Goal: Task Accomplishment & Management: Use online tool/utility

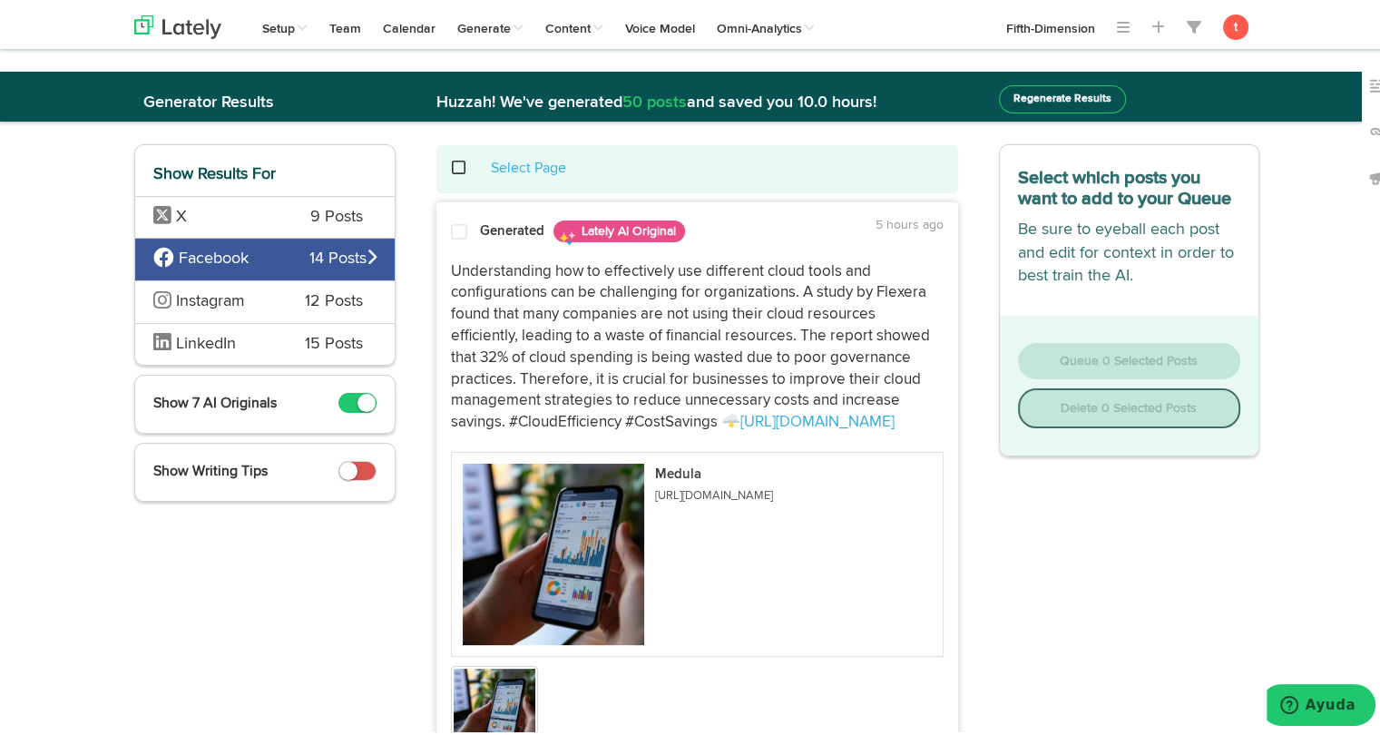
click at [502, 239] on div "Generated Lately AI Original" at bounding box center [638, 228] width 316 height 32
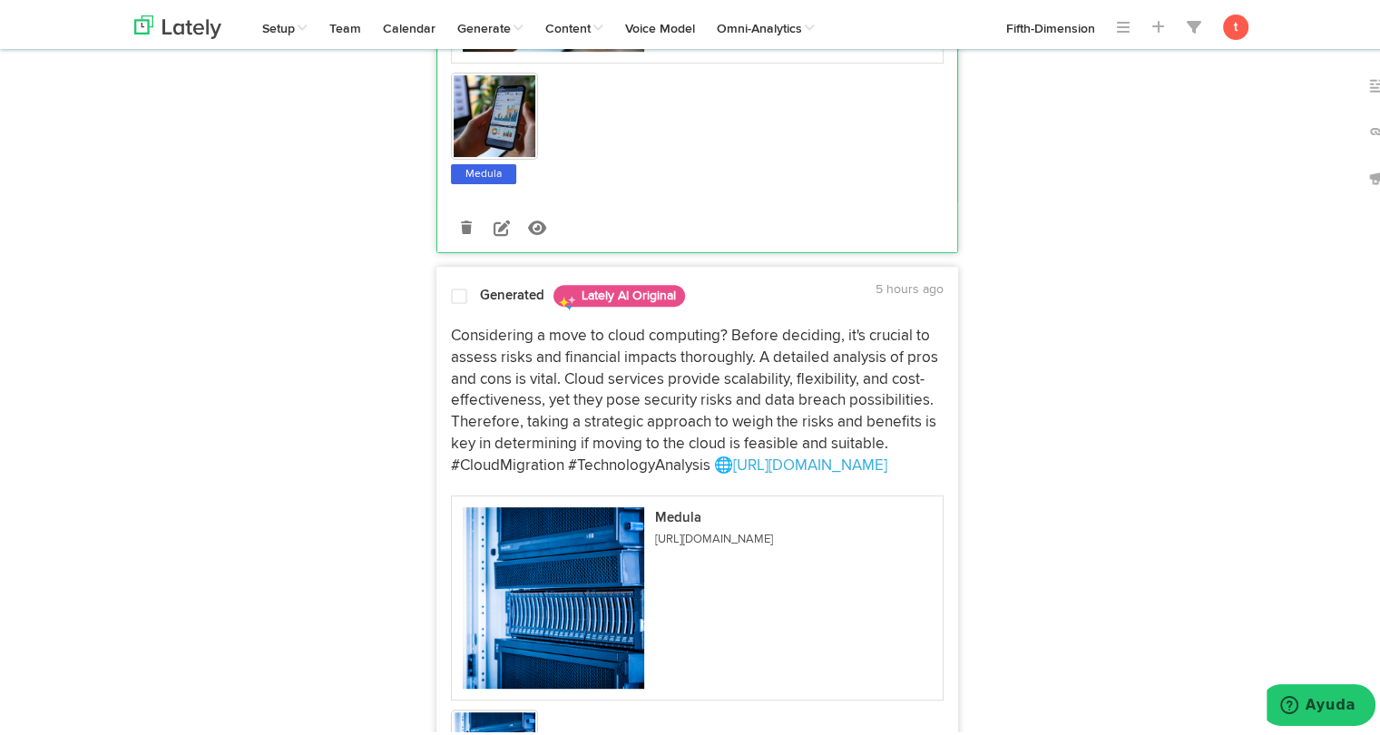
click at [542, 358] on p "Considering a move to cloud computing? Before deciding, it's crucial to assess …" at bounding box center [697, 398] width 493 height 152
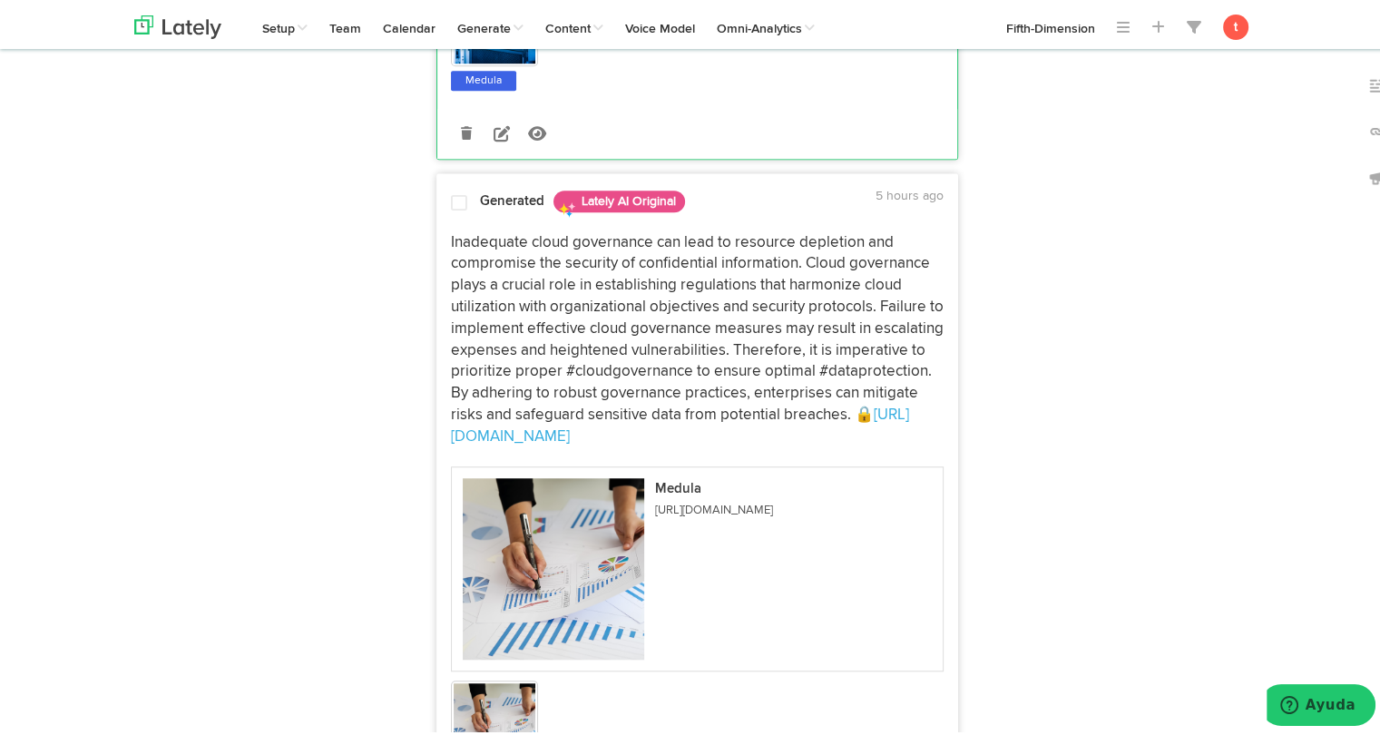
scroll to position [1382, 0]
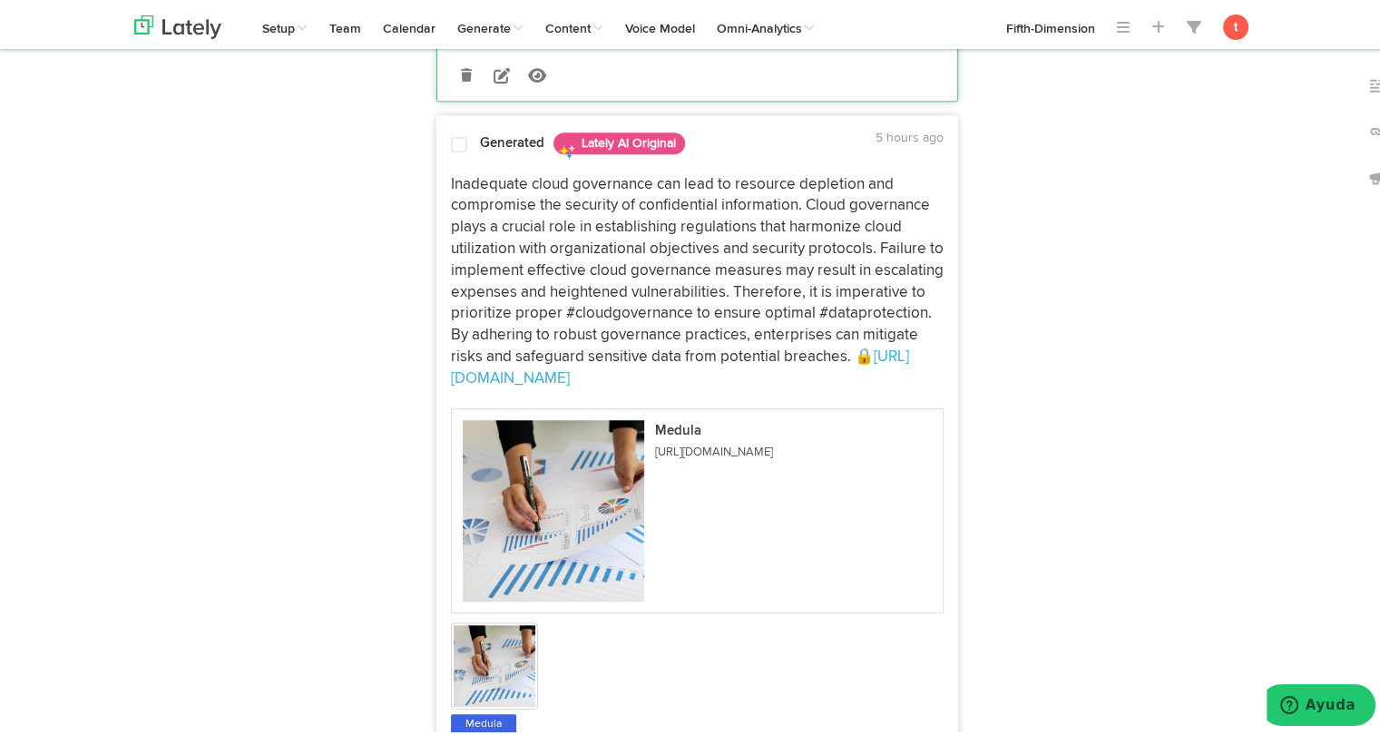
click at [592, 195] on p "Inadequate cloud governance can lead to resource depletion and compromise the s…" at bounding box center [697, 279] width 493 height 216
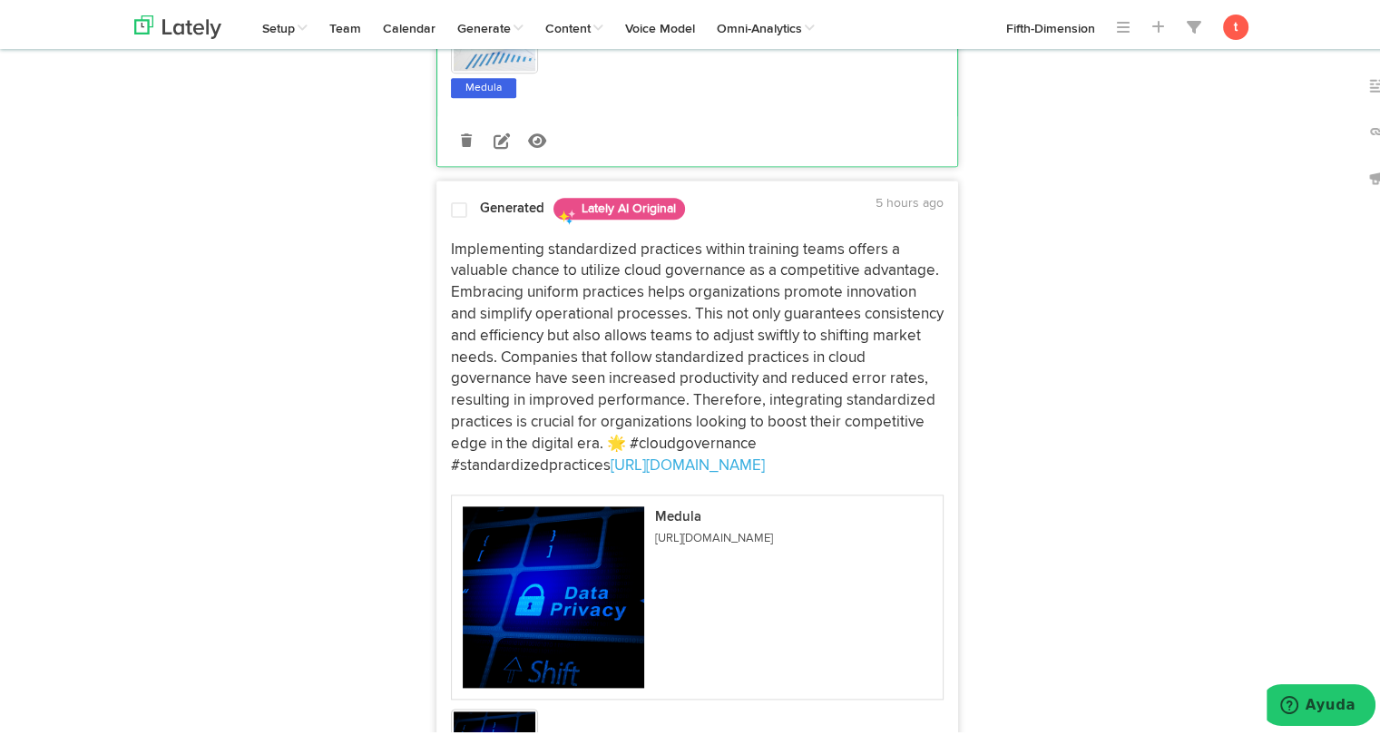
click at [569, 302] on p "Implementing standardized practices within training teams offers a valuable cha…" at bounding box center [697, 355] width 493 height 238
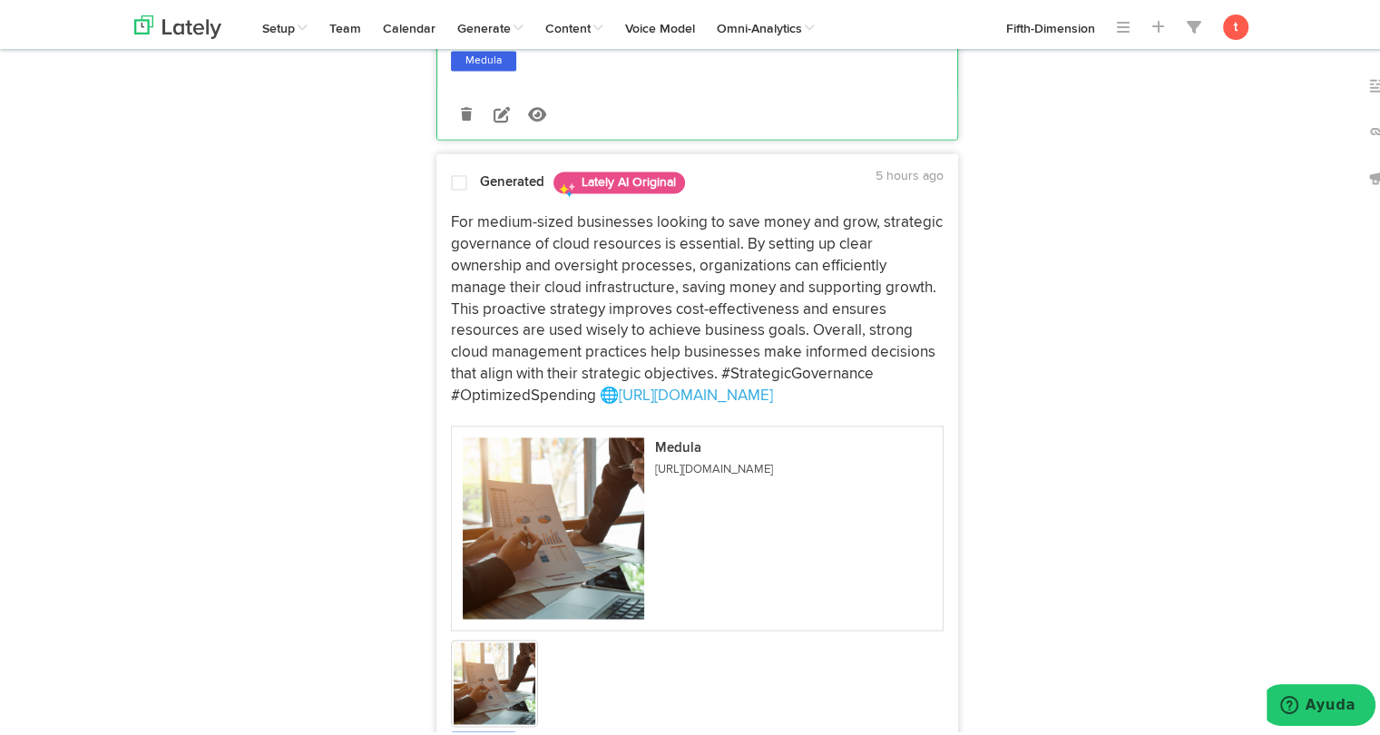
scroll to position [2688, 0]
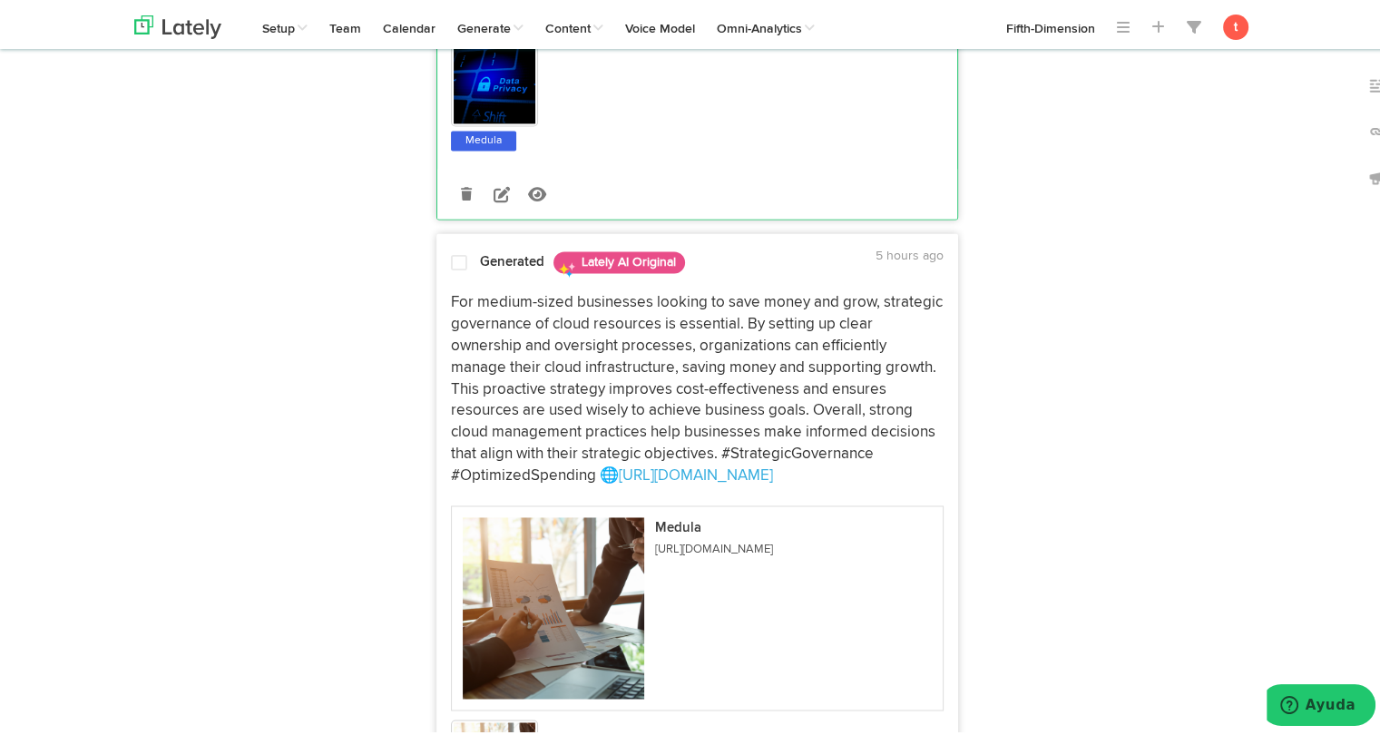
click at [569, 302] on p "For medium-sized businesses looking to save money and grow, strategic governanc…" at bounding box center [697, 386] width 493 height 194
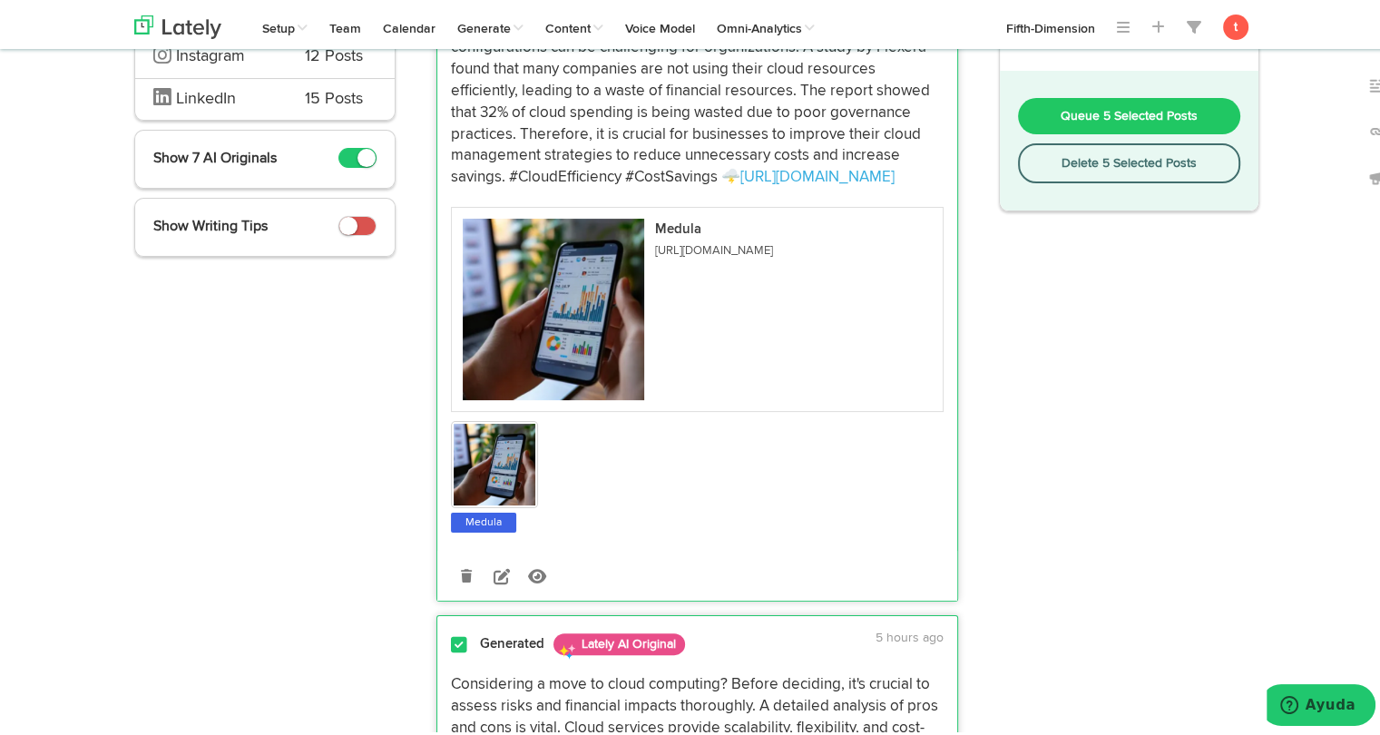
scroll to position [0, 0]
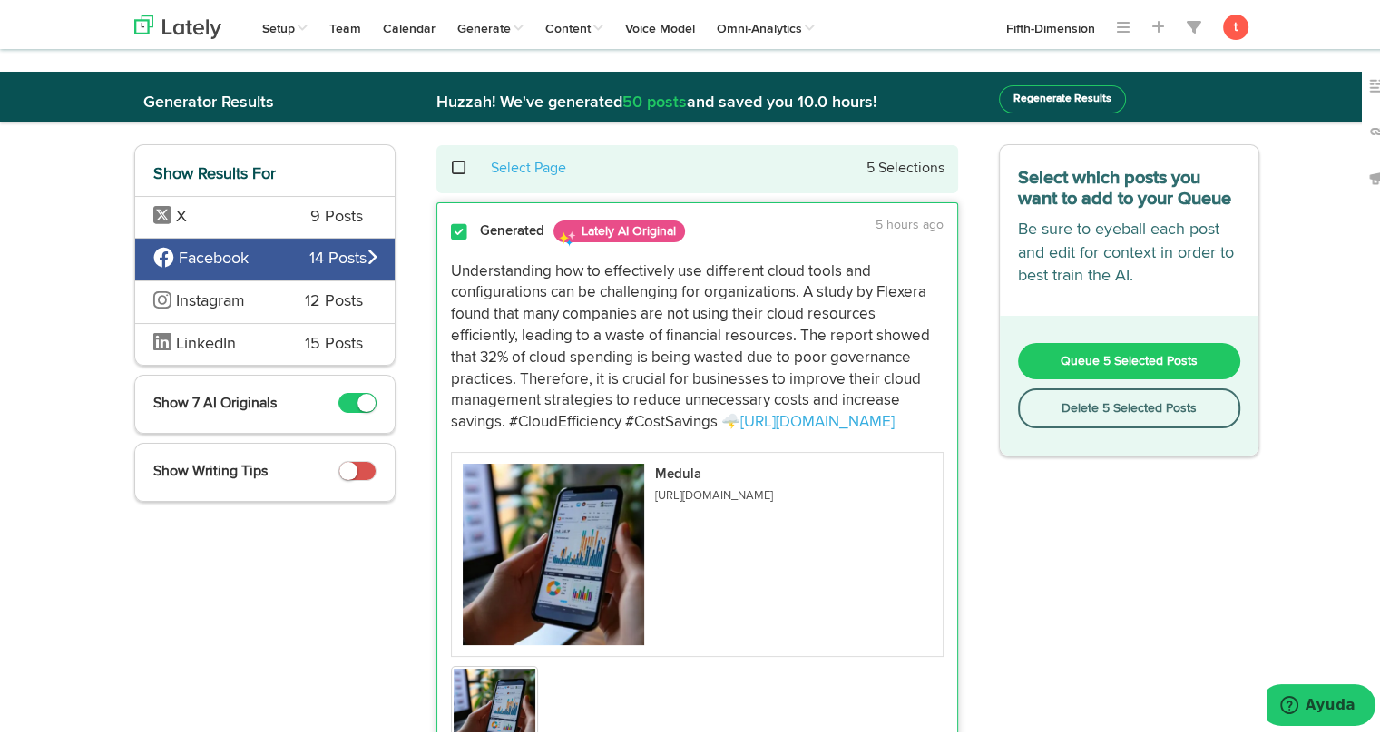
click at [1046, 353] on button "Queue 5 Selected Posts" at bounding box center [1129, 357] width 223 height 36
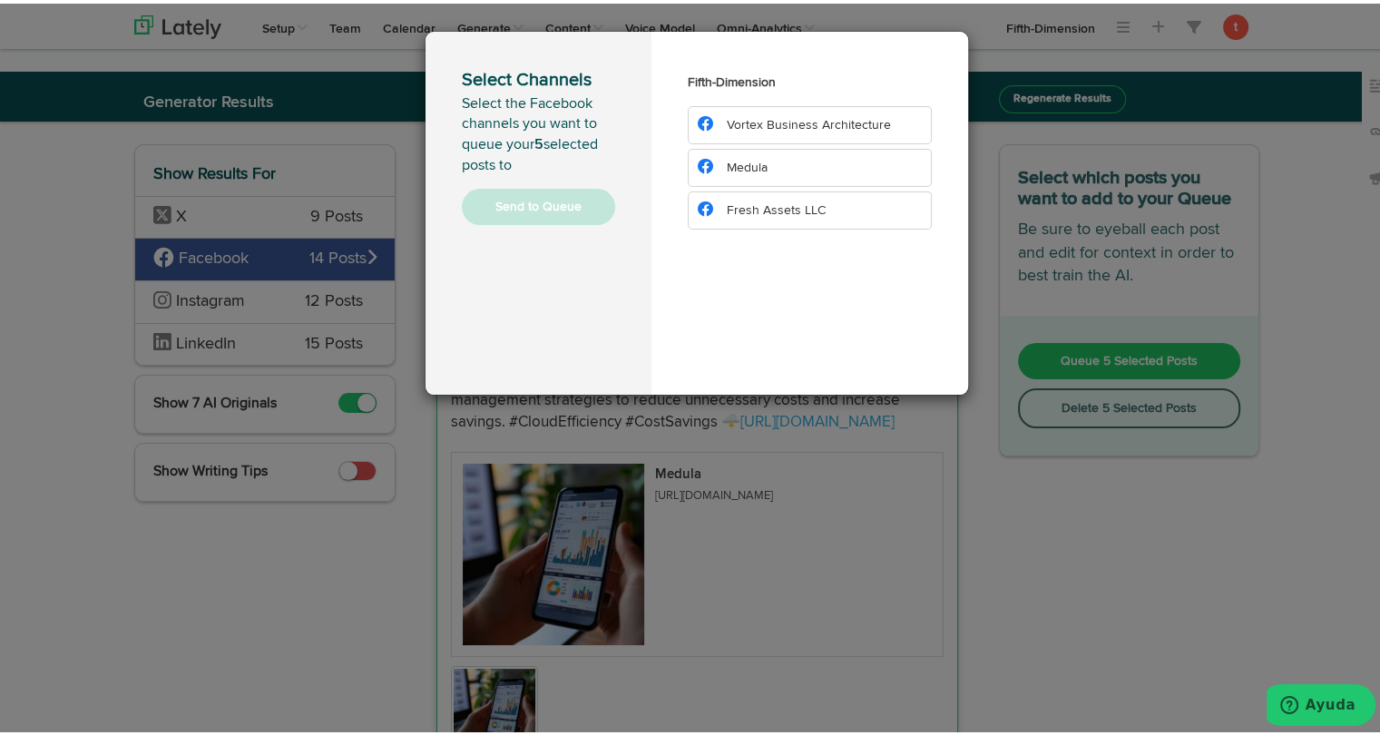
click at [783, 168] on li "Medula" at bounding box center [810, 164] width 244 height 38
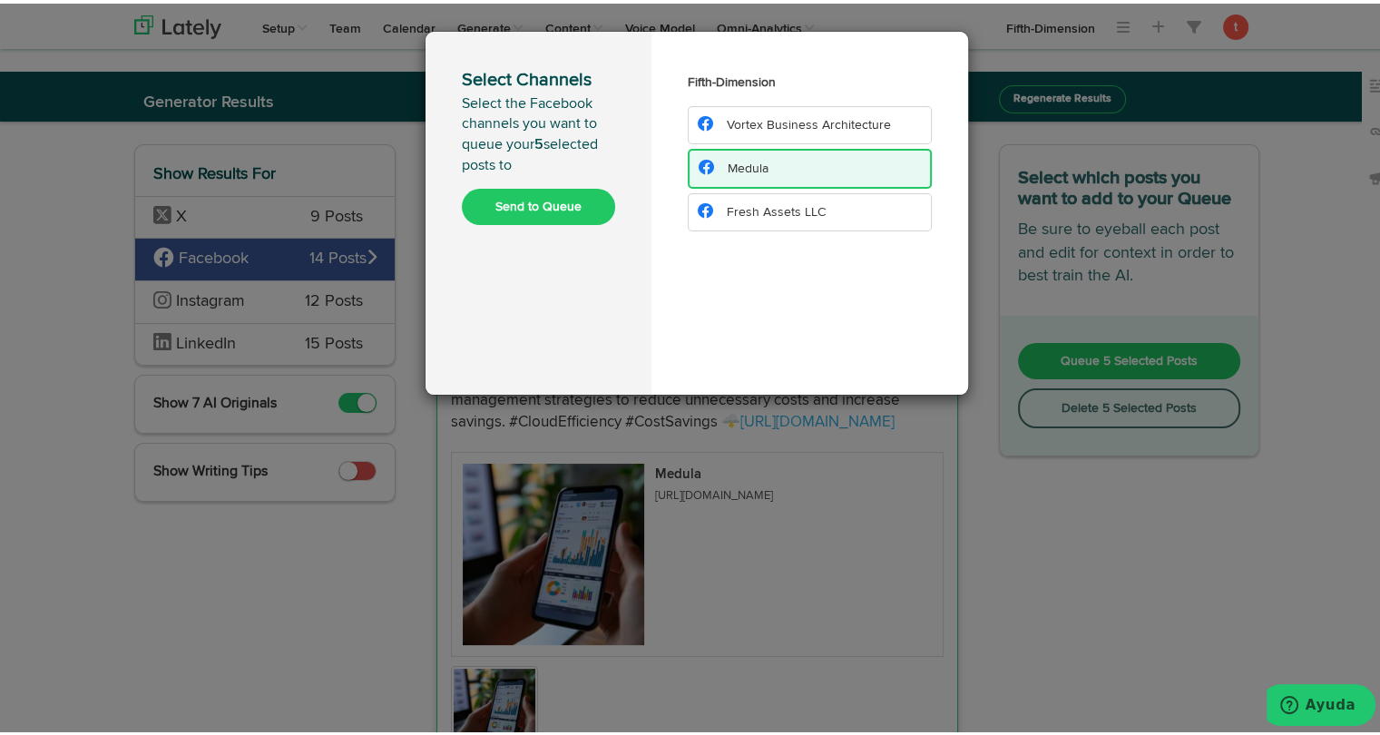
click at [554, 203] on button "Send to Queue" at bounding box center [538, 203] width 153 height 36
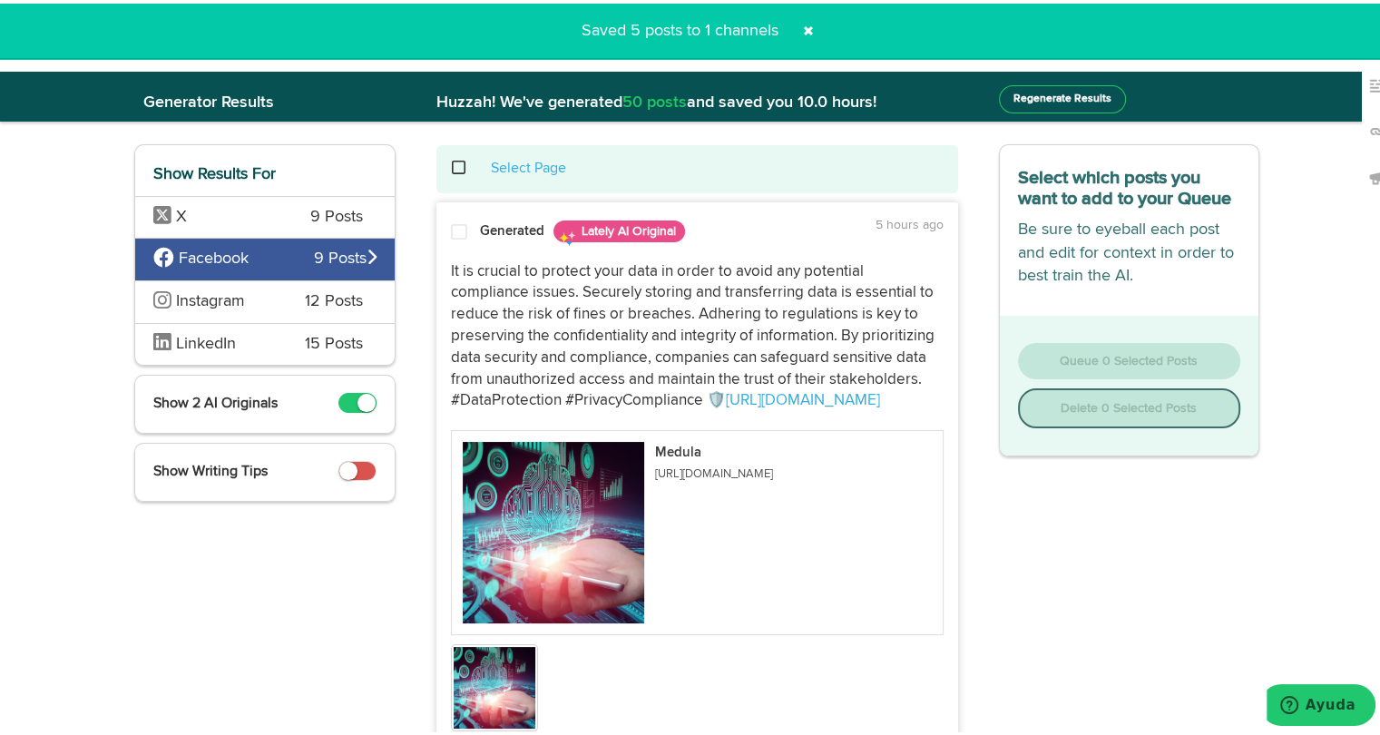
click at [219, 307] on span "Instagram" at bounding box center [215, 299] width 124 height 24
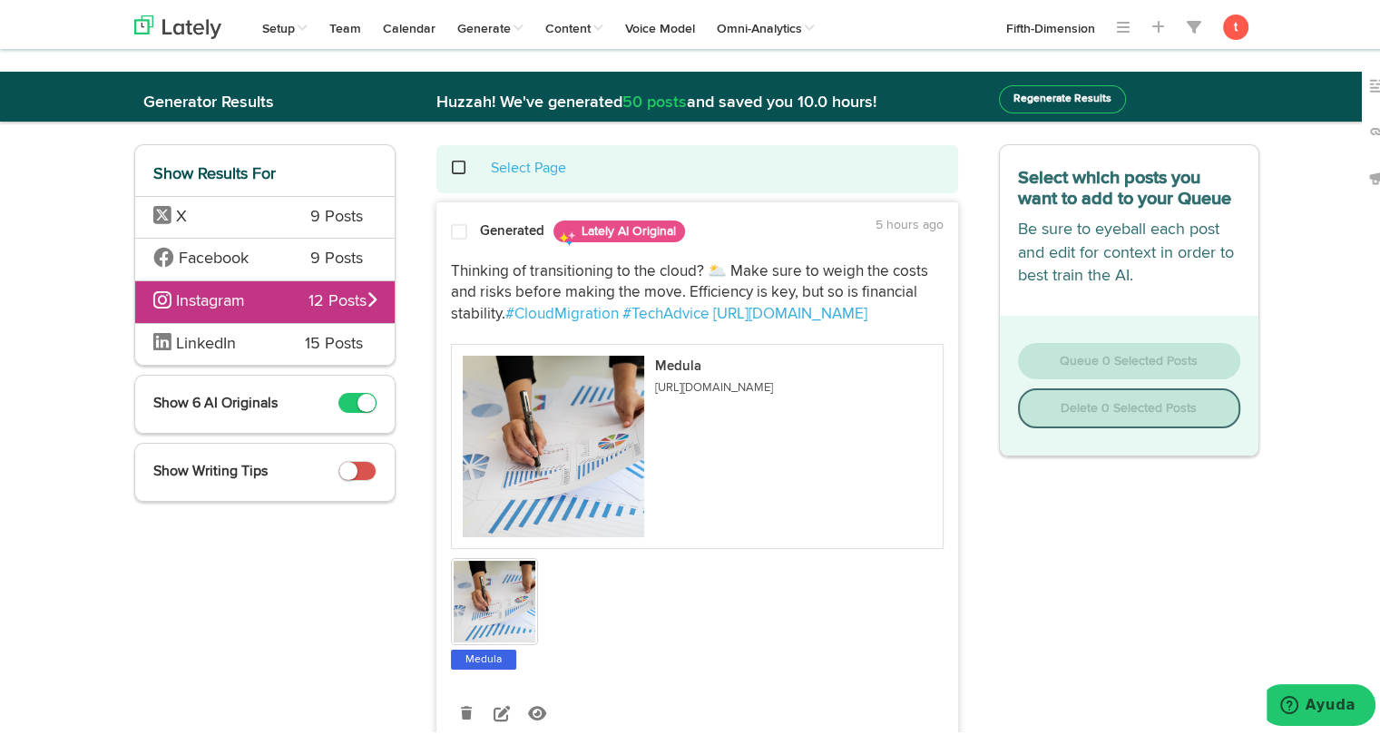
click at [451, 226] on span at bounding box center [459, 229] width 16 height 18
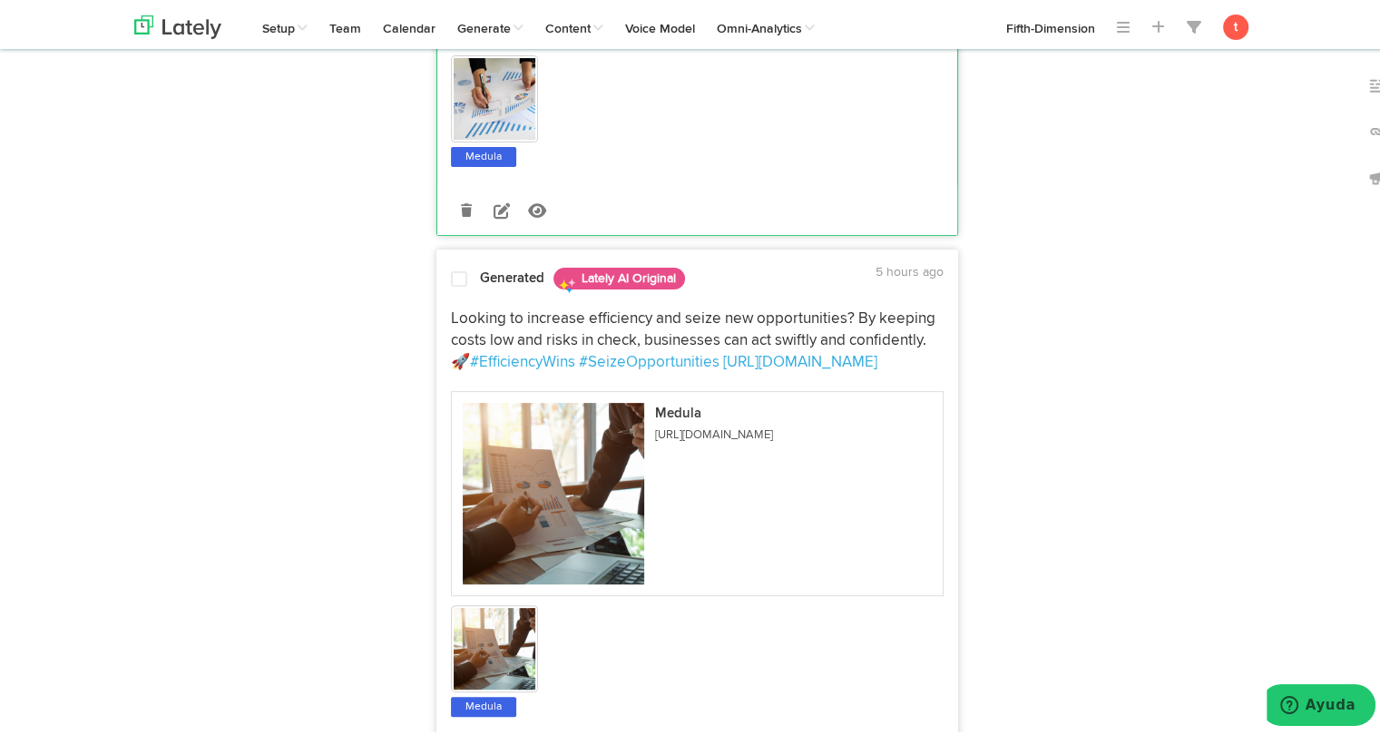
scroll to position [512, 0]
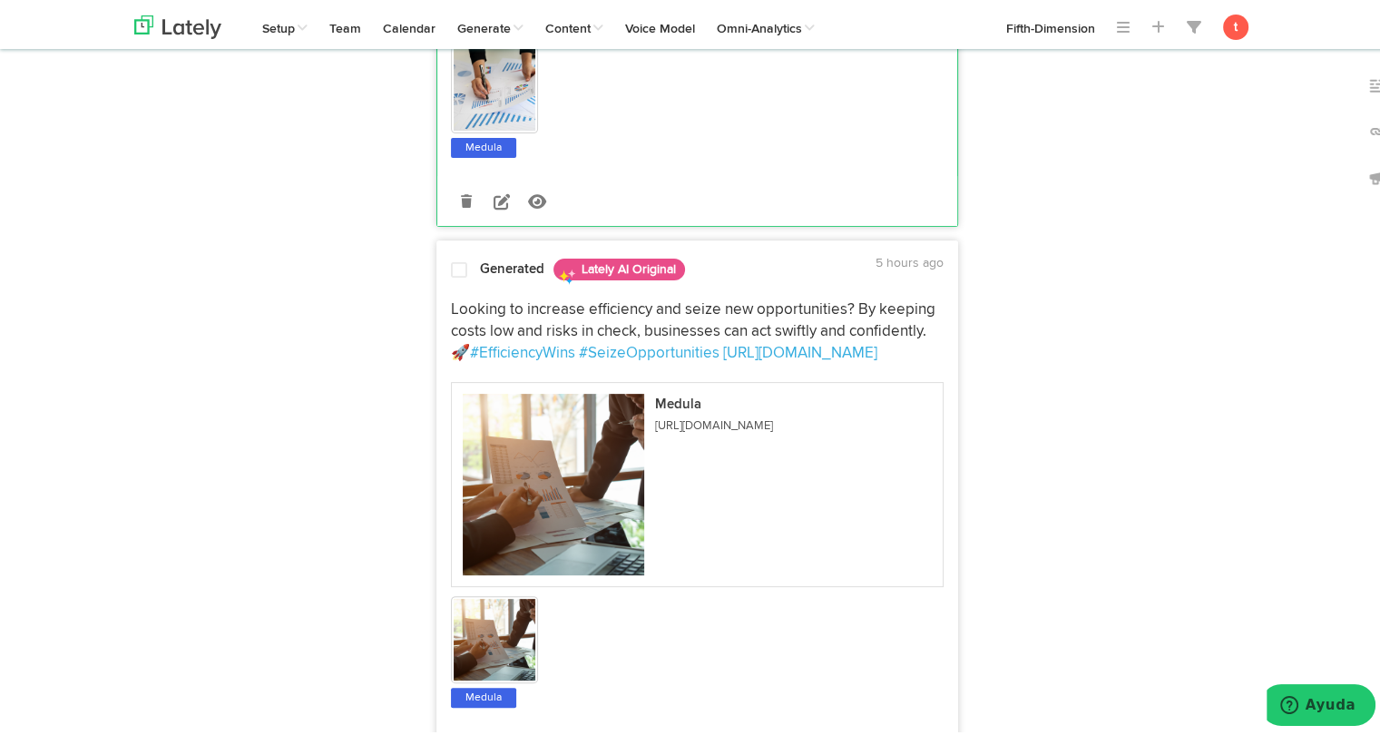
click at [457, 273] on span at bounding box center [459, 267] width 16 height 18
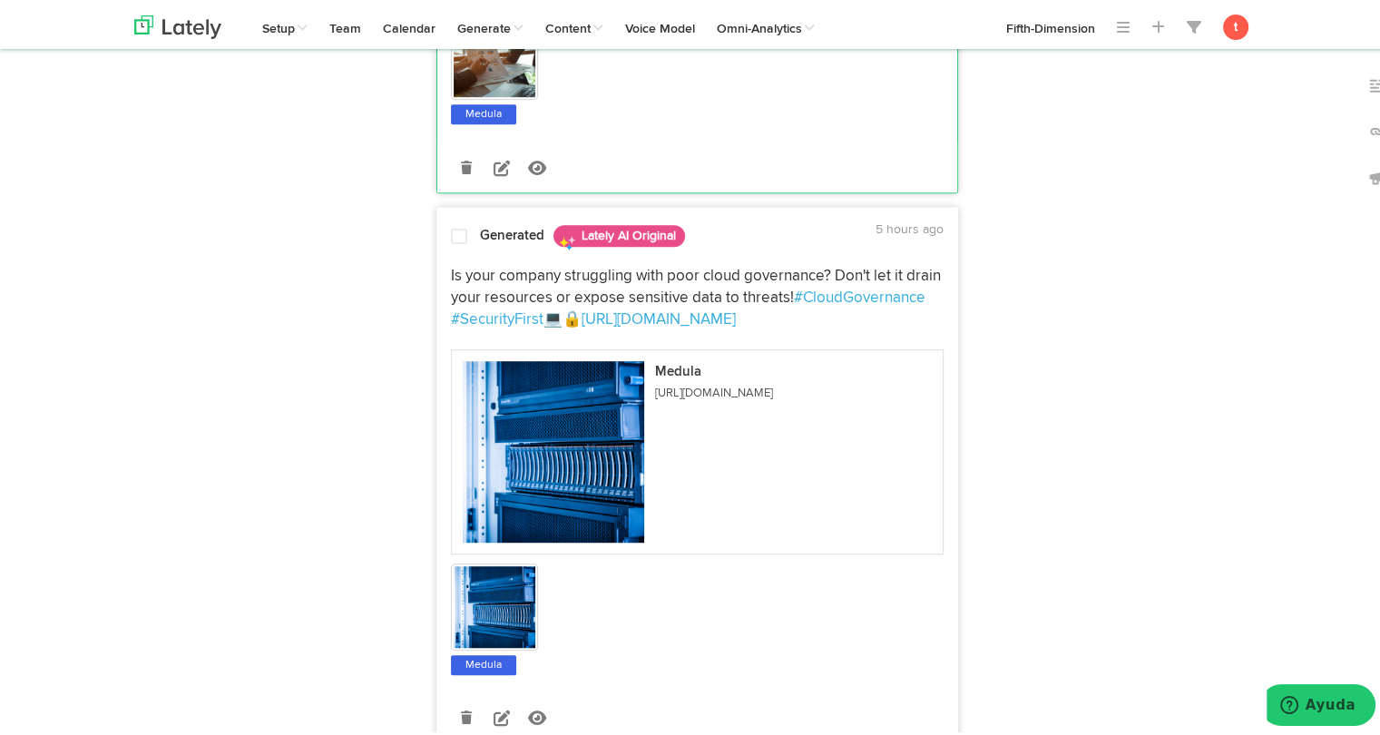
scroll to position [1102, 0]
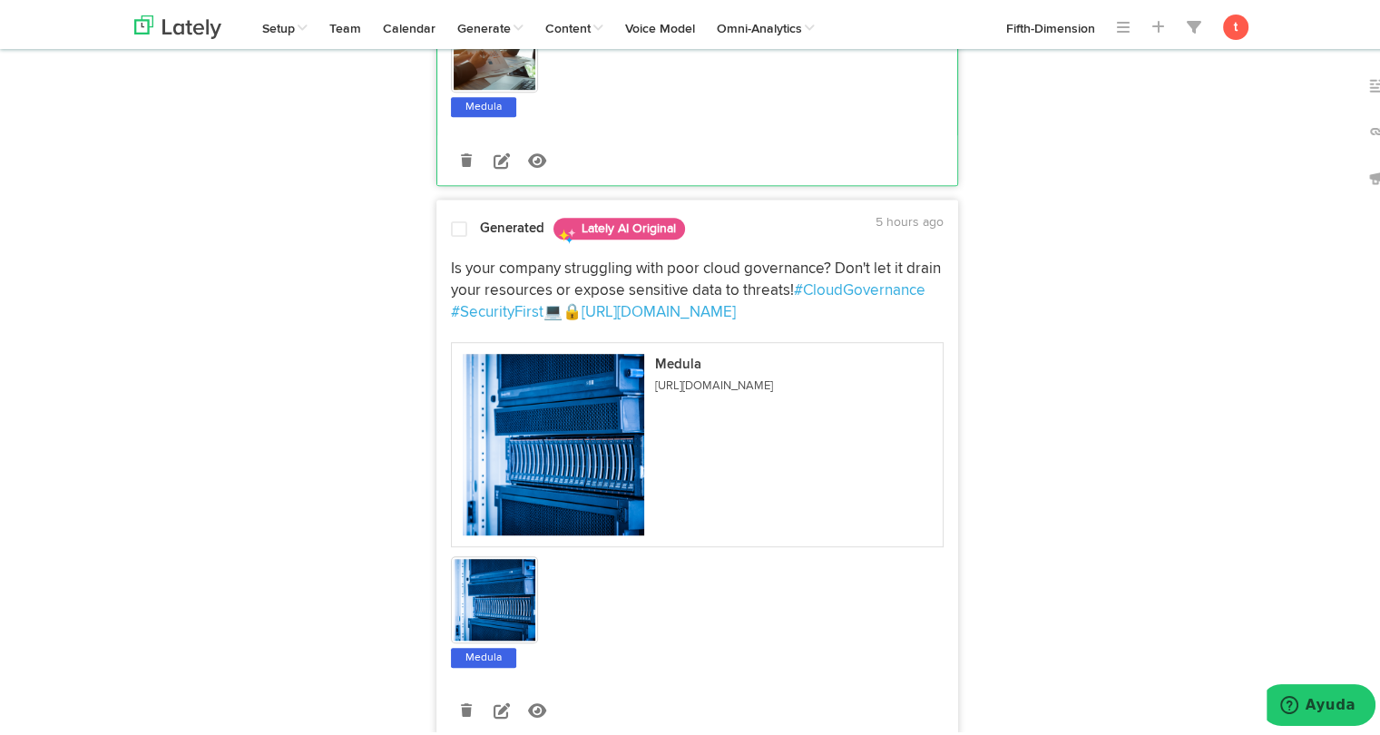
click at [444, 241] on div "Generated Lately AI Original 5 hours ago Is your company struggling with poor c…" at bounding box center [697, 471] width 520 height 522
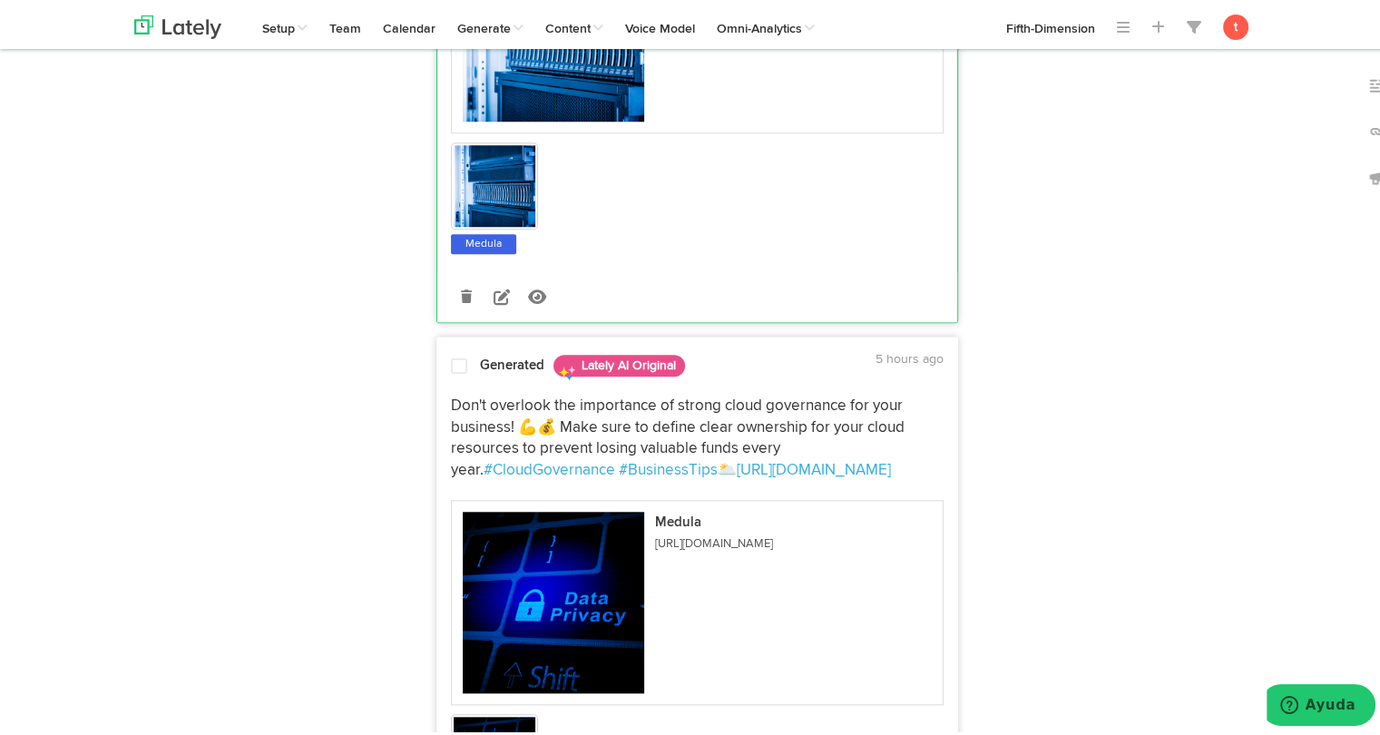
click at [455, 358] on span at bounding box center [459, 363] width 16 height 18
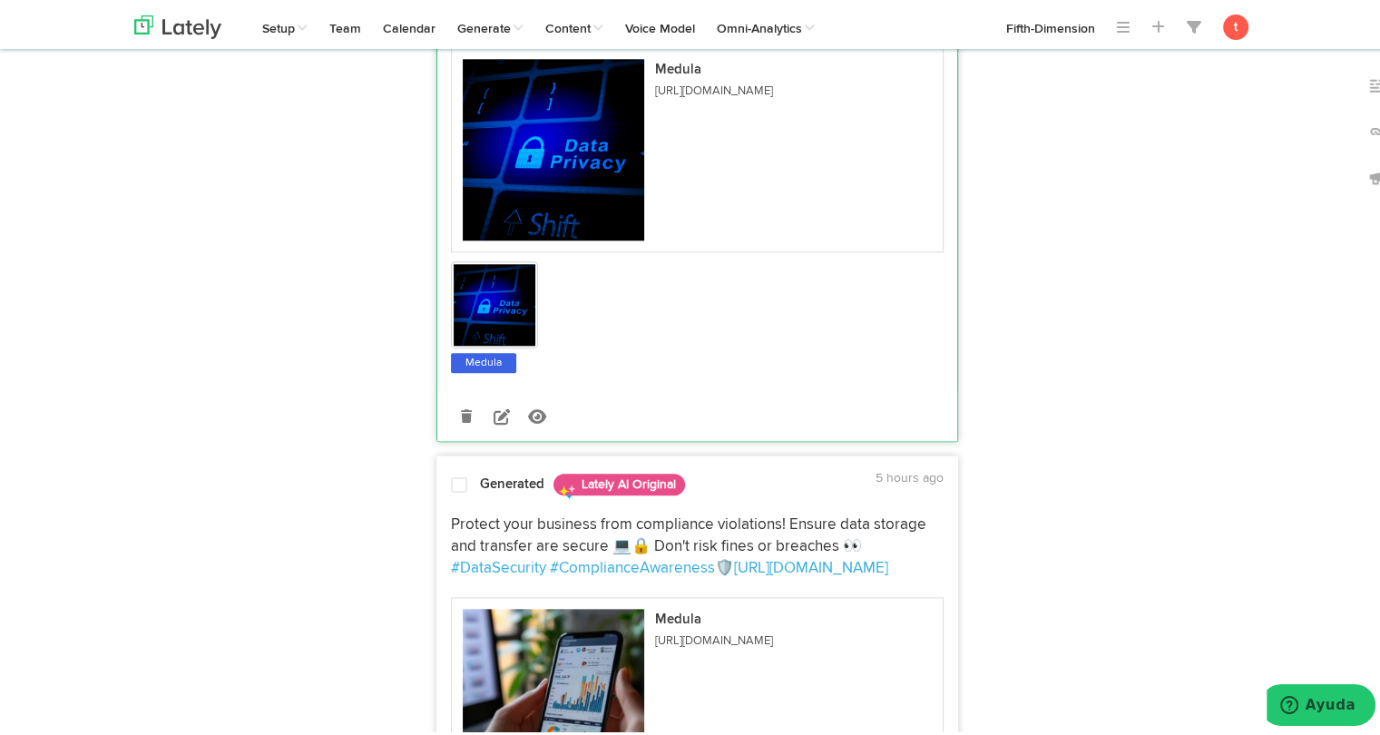
scroll to position [1988, 0]
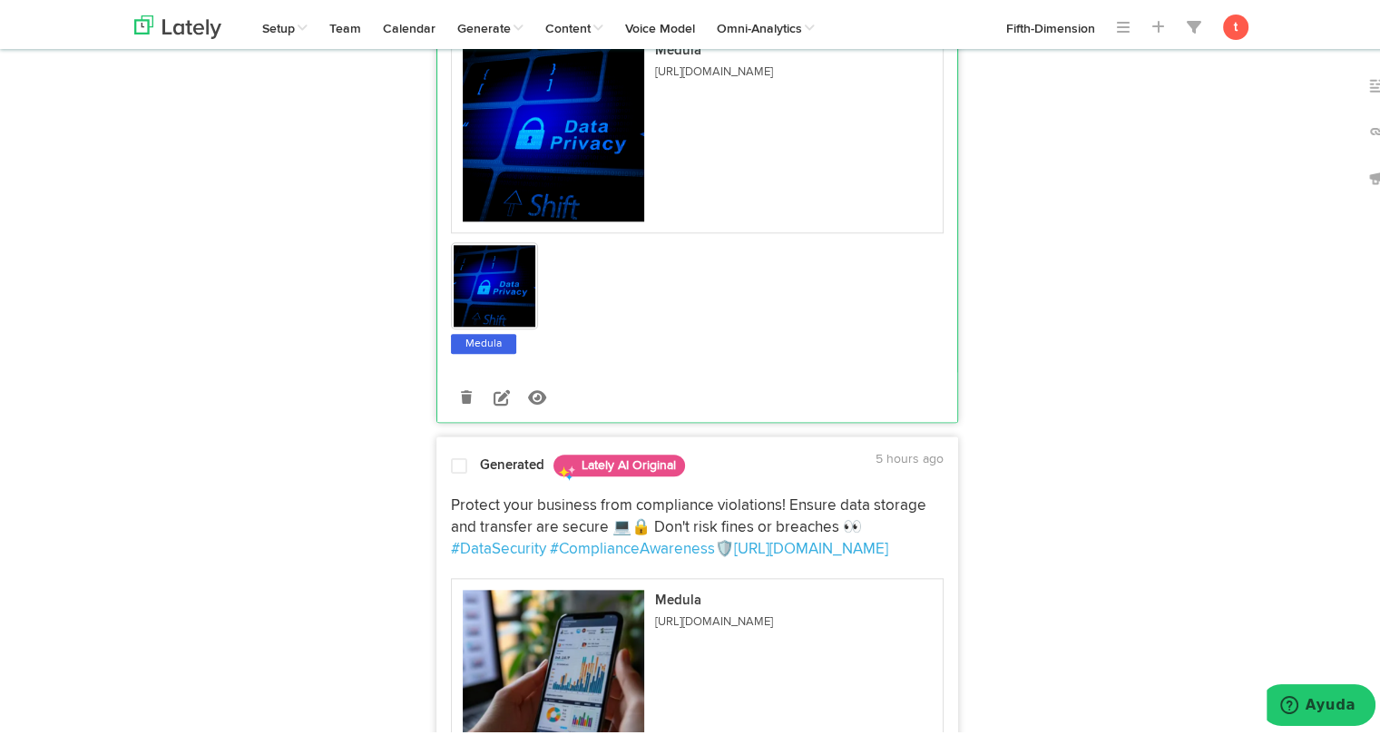
click at [467, 469] on div at bounding box center [459, 466] width 44 height 24
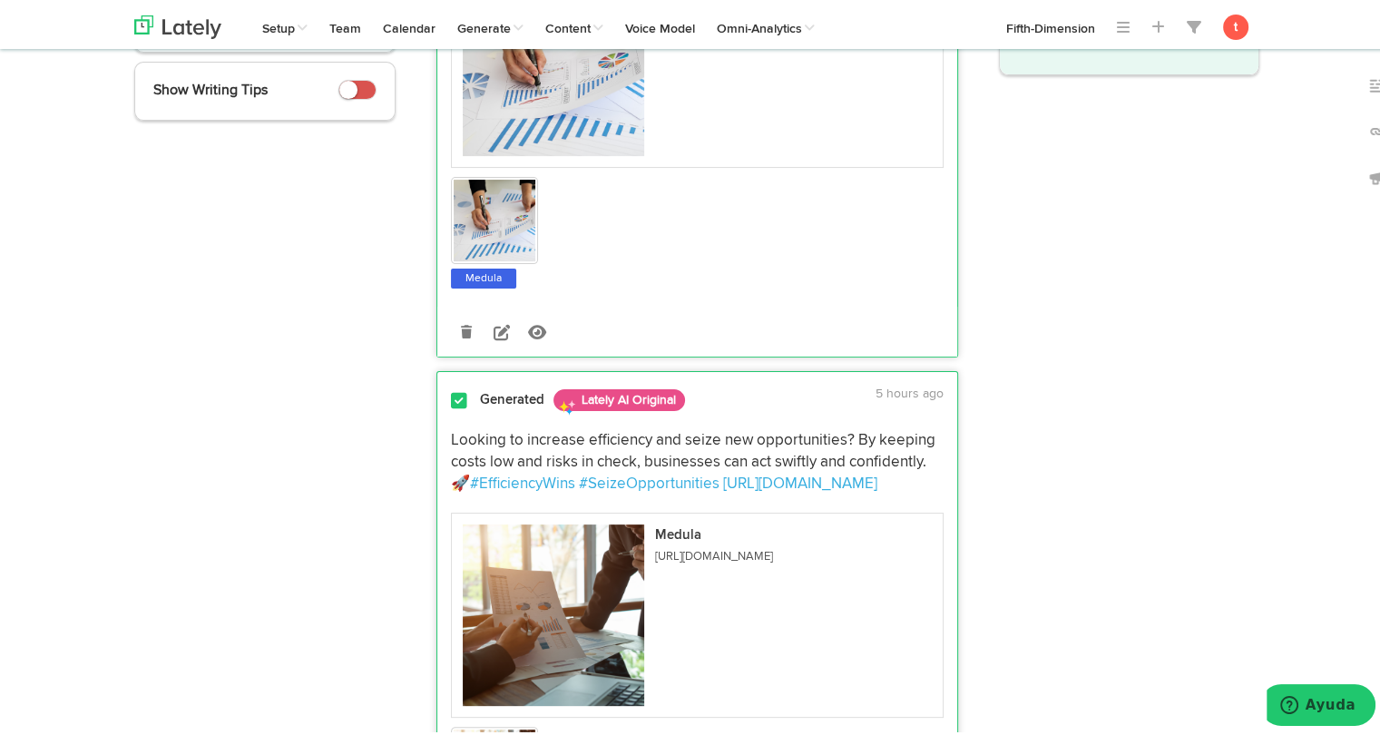
scroll to position [0, 0]
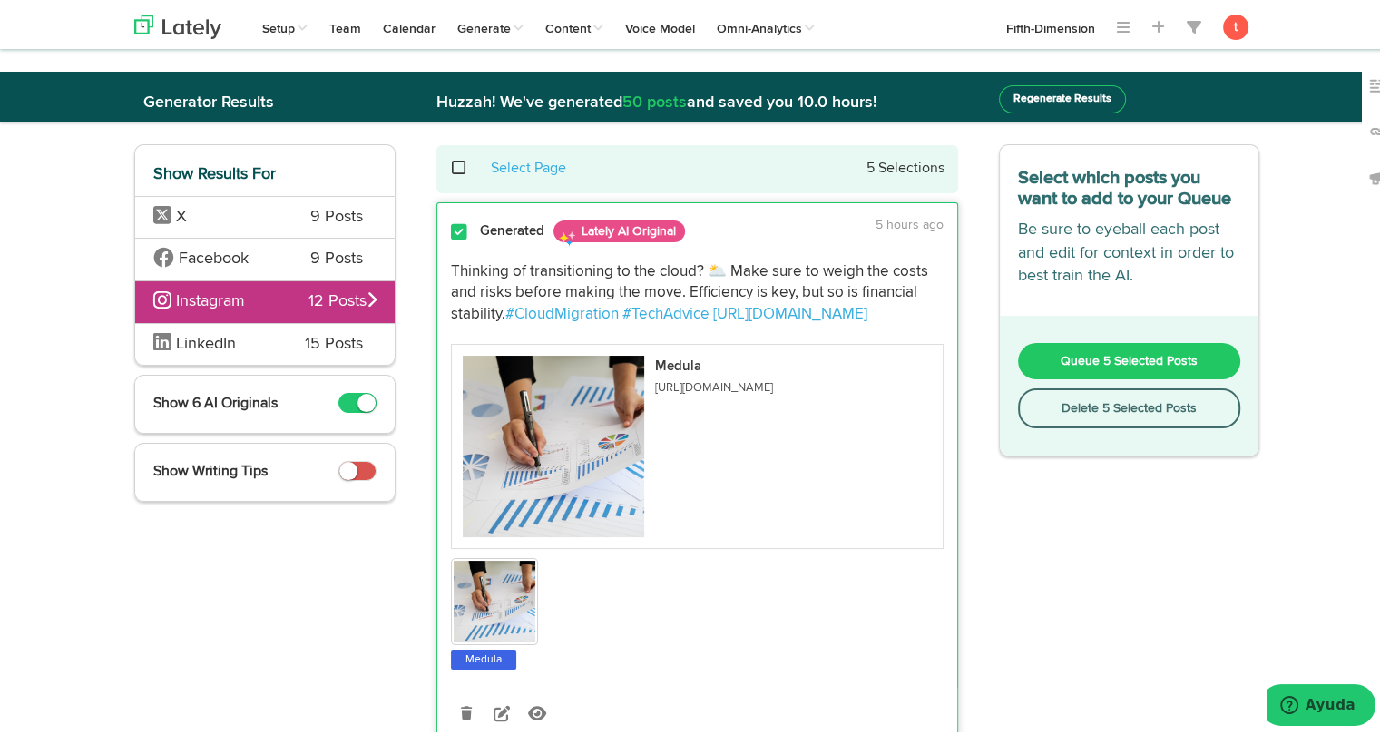
click at [1086, 346] on button "Queue 5 Selected Posts" at bounding box center [1129, 357] width 223 height 36
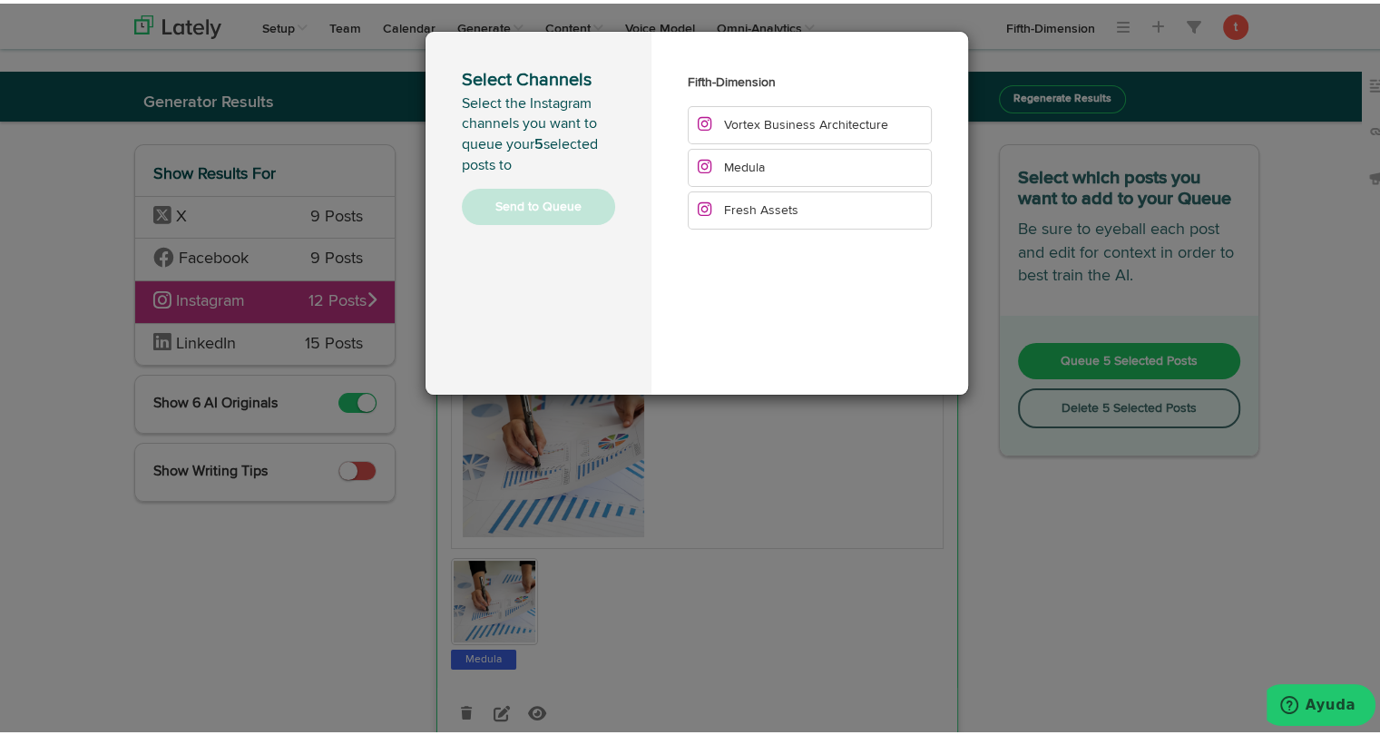
click at [792, 159] on li "Medula" at bounding box center [810, 164] width 244 height 38
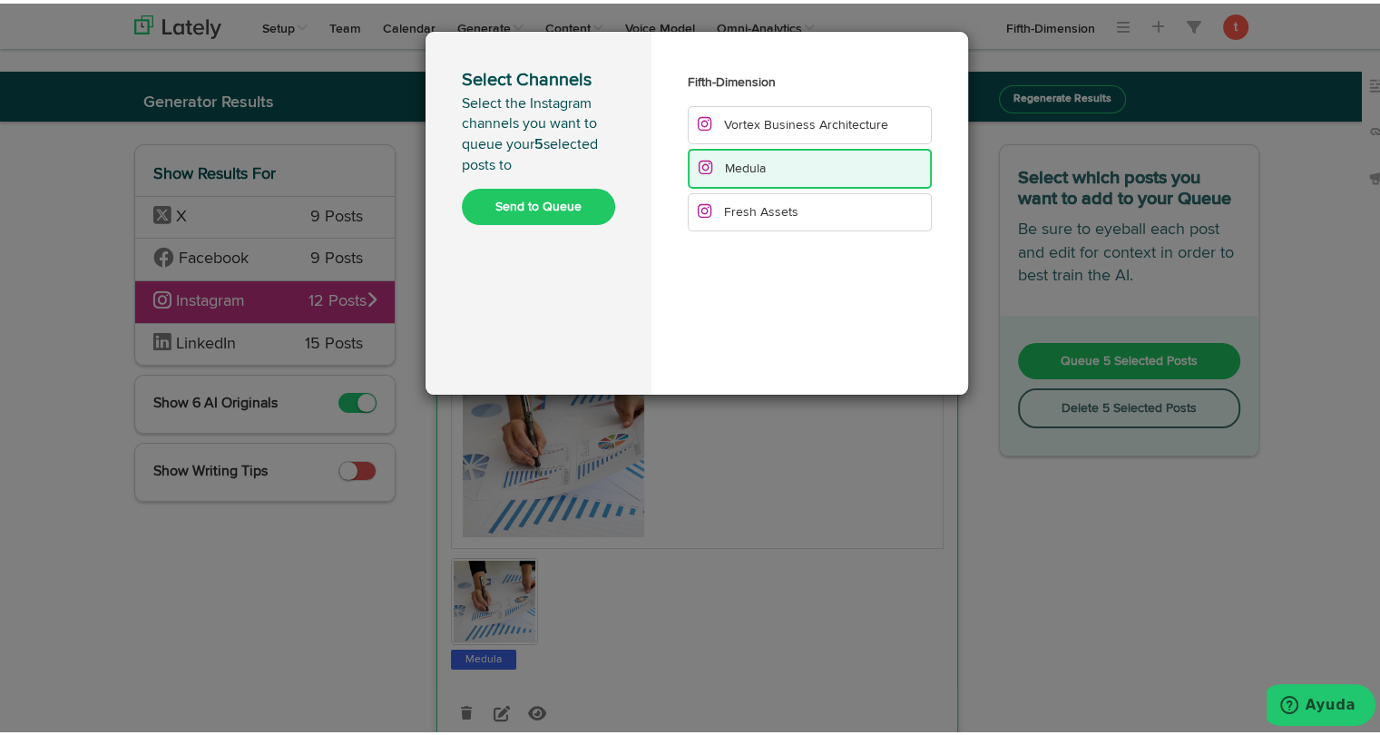
click at [557, 219] on button "Send to Queue" at bounding box center [538, 203] width 153 height 36
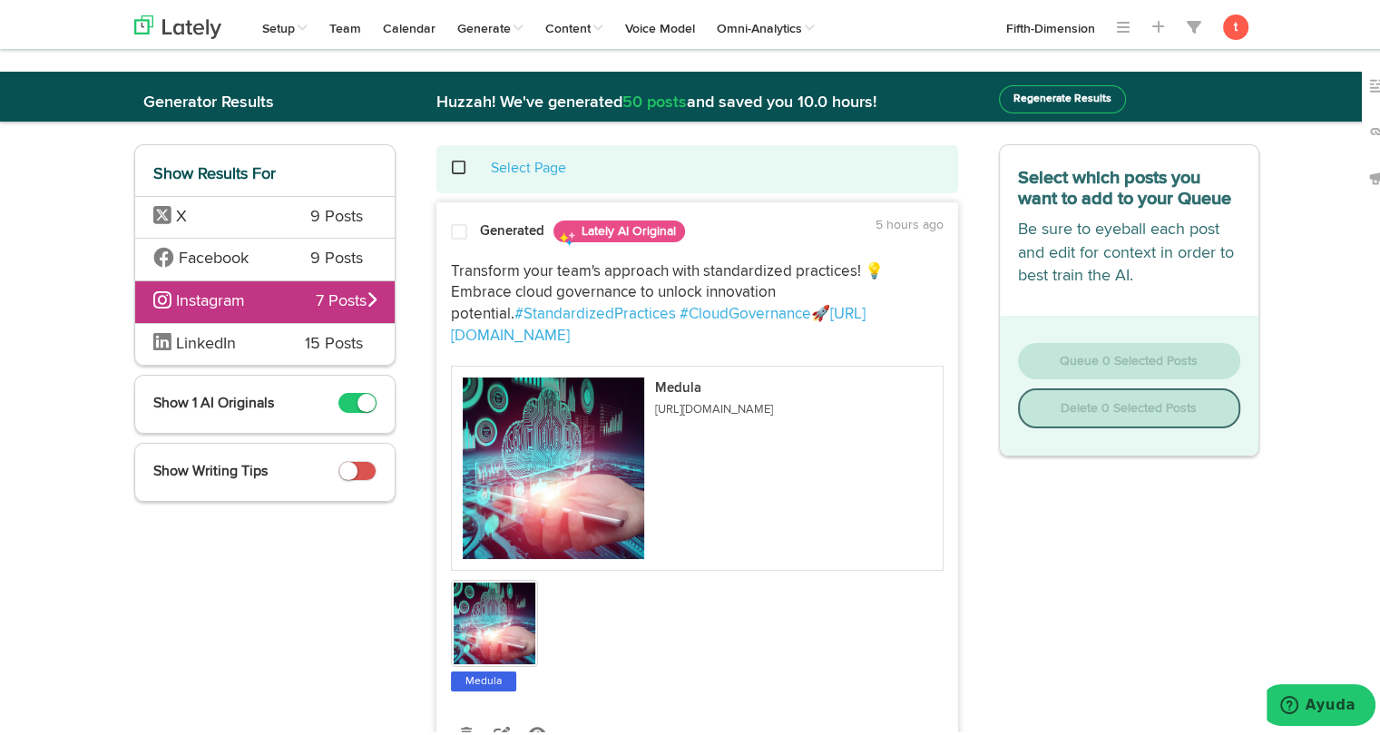
click at [244, 335] on span "LinkedIn" at bounding box center [215, 341] width 124 height 24
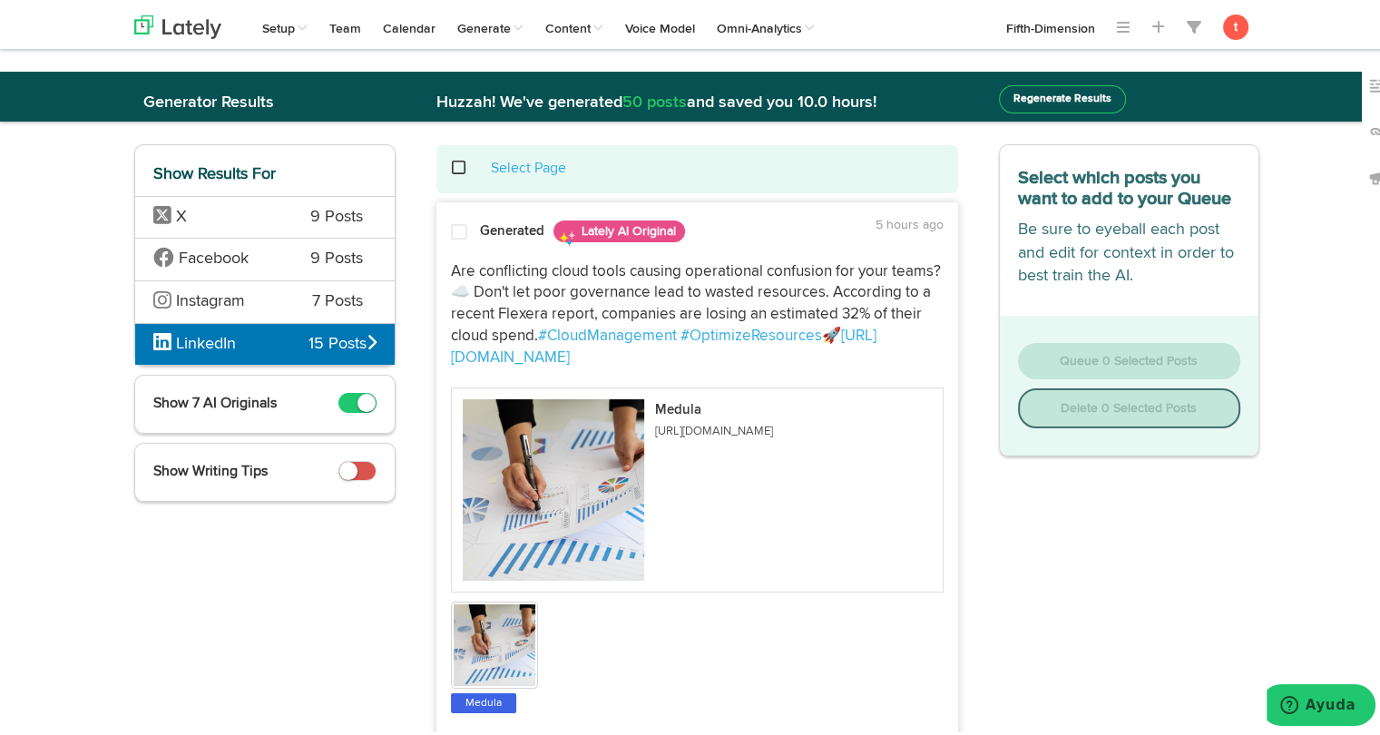
click at [451, 234] on span at bounding box center [459, 229] width 16 height 18
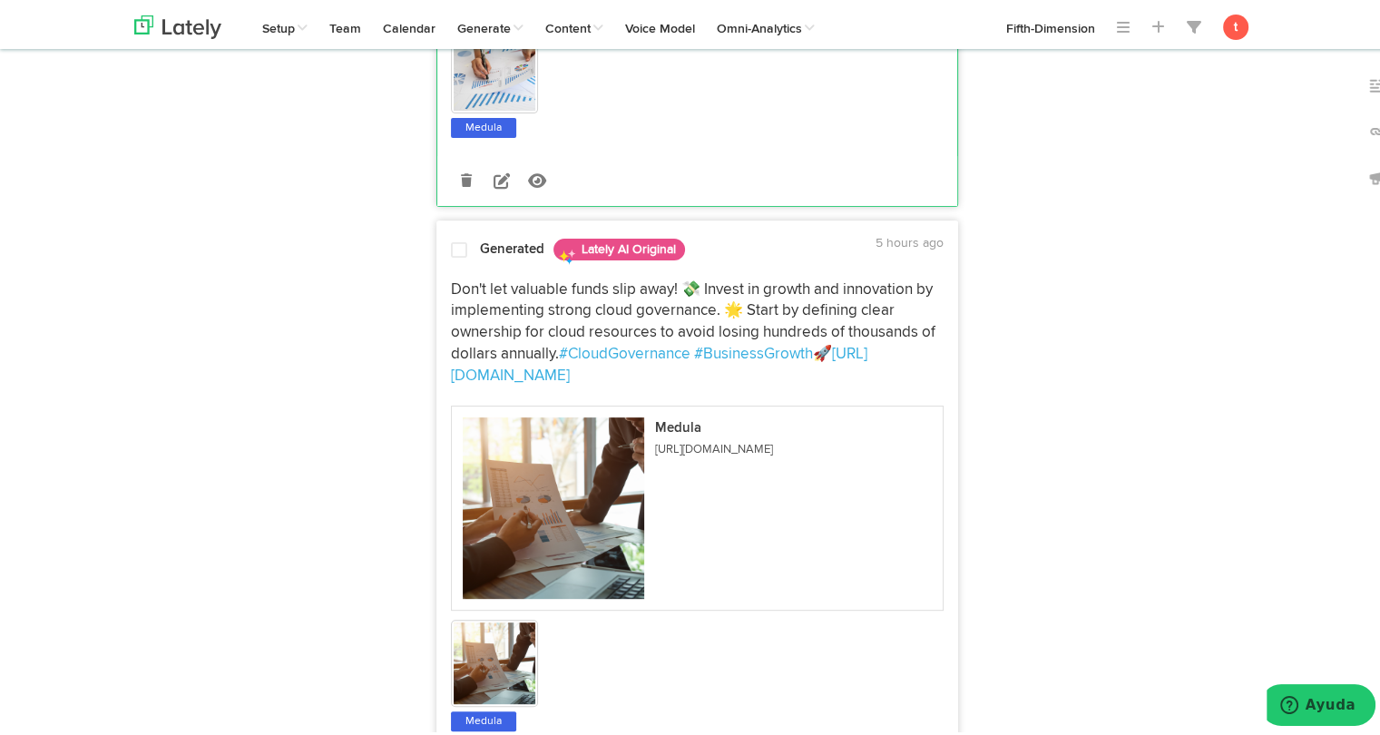
scroll to position [622, 0]
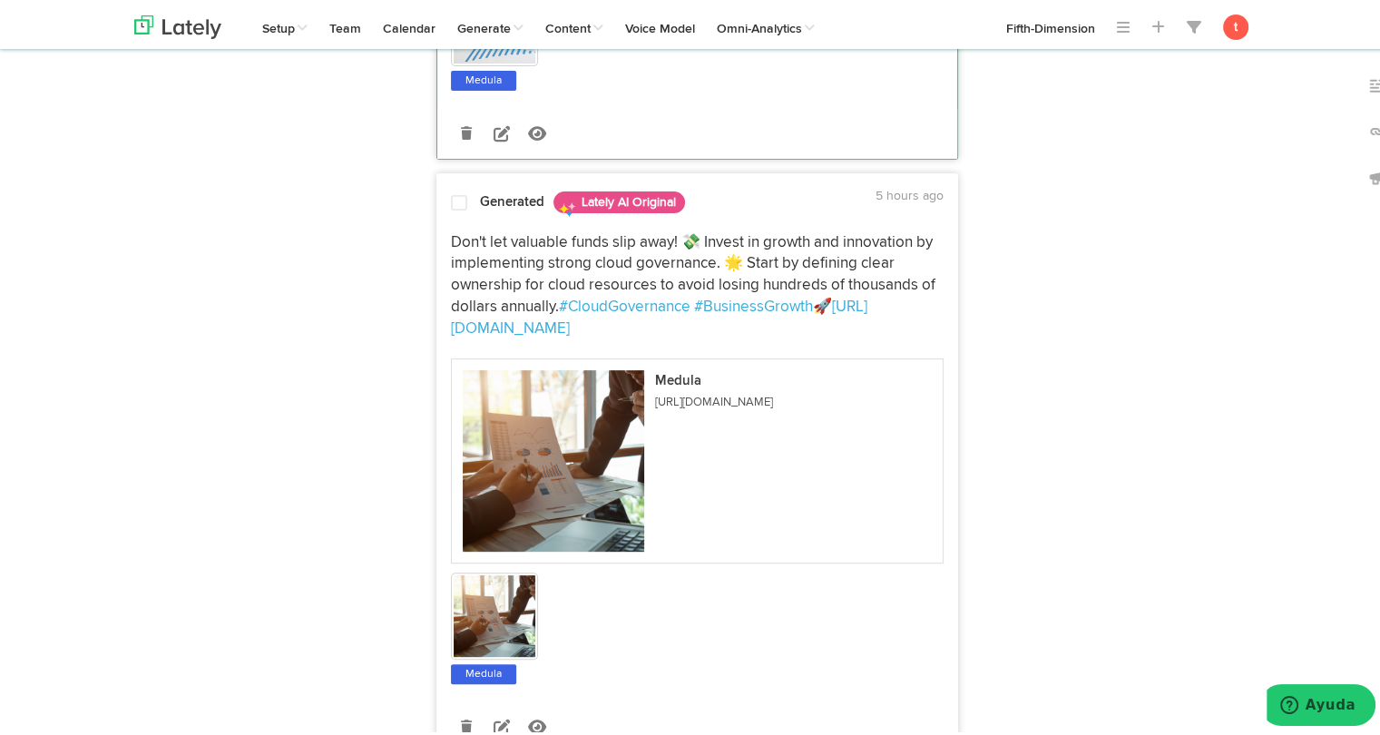
click at [456, 231] on span "Don't let valuable funds slip away! 💸 Invest in growth and innovation by implem…" at bounding box center [695, 271] width 488 height 80
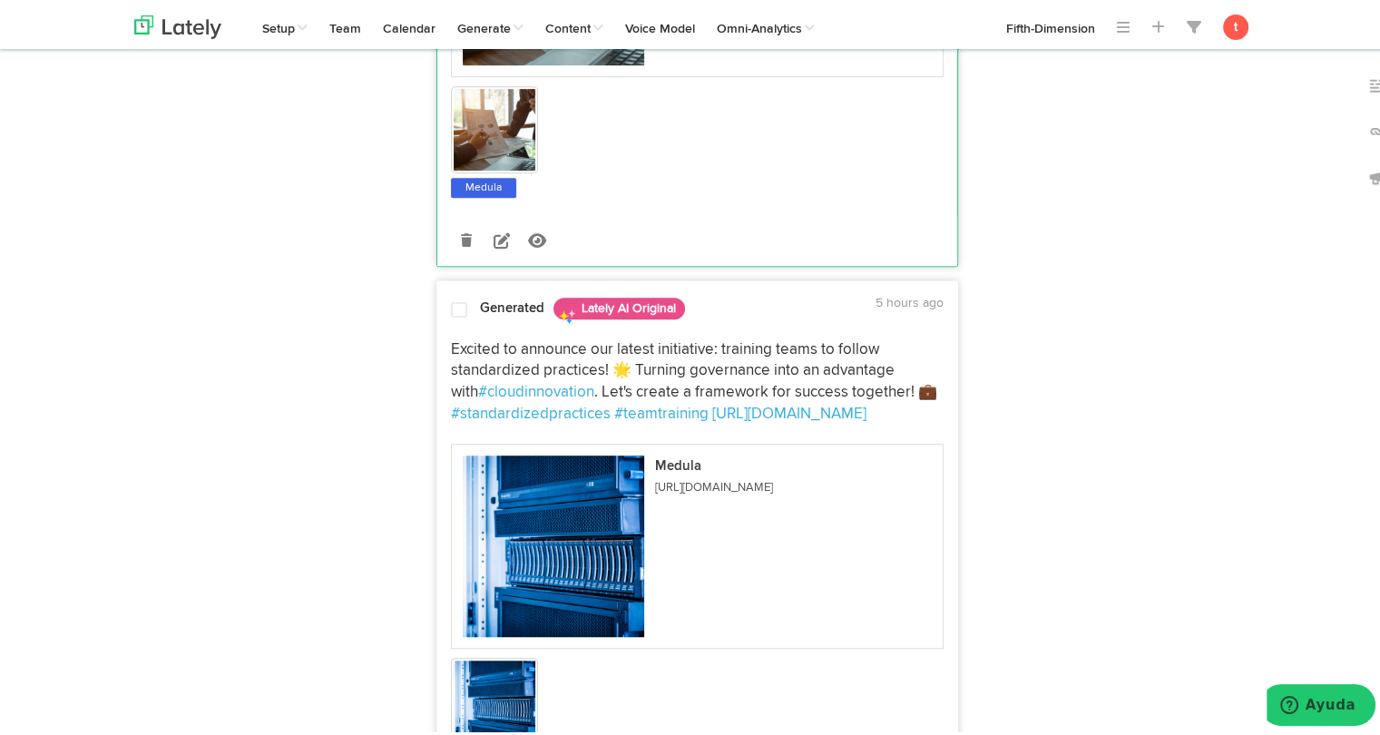
scroll to position [1124, 0]
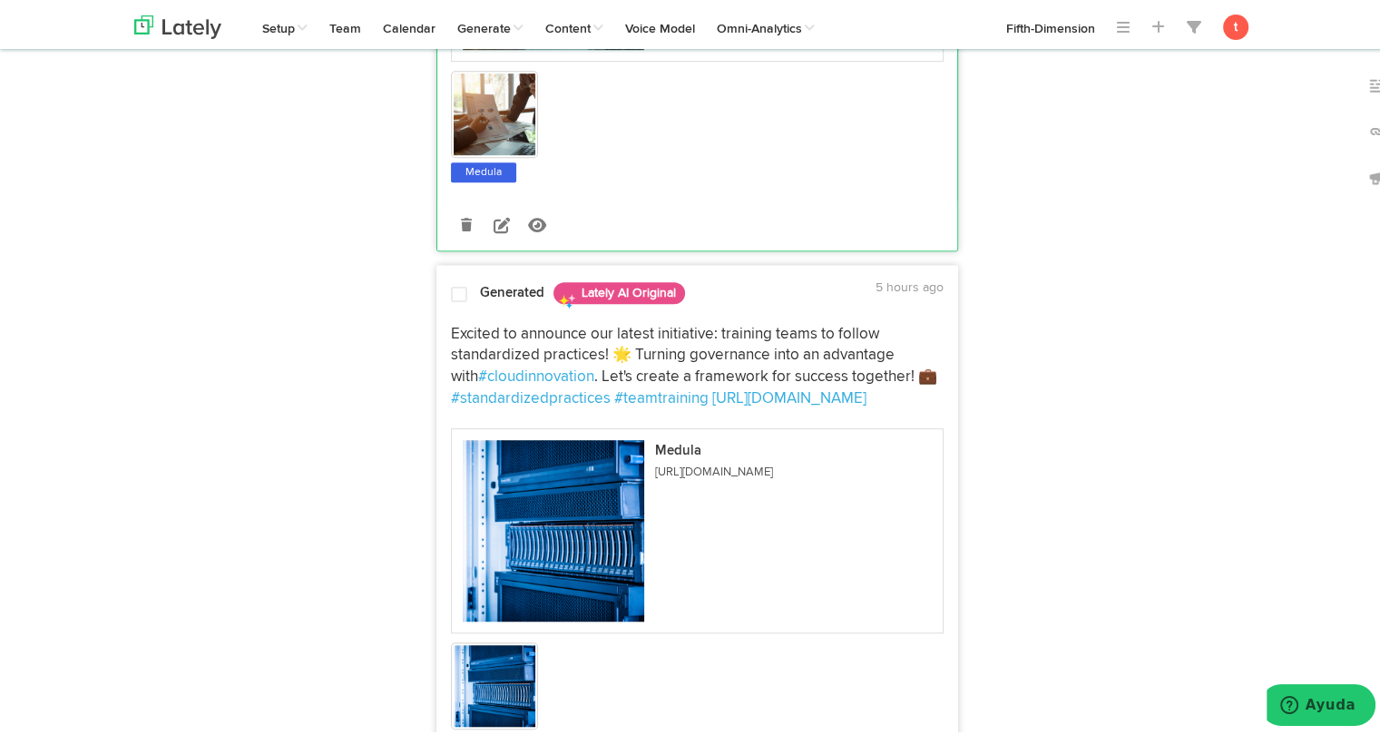
click at [445, 304] on div at bounding box center [459, 294] width 44 height 24
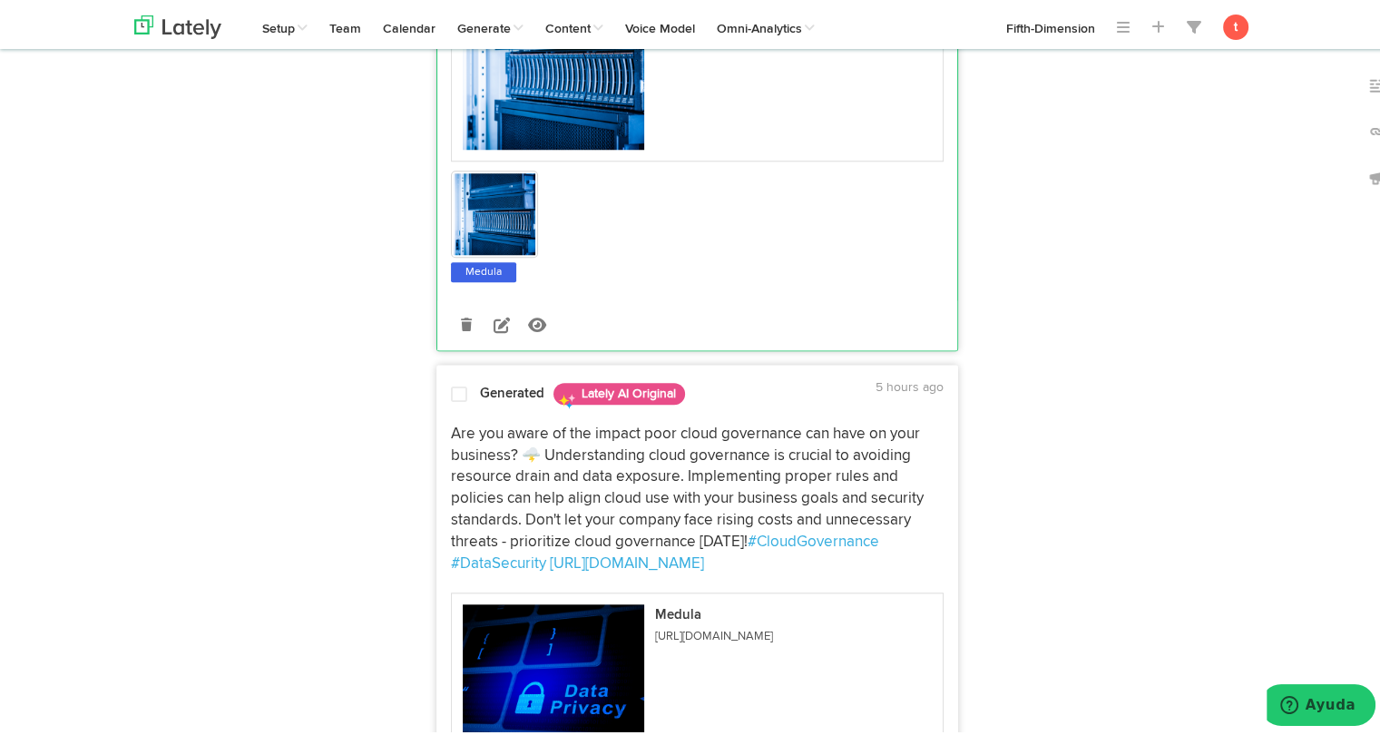
click at [451, 423] on span "Are you aware of the impact poor cloud governance can have on your business? 🌩️…" at bounding box center [689, 484] width 476 height 123
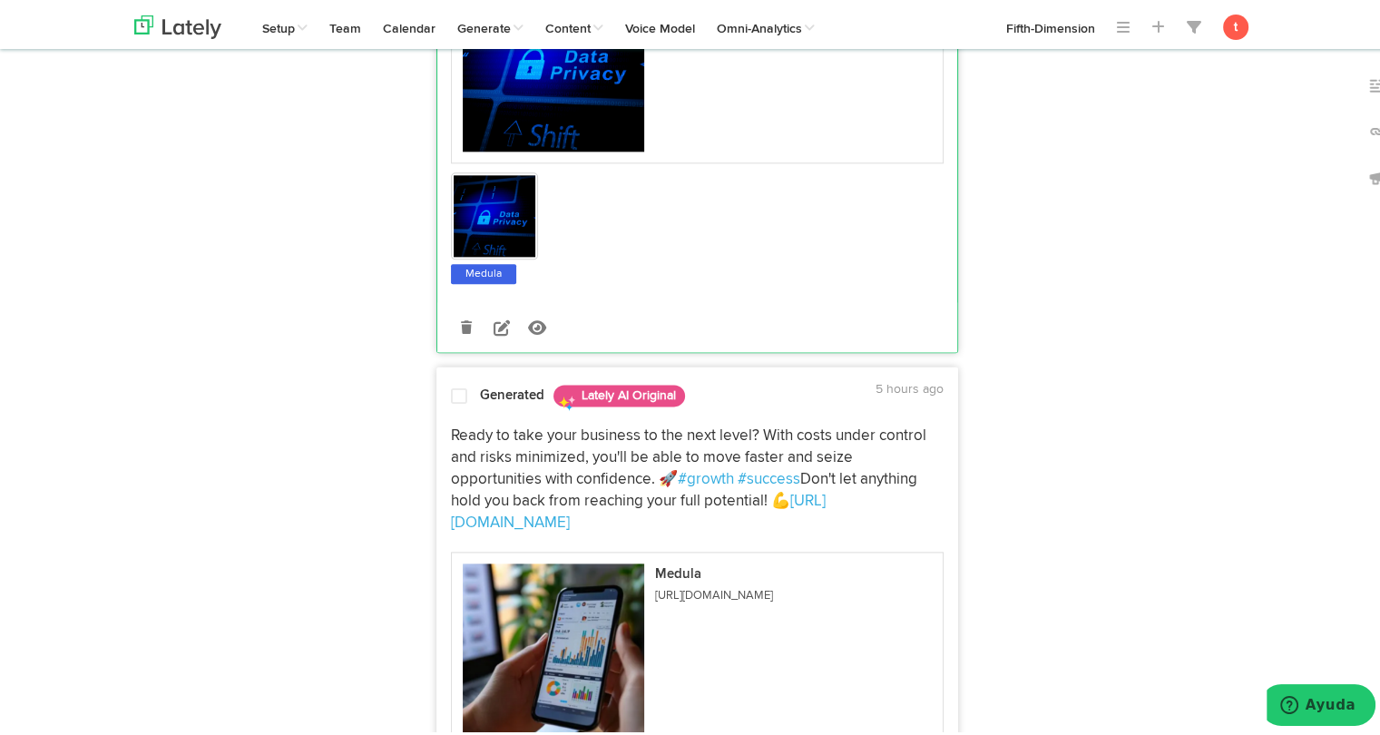
click at [451, 431] on span "Ready to take your business to the next level? With costs under control and ris…" at bounding box center [690, 454] width 479 height 59
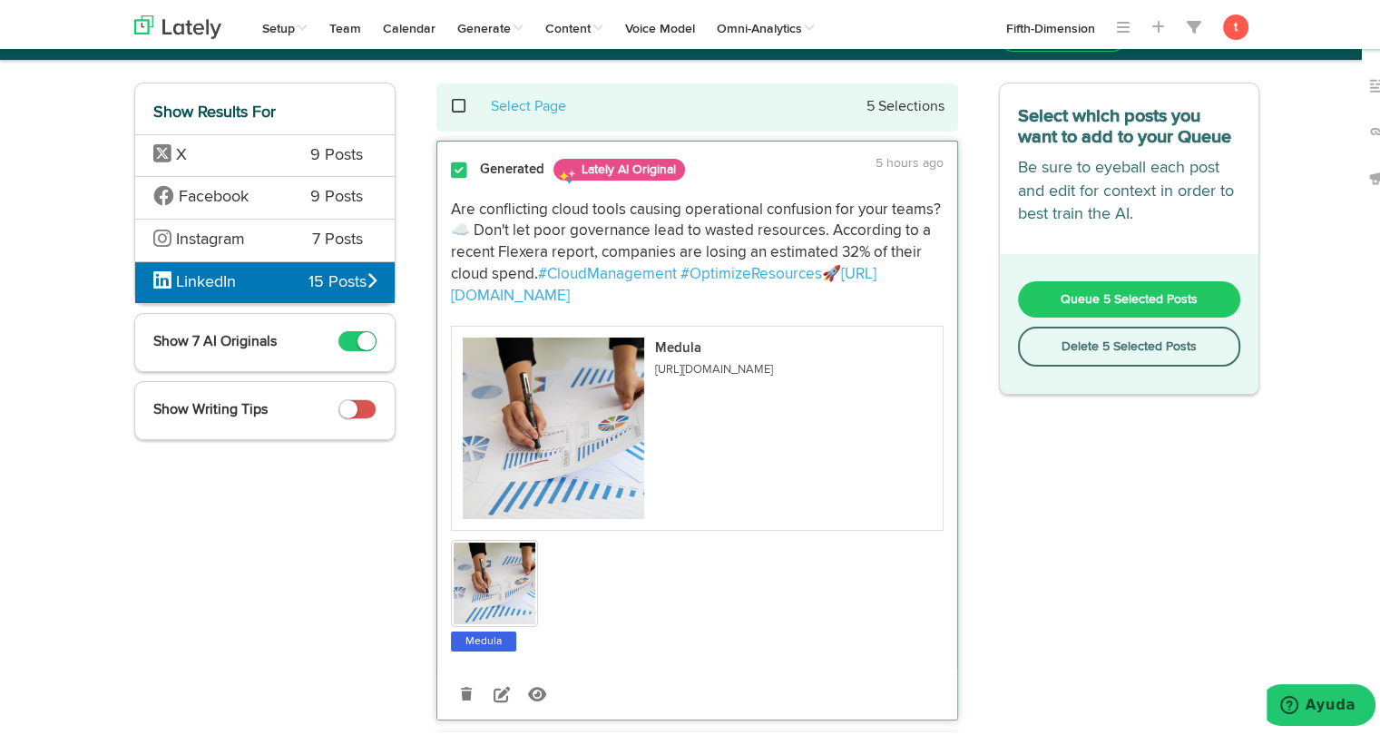
scroll to position [0, 0]
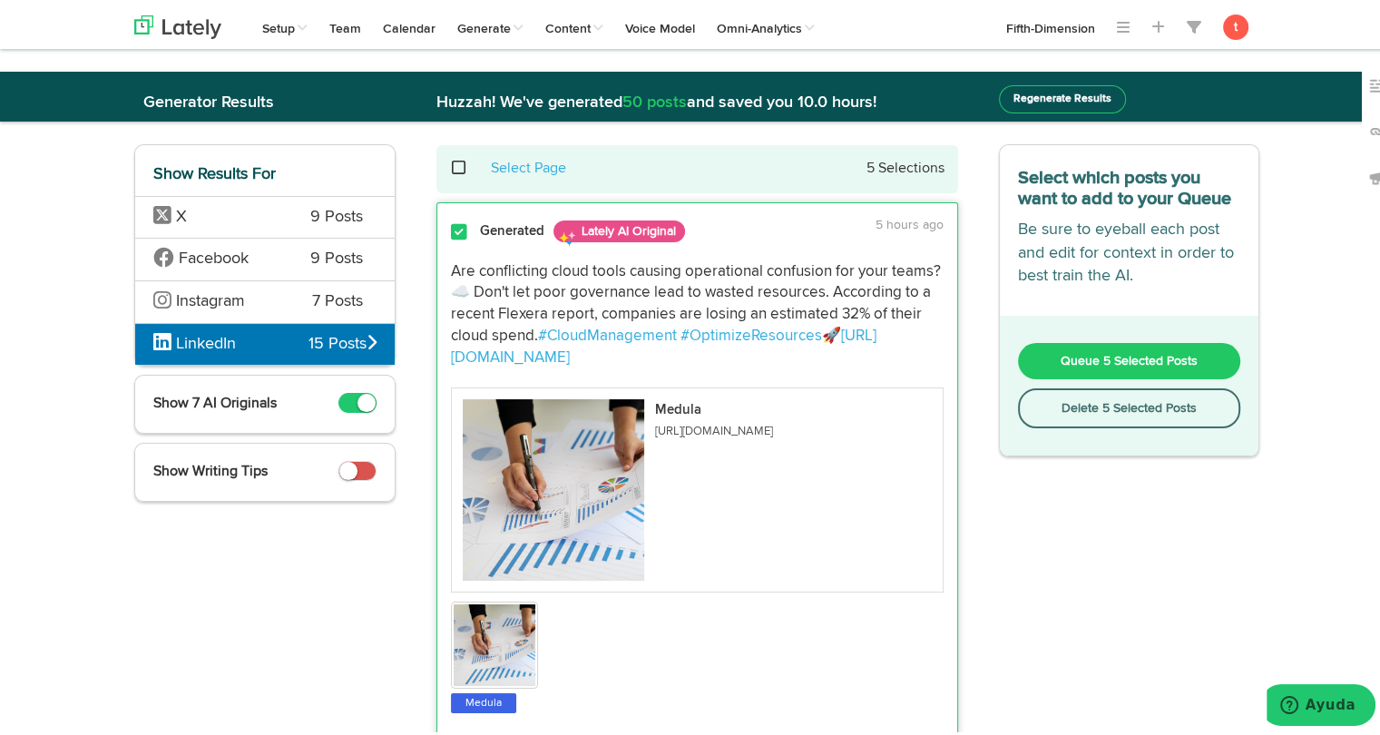
click at [1067, 344] on button "Queue 5 Selected Posts" at bounding box center [1129, 357] width 223 height 36
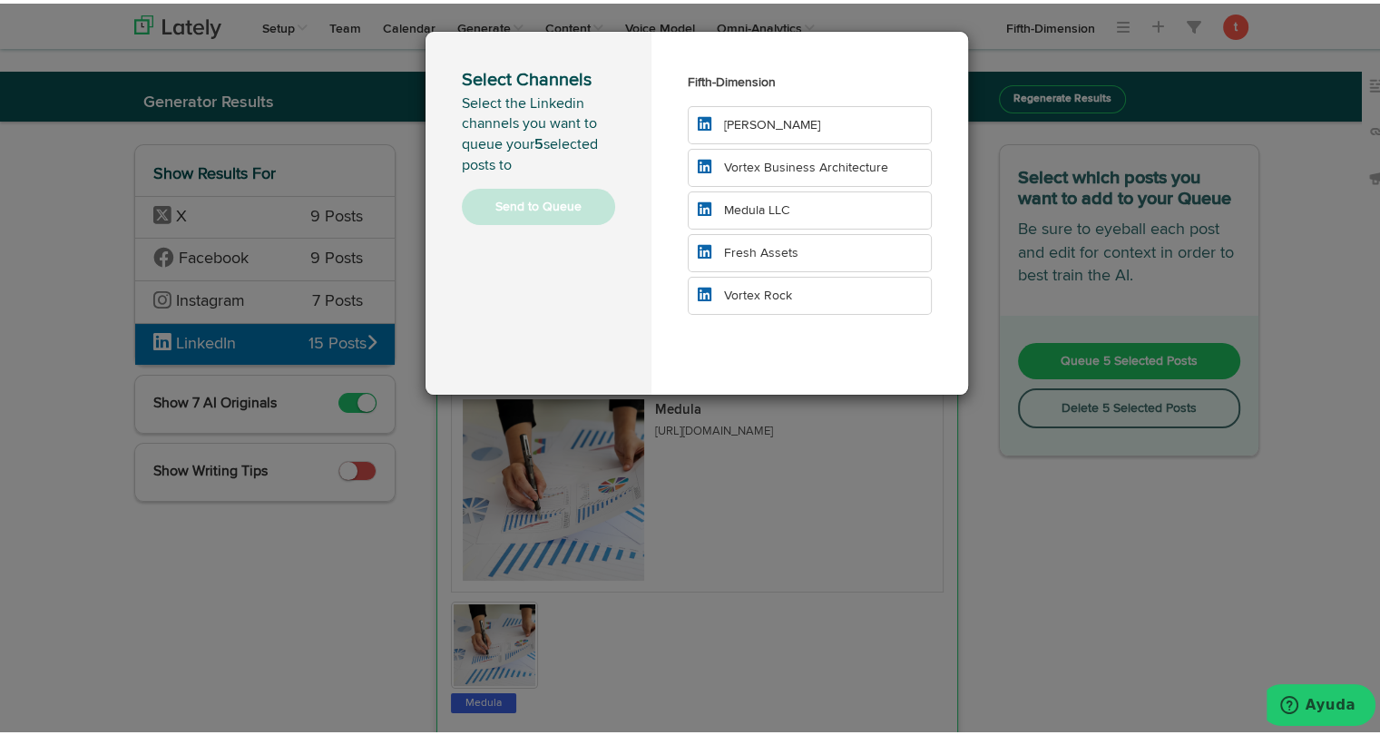
click at [862, 208] on li "Medula LLC" at bounding box center [810, 207] width 244 height 38
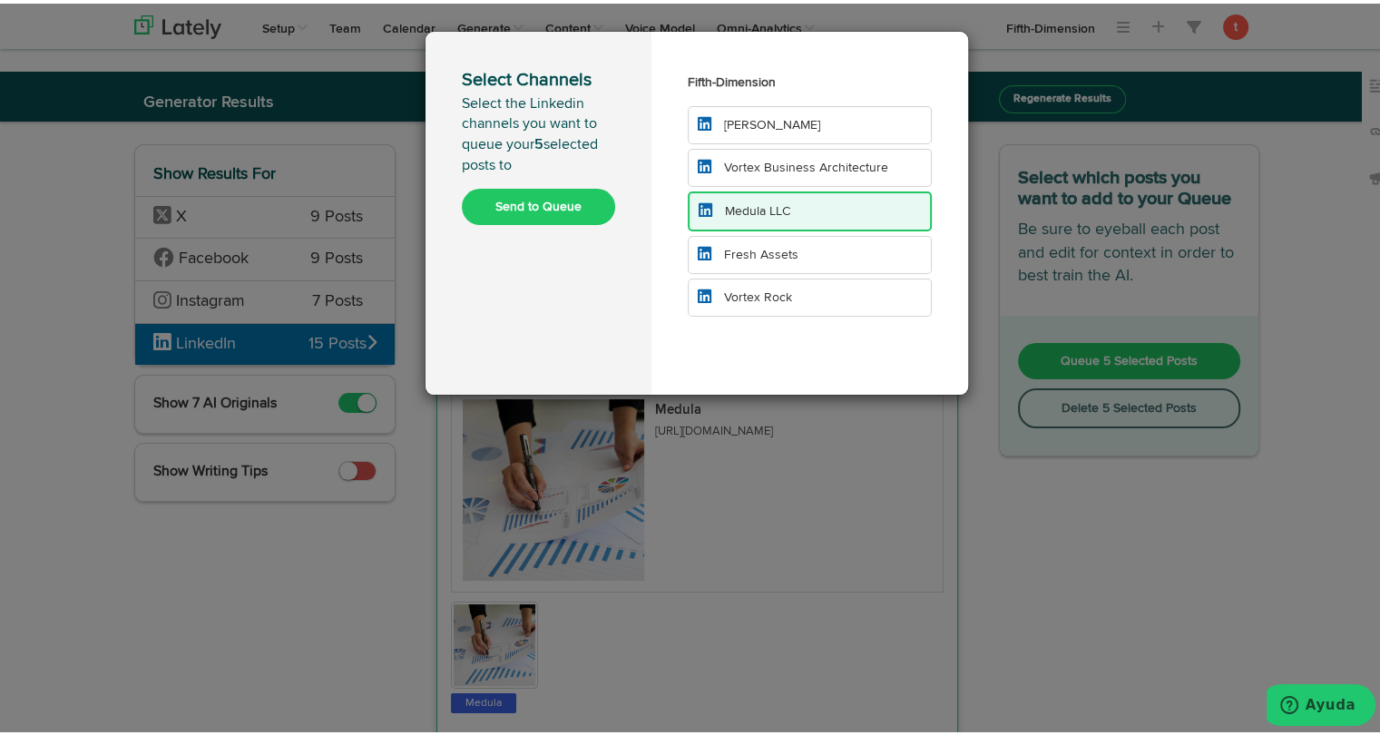
click at [513, 219] on button "Send to Queue" at bounding box center [538, 203] width 153 height 36
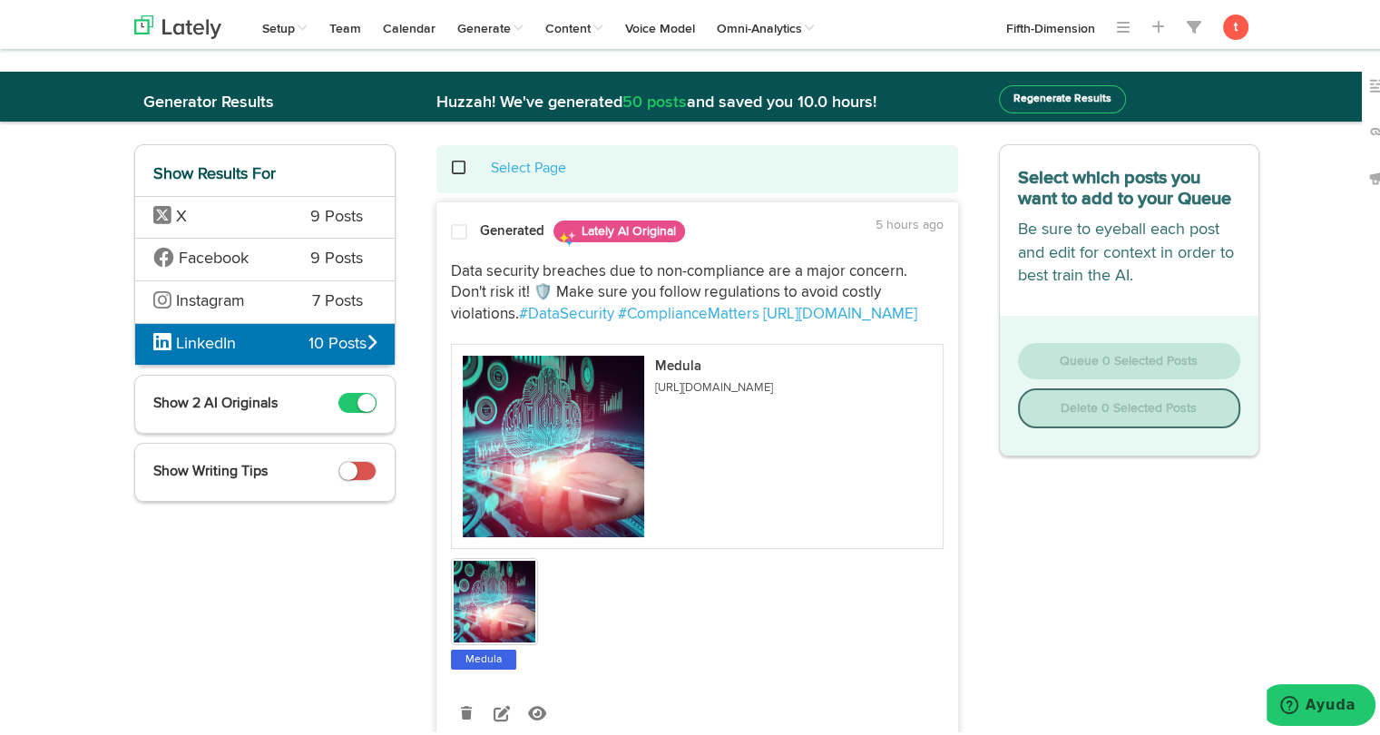
click at [471, 255] on div "Data security breaches due to non-compliance are a major concern. Don't risk it…" at bounding box center [697, 459] width 520 height 420
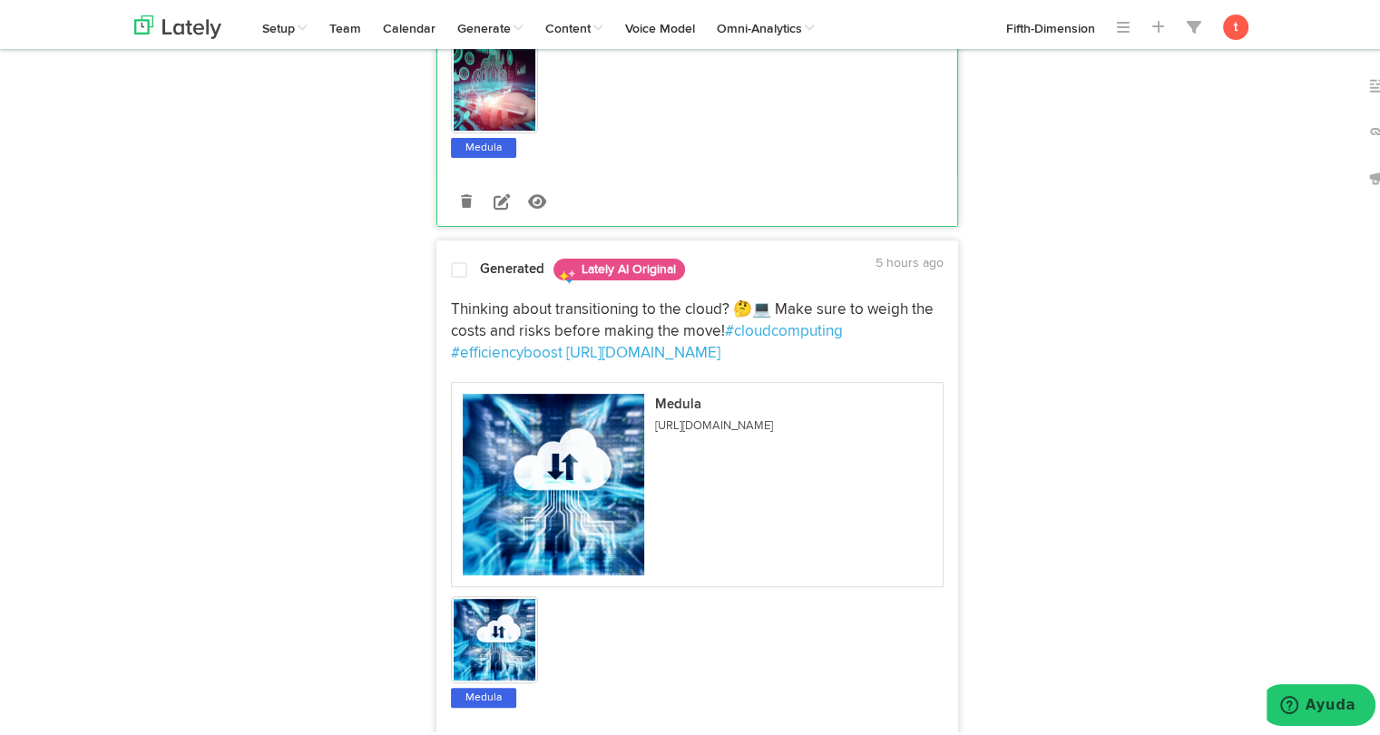
scroll to position [573, 0]
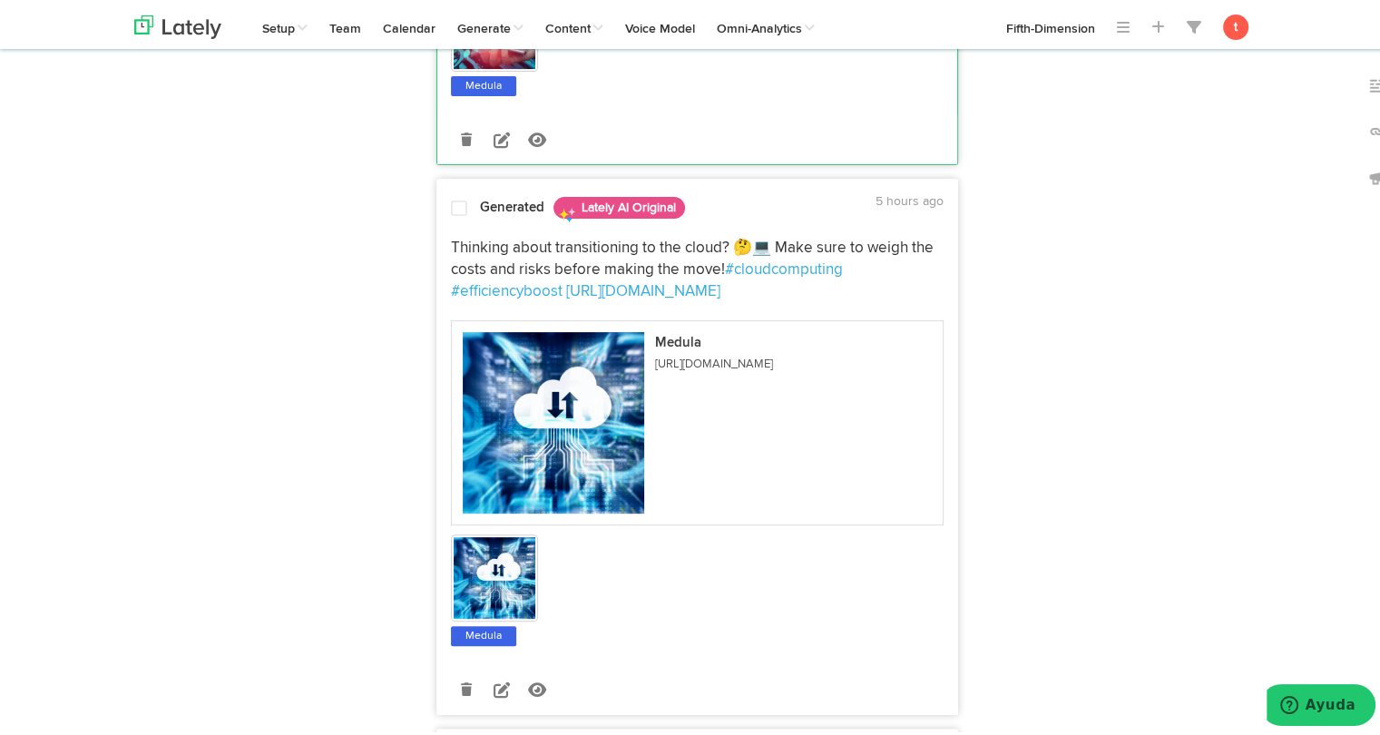
click at [463, 217] on div at bounding box center [459, 208] width 44 height 24
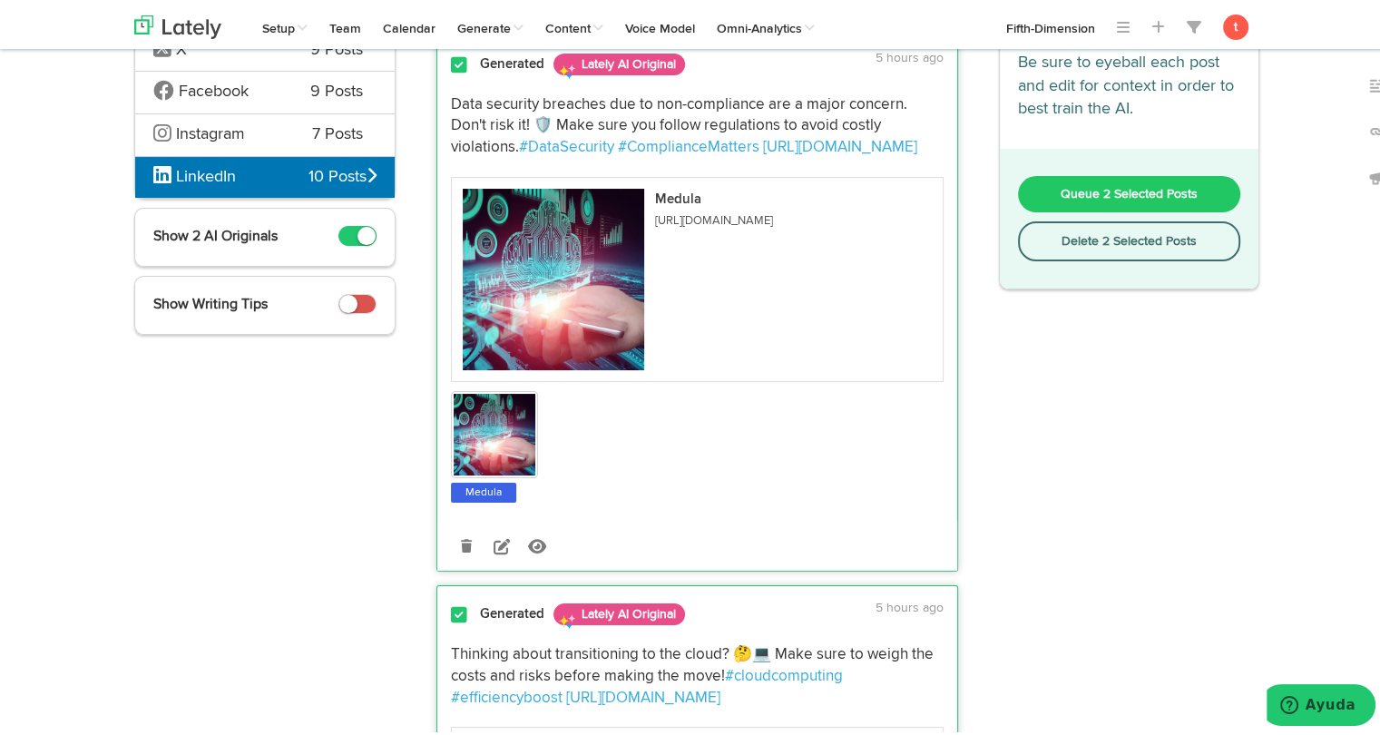
scroll to position [0, 0]
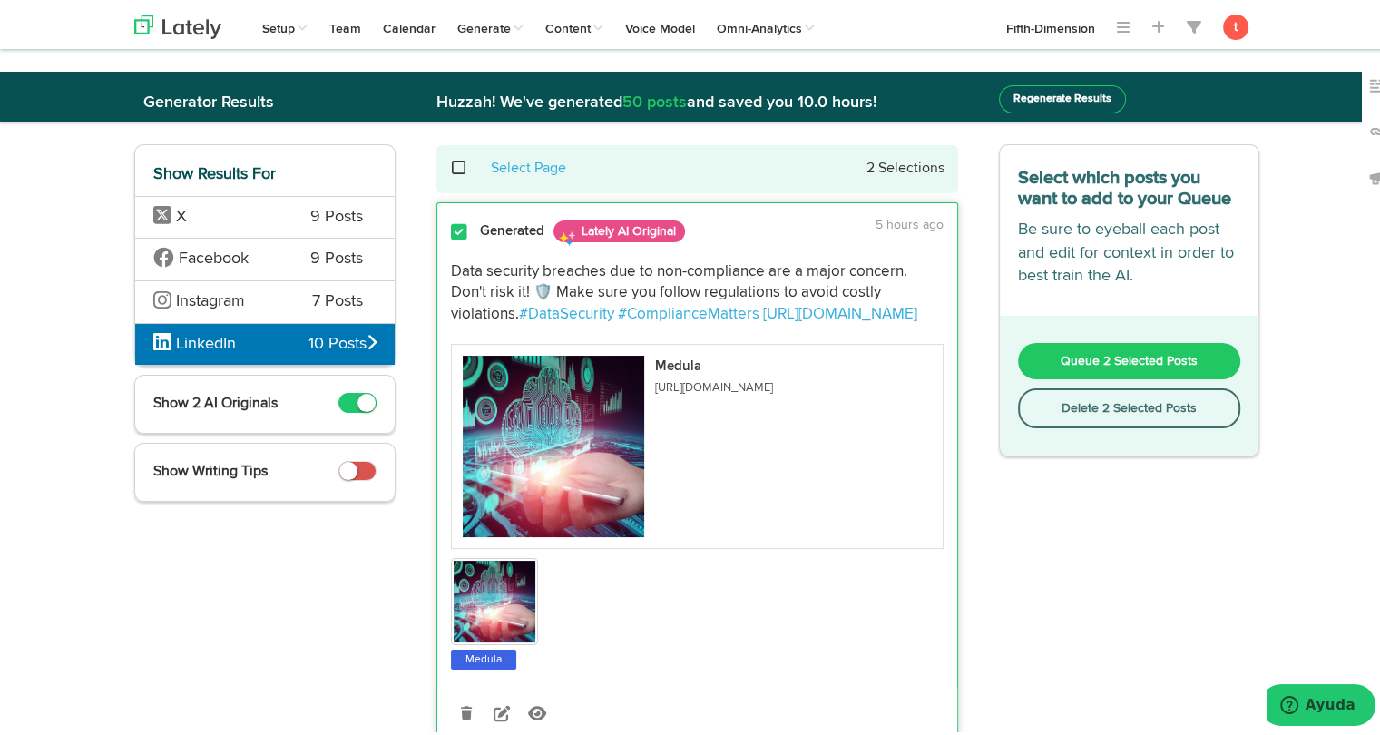
click at [1012, 95] on button "Regenerate Results" at bounding box center [1062, 96] width 127 height 28
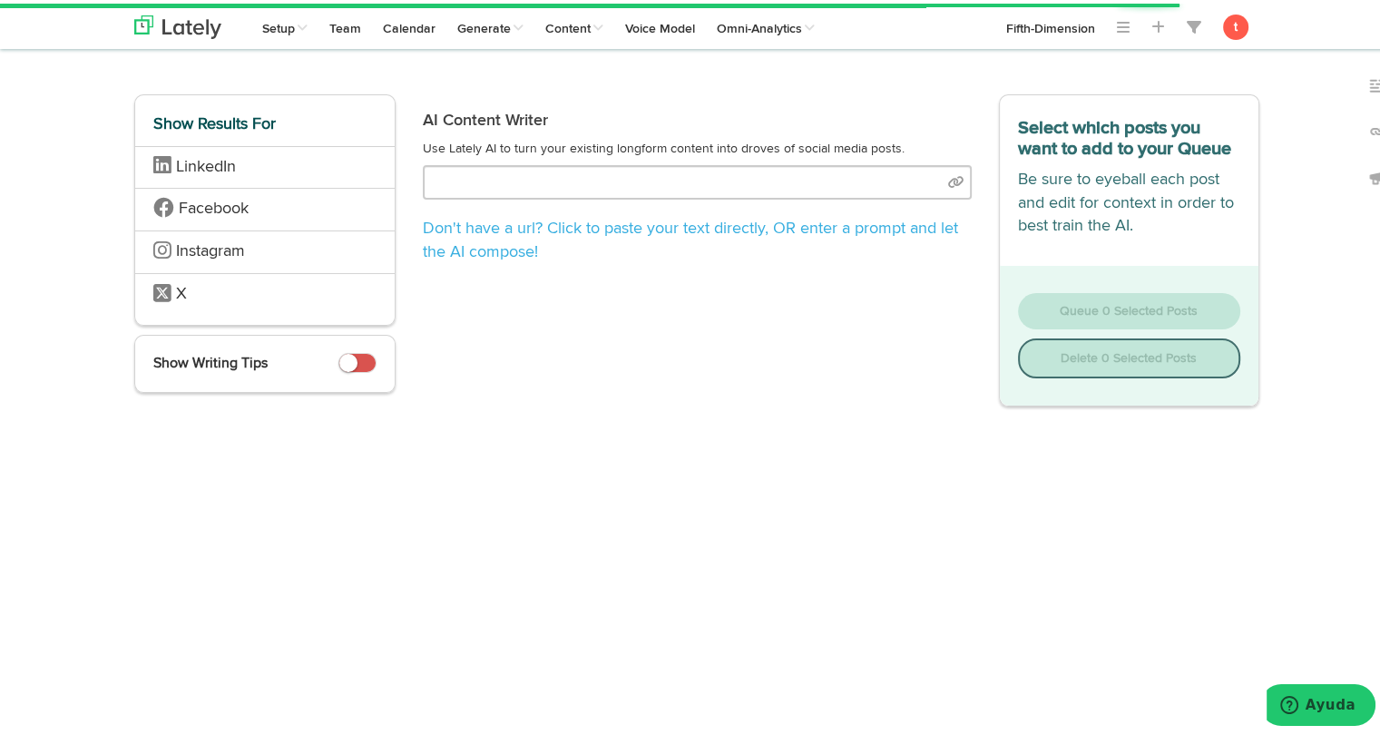
type input "[URL][DOMAIN_NAME]"
select select "natural"
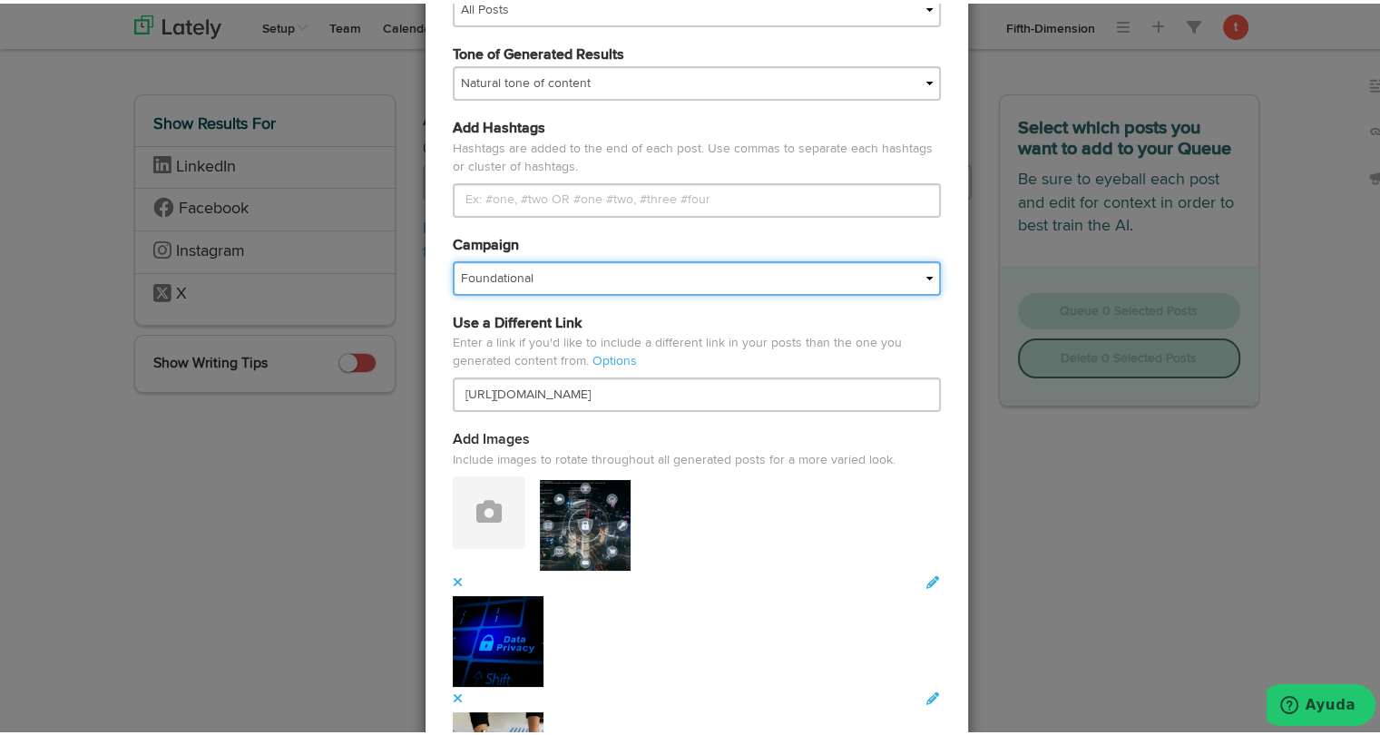
click at [654, 271] on select "Foundational Fresh Assets IMPORTED Industrias VBA Medula [PERSON_NAME] VBA <> G…" at bounding box center [697, 275] width 488 height 34
select select "68013d37430f5ce88ed7150a"
click at [453, 258] on select "Foundational Fresh Assets IMPORTED Industrias VBA Medula [PERSON_NAME] VBA <> G…" at bounding box center [697, 275] width 488 height 34
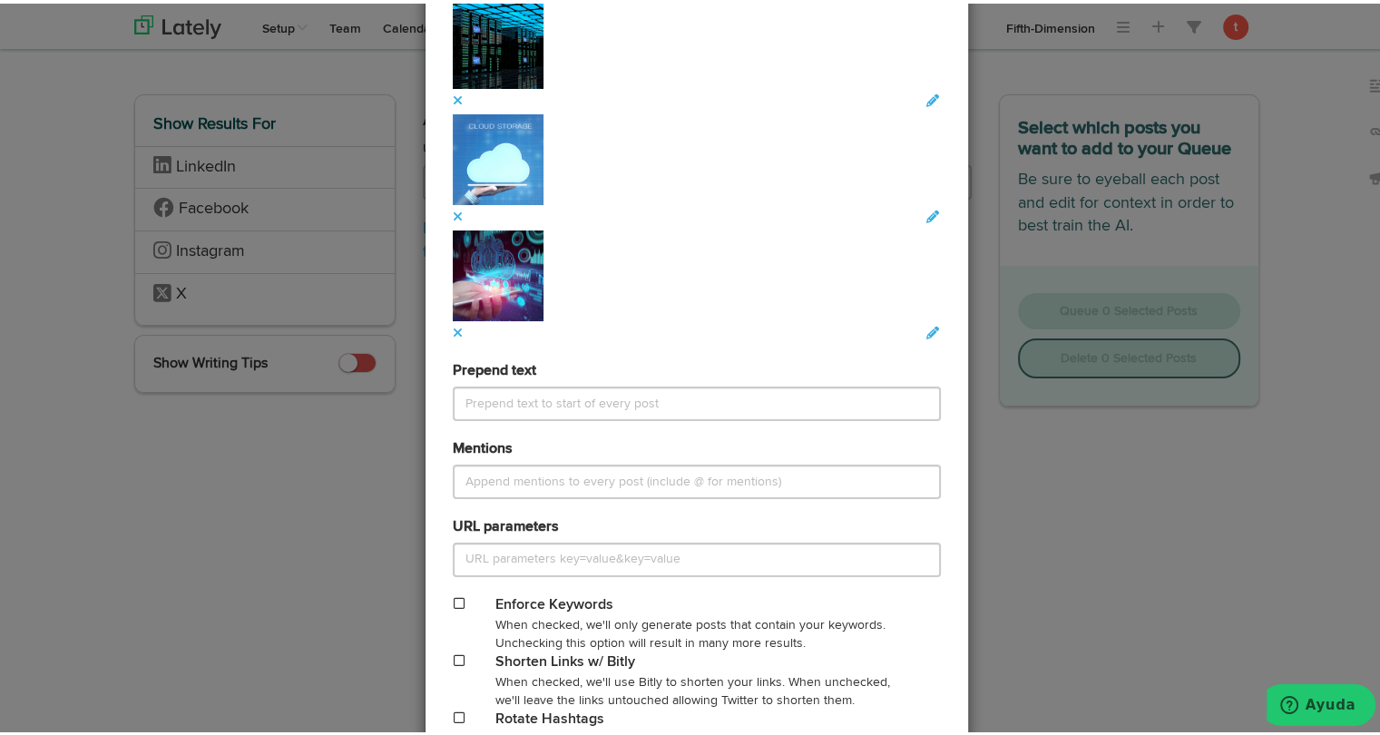
scroll to position [2456, 0]
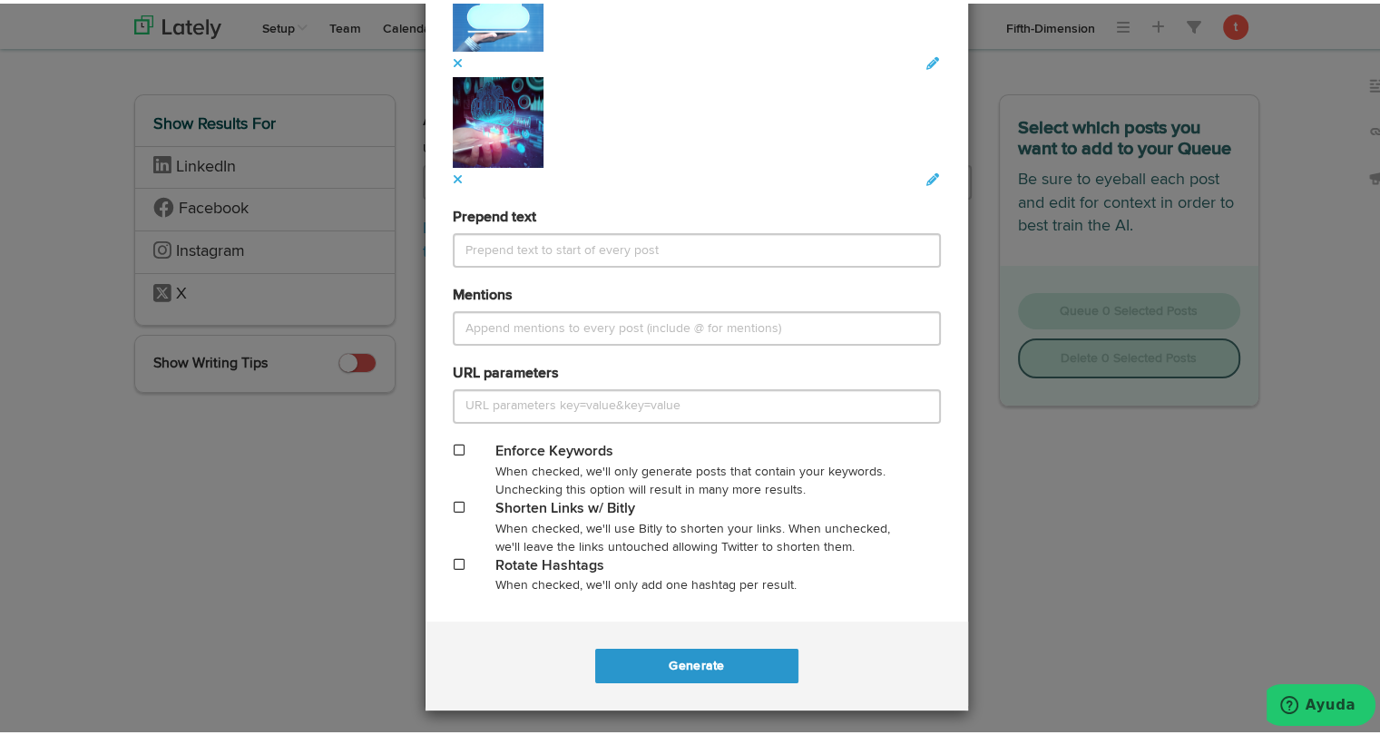
click at [454, 505] on span at bounding box center [459, 503] width 11 height 13
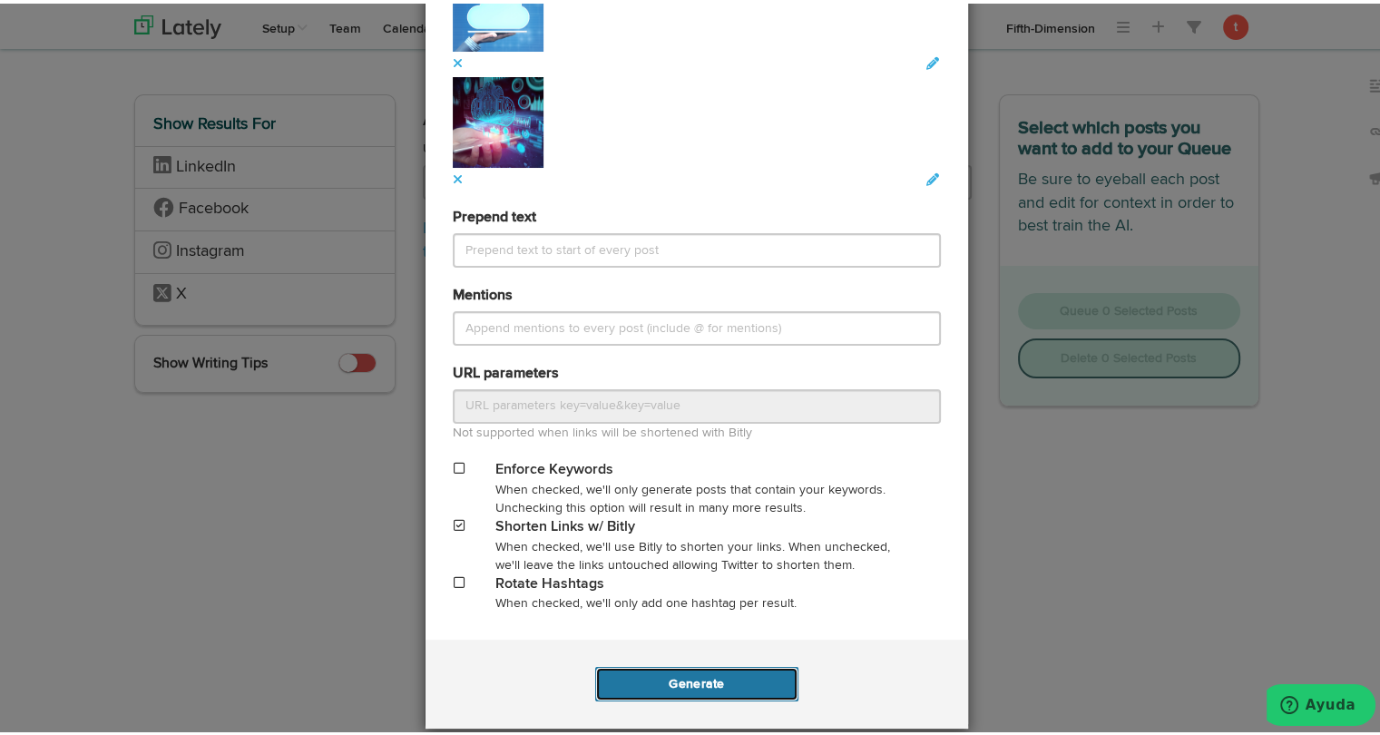
click at [709, 672] on button "Generate" at bounding box center [696, 680] width 202 height 34
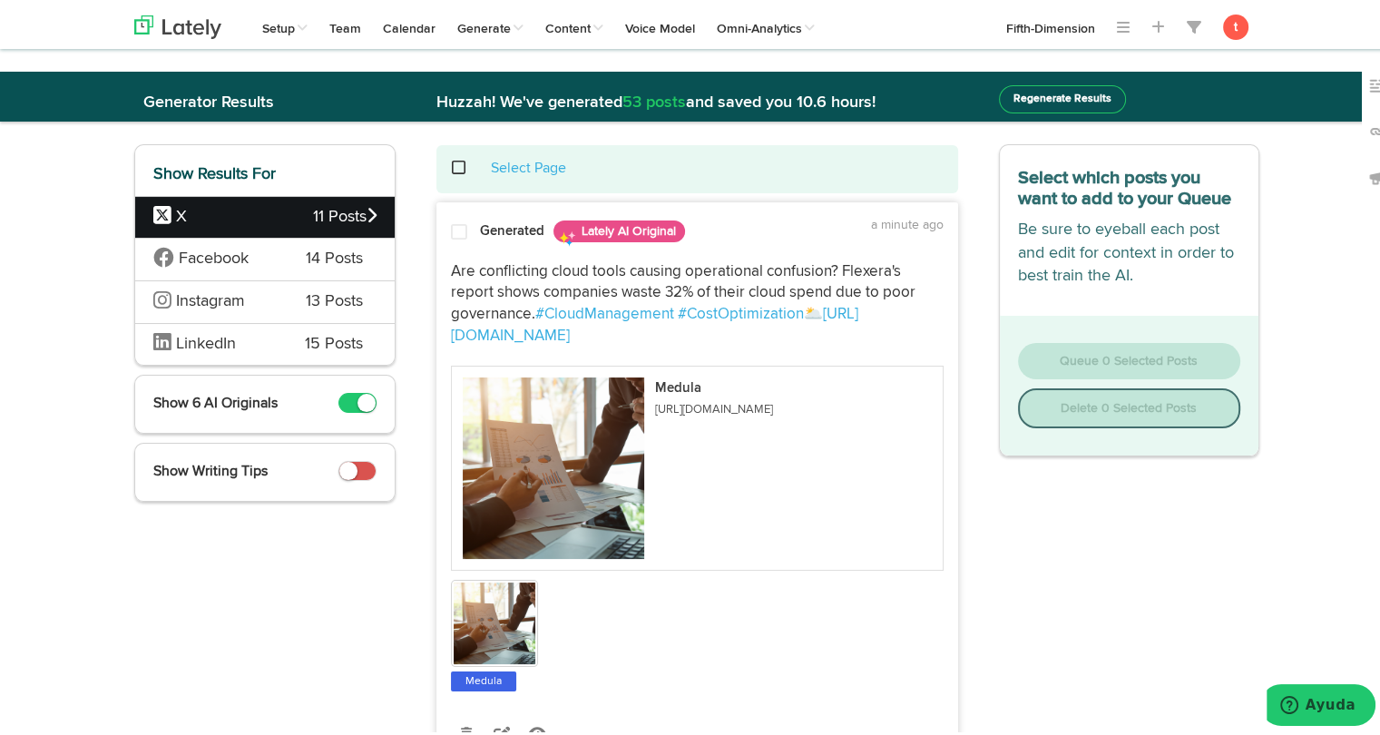
click at [261, 335] on span "LinkedIn" at bounding box center [215, 341] width 124 height 24
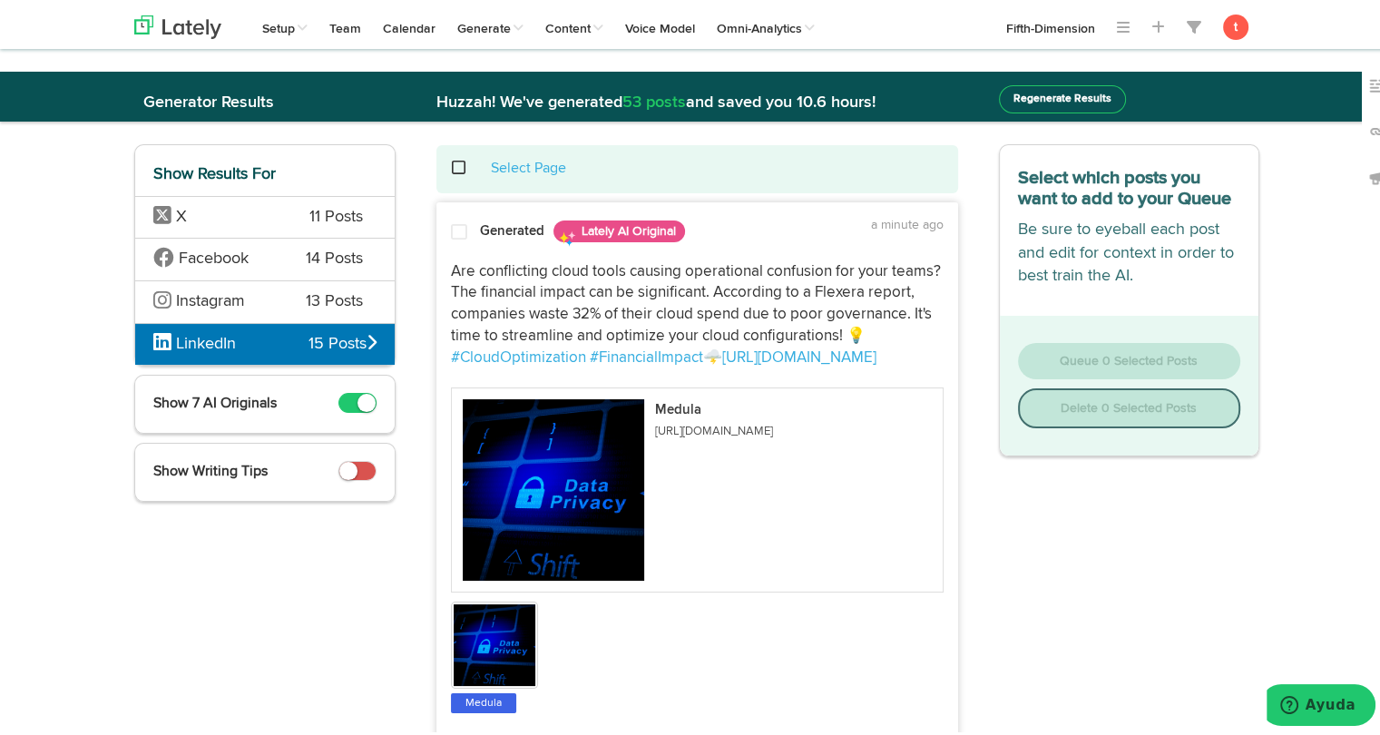
click at [456, 237] on div at bounding box center [459, 232] width 44 height 24
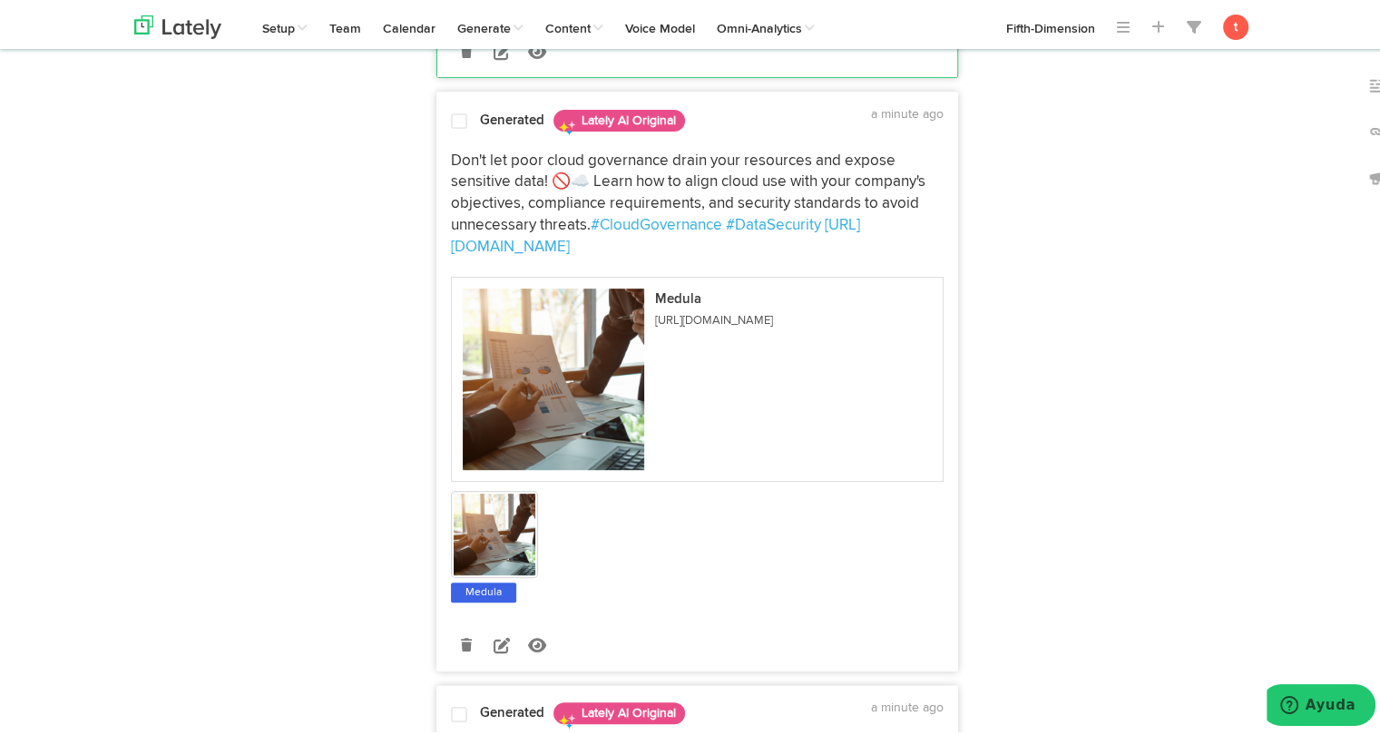
scroll to position [724, 0]
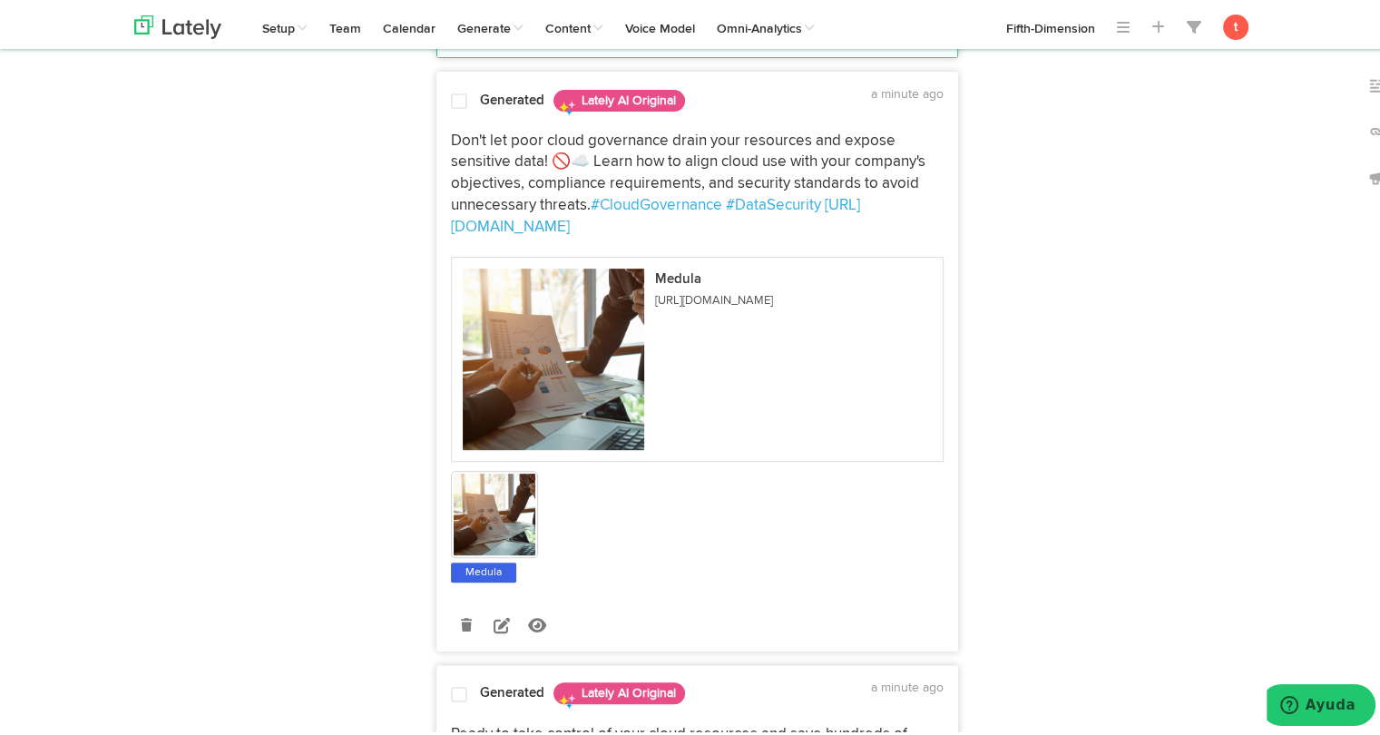
click at [474, 121] on div "Don't let poor cloud governance drain your resources and expose sensitive data!…" at bounding box center [697, 350] width 520 height 464
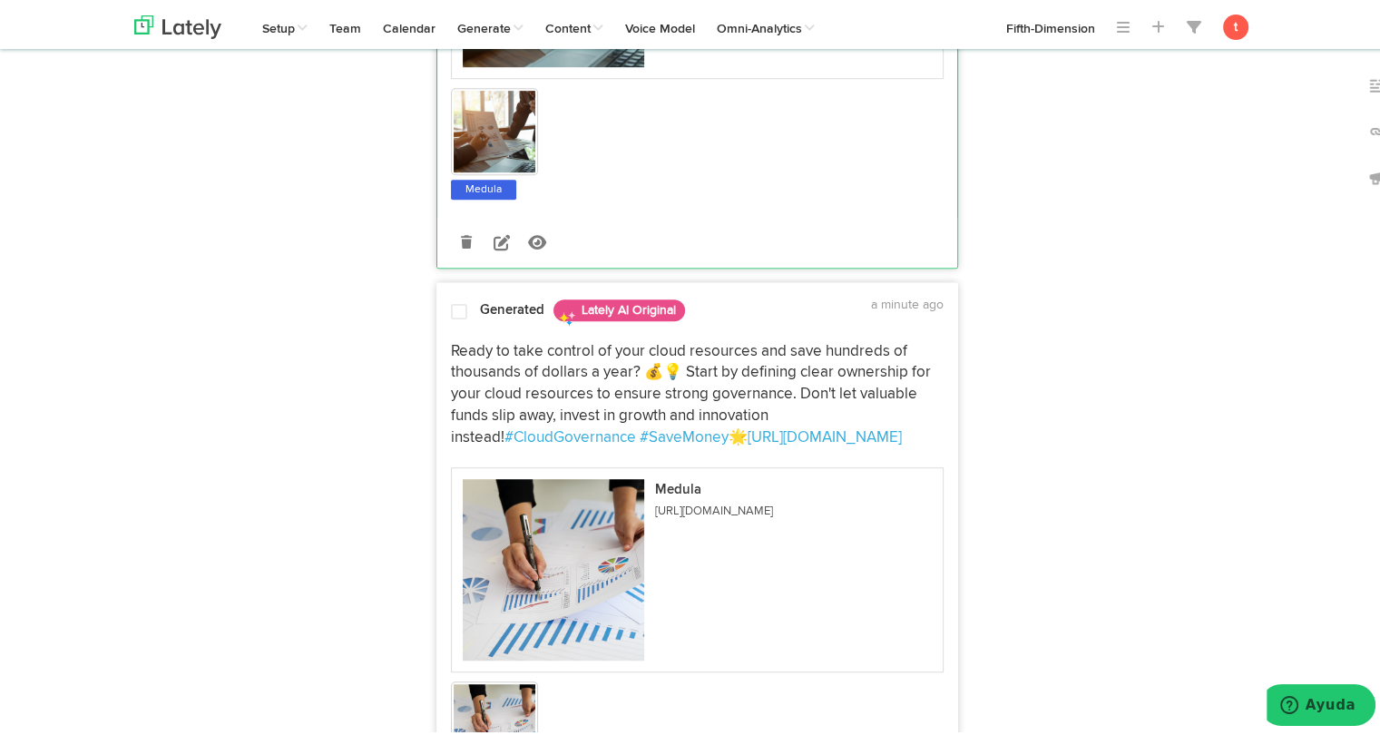
scroll to position [1143, 0]
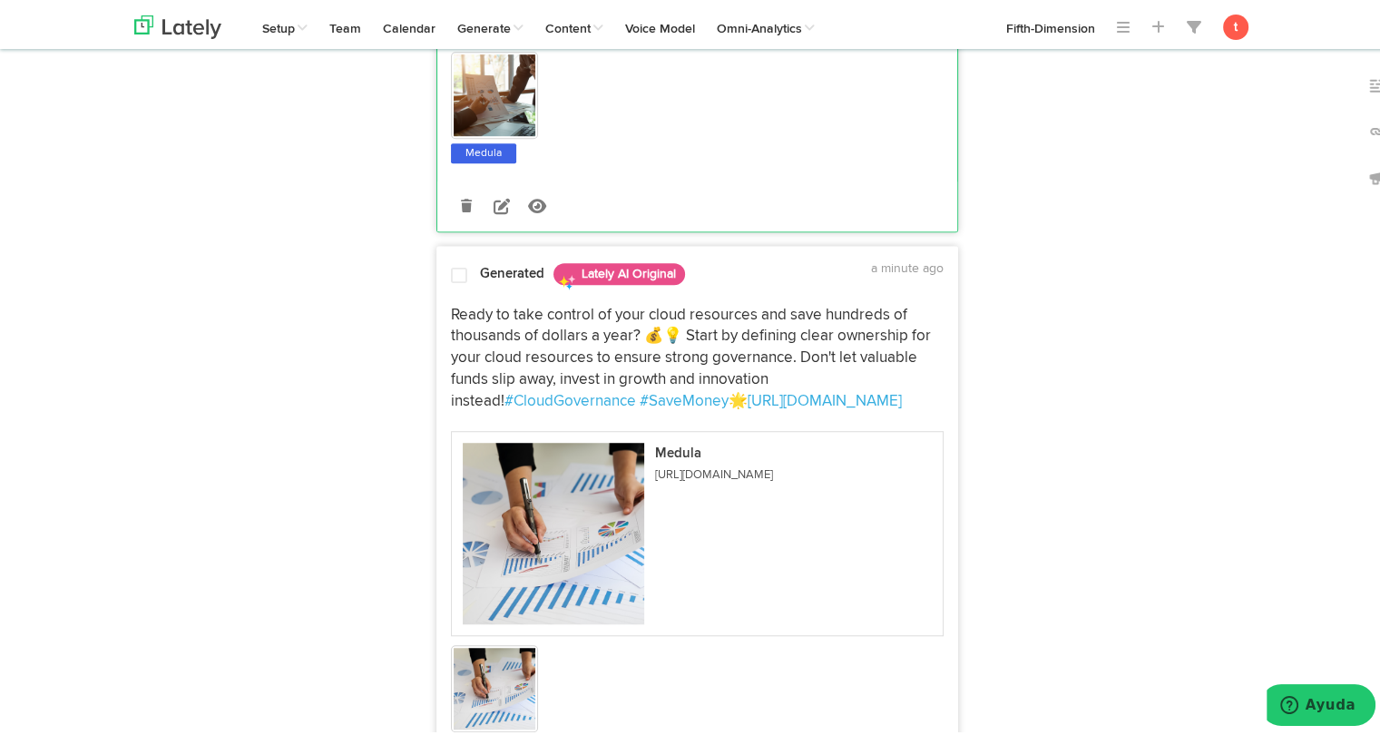
click at [455, 274] on span at bounding box center [459, 272] width 16 height 18
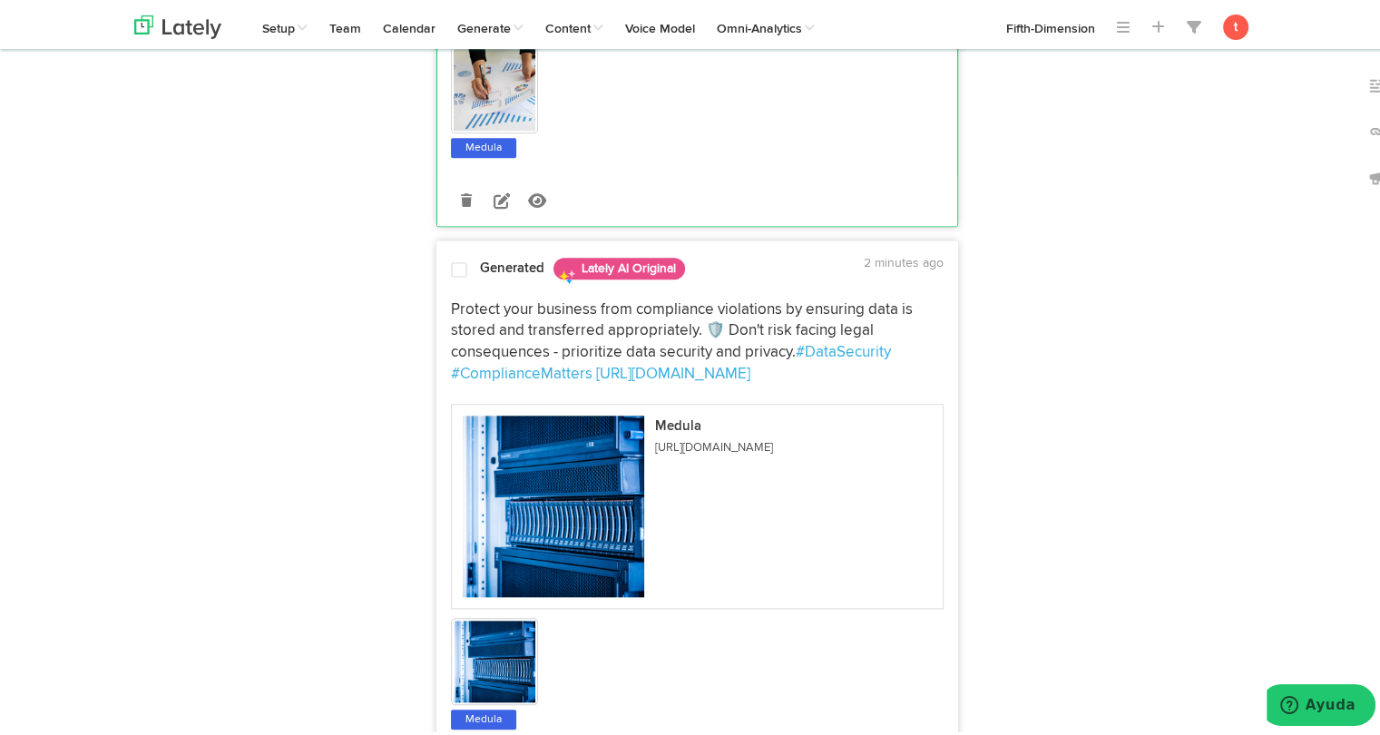
click at [455, 274] on div at bounding box center [459, 270] width 44 height 24
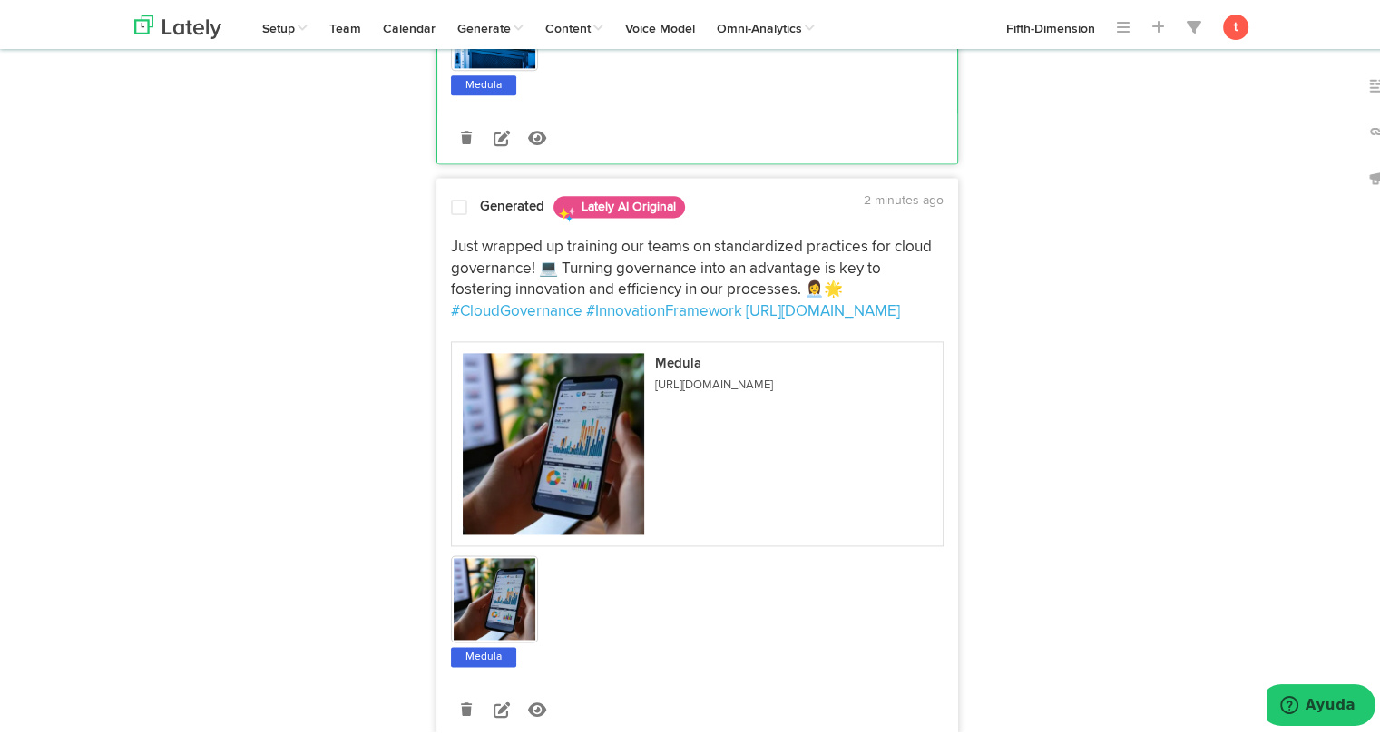
scroll to position [2345, 0]
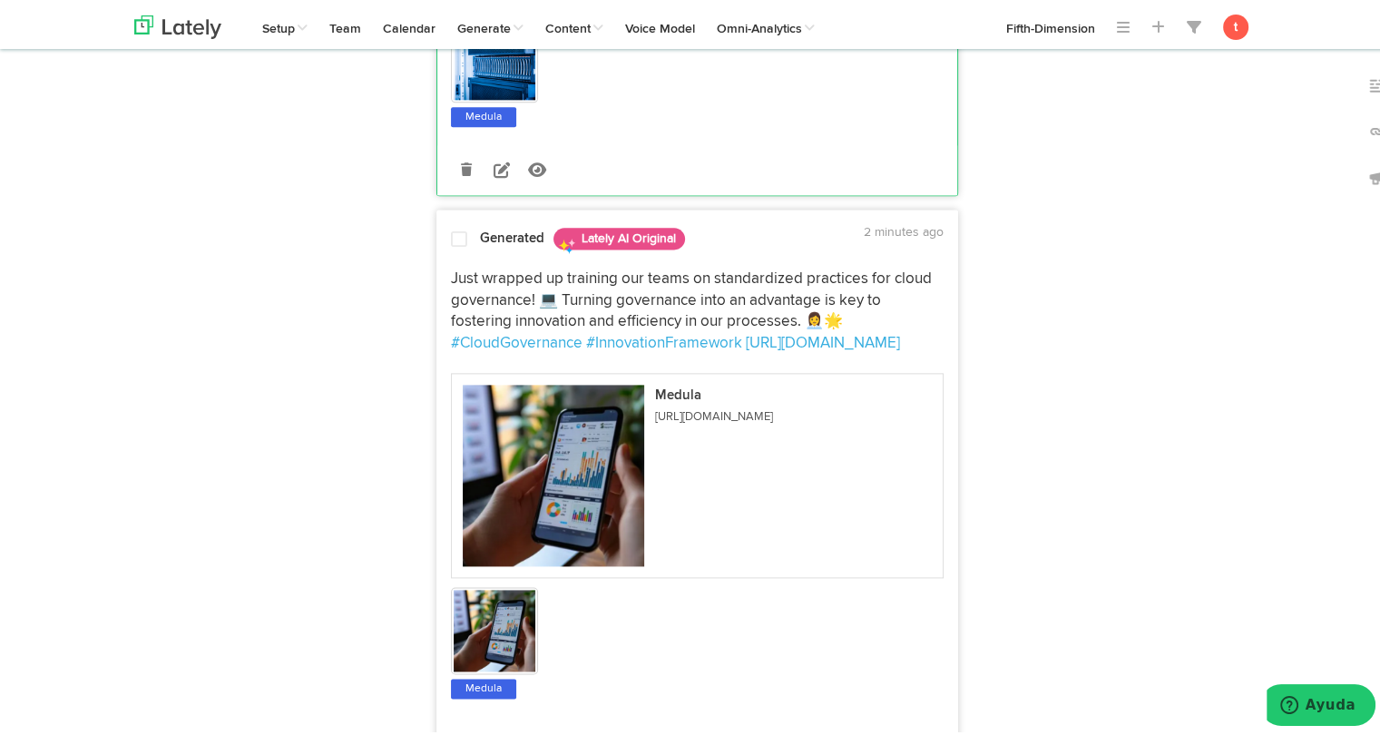
click at [455, 274] on span "Just wrapped up training our teams on standardized practices for cloud governan…" at bounding box center [693, 297] width 485 height 59
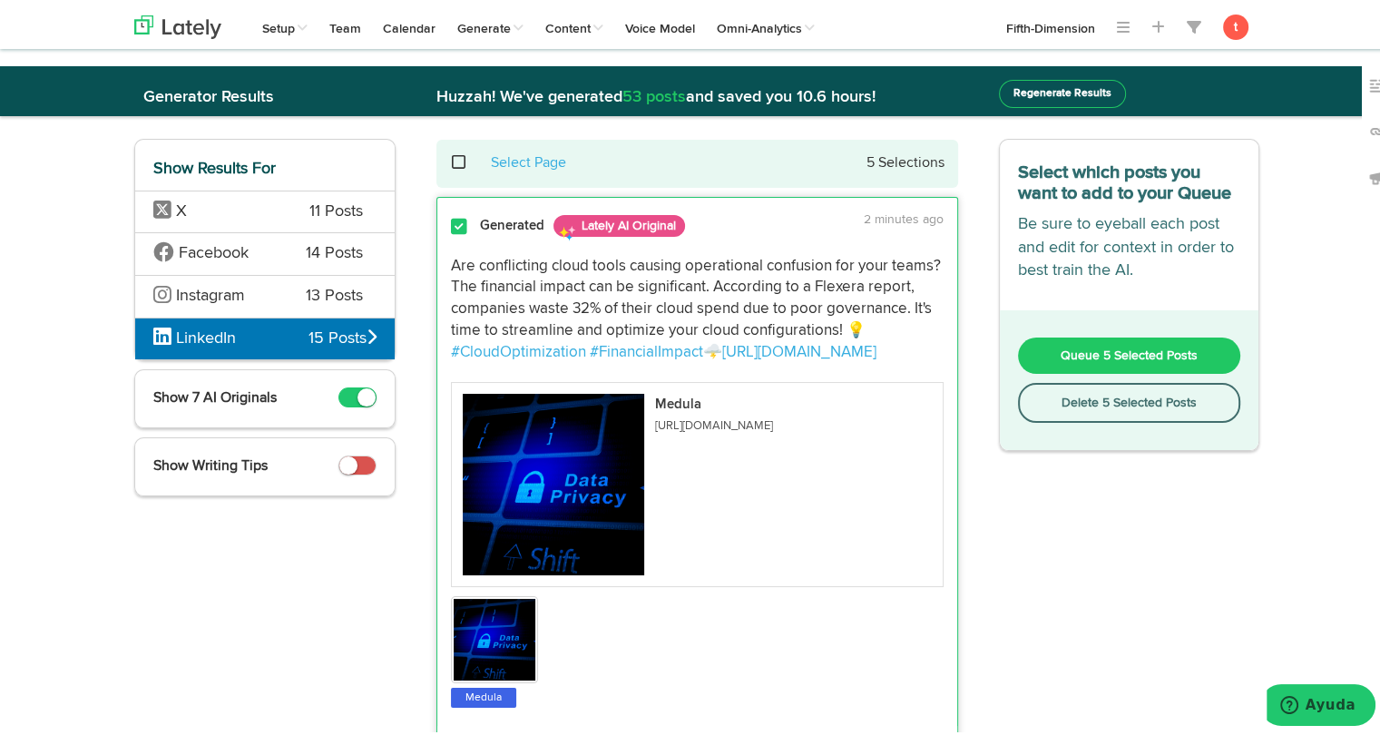
scroll to position [0, 0]
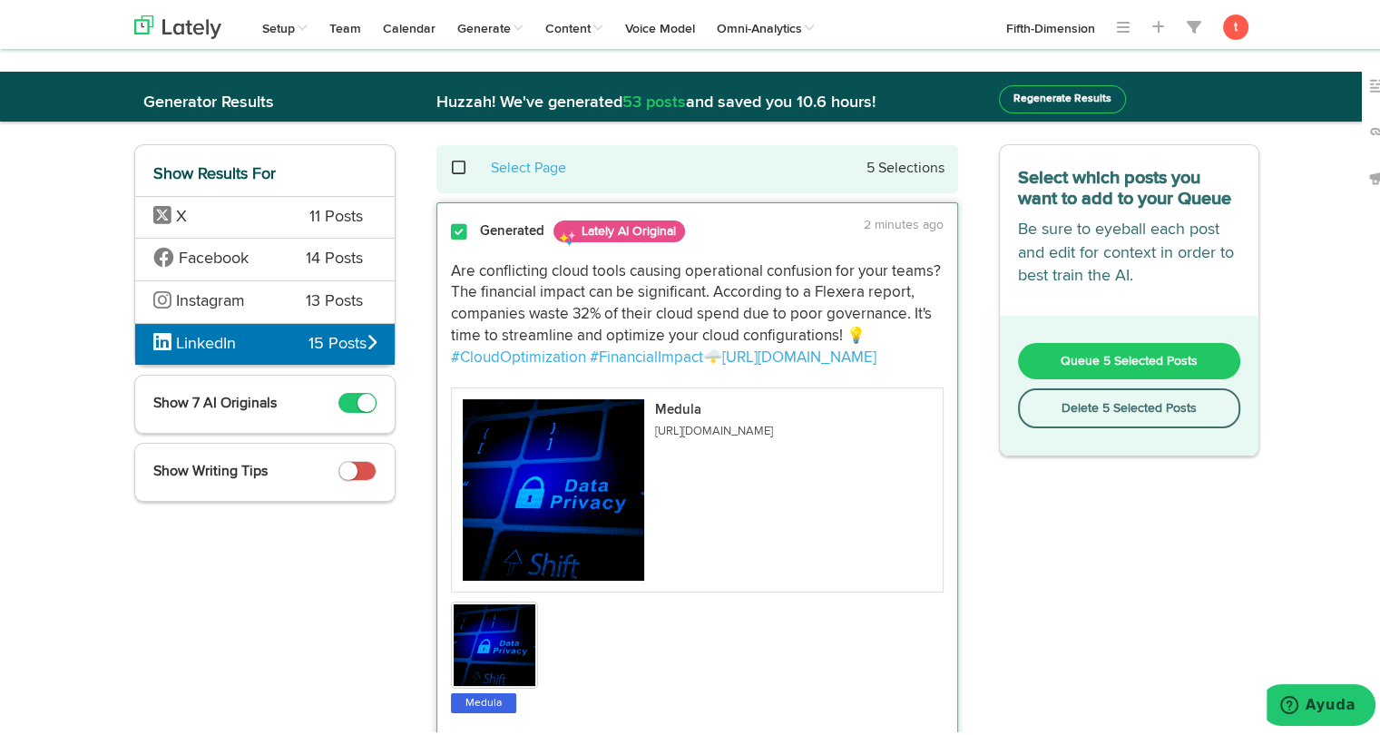
click at [1069, 366] on button "Queue 5 Selected Posts" at bounding box center [1129, 357] width 223 height 36
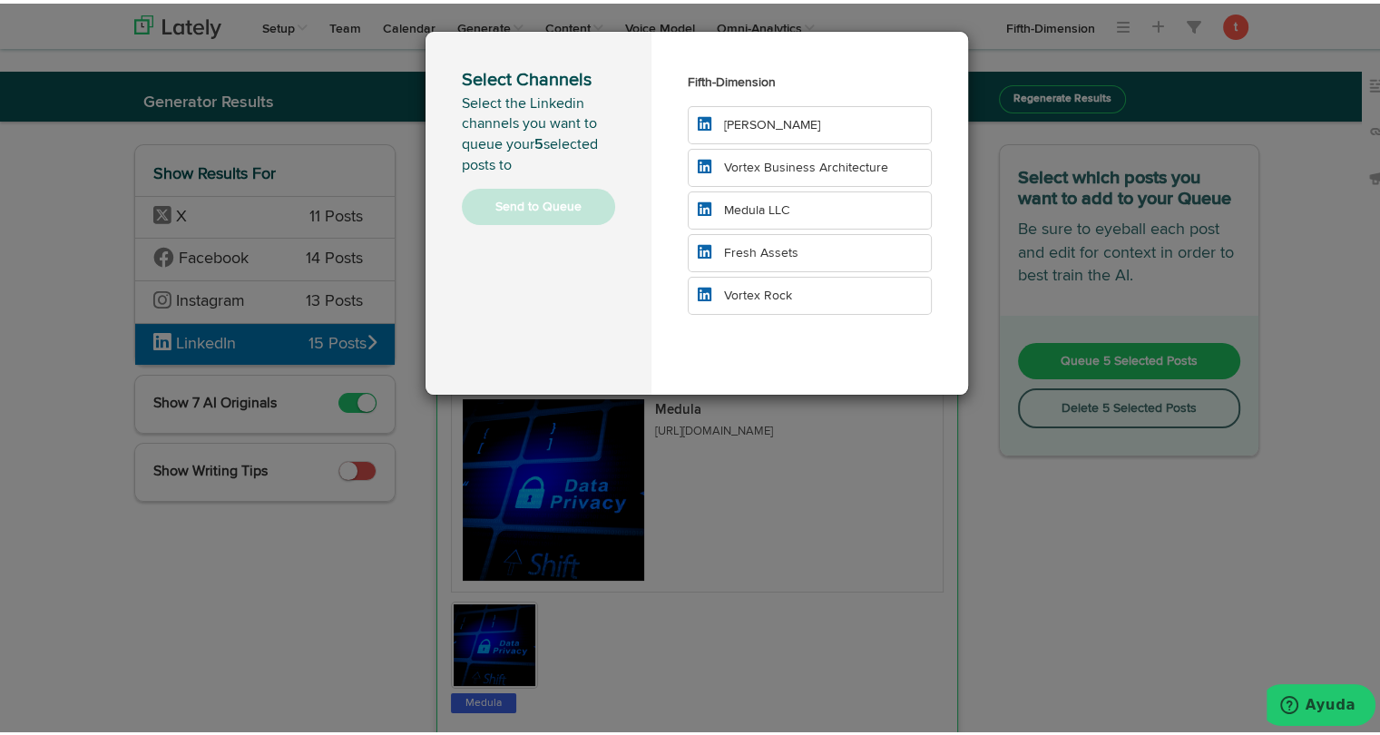
click at [739, 214] on li "Medula LLC" at bounding box center [810, 207] width 244 height 38
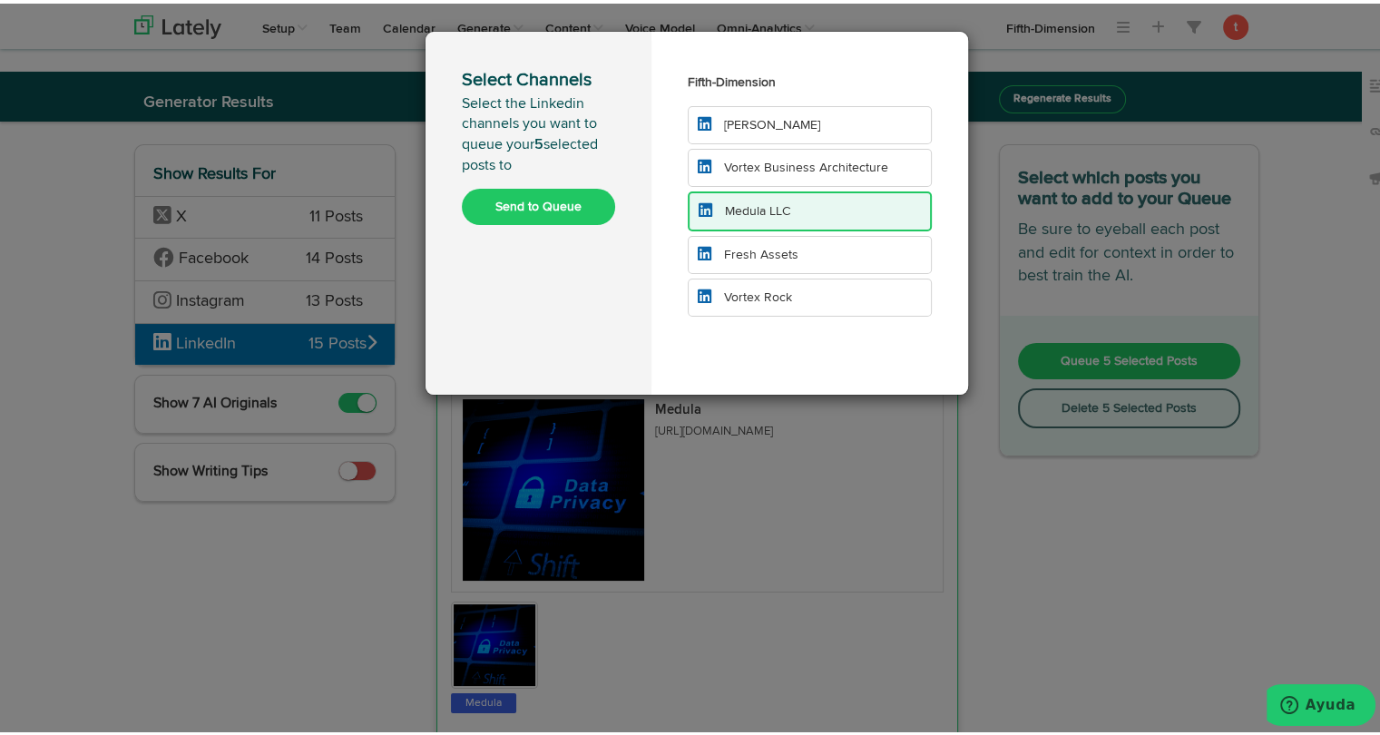
click at [570, 206] on button "Send to Queue" at bounding box center [538, 203] width 153 height 36
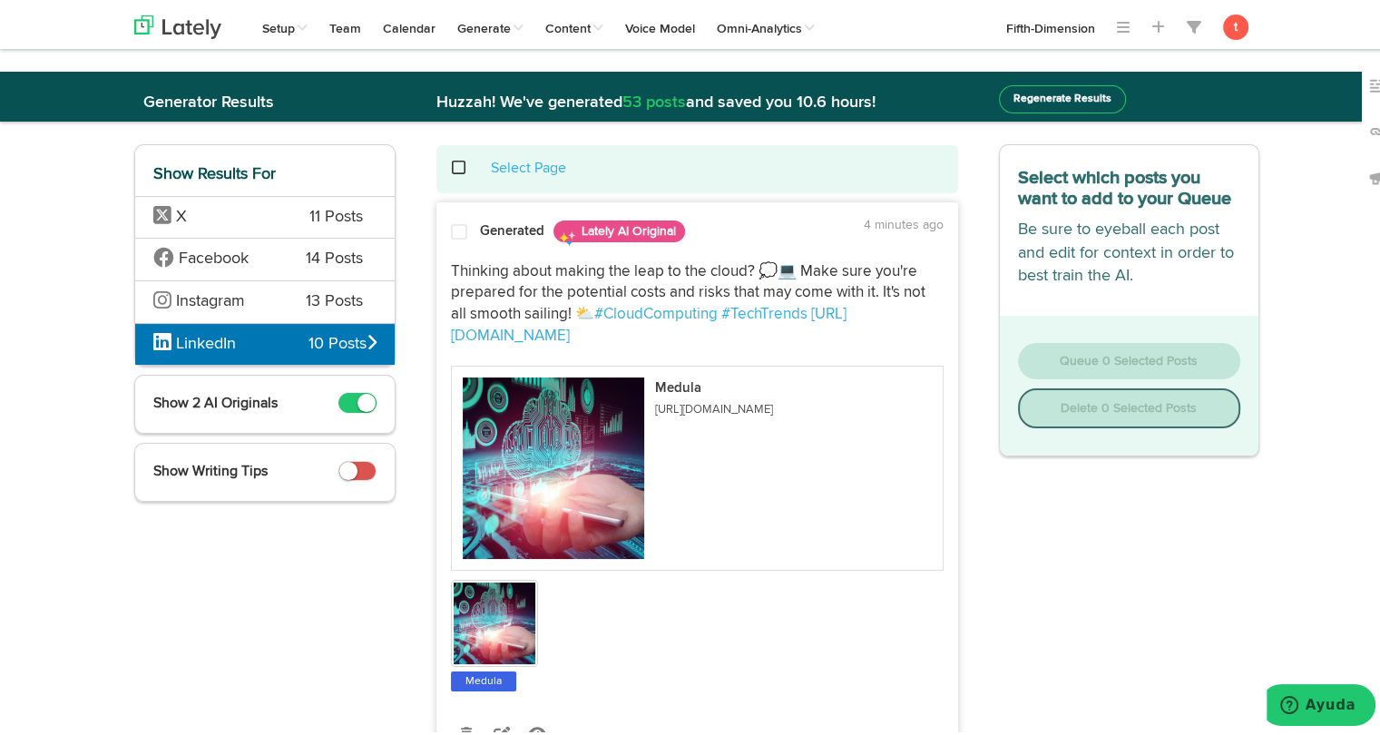
click at [459, 249] on div "Thinking about making the leap to the cloud? 💭💻 Make sure you're prepared for t…" at bounding box center [697, 470] width 520 height 442
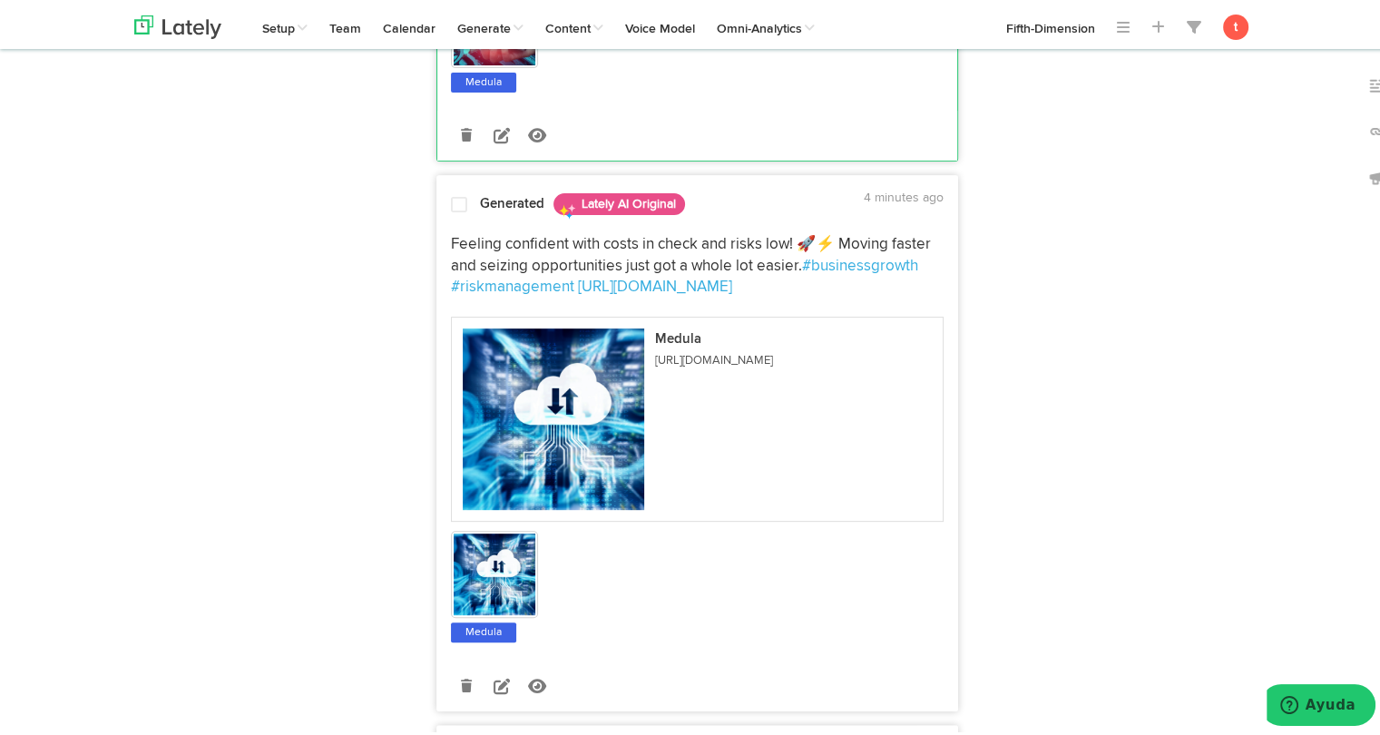
click at [482, 269] on span "Feeling confident with costs in check and risks low! 🚀⚡️ Moving faster and seiz…" at bounding box center [693, 251] width 484 height 37
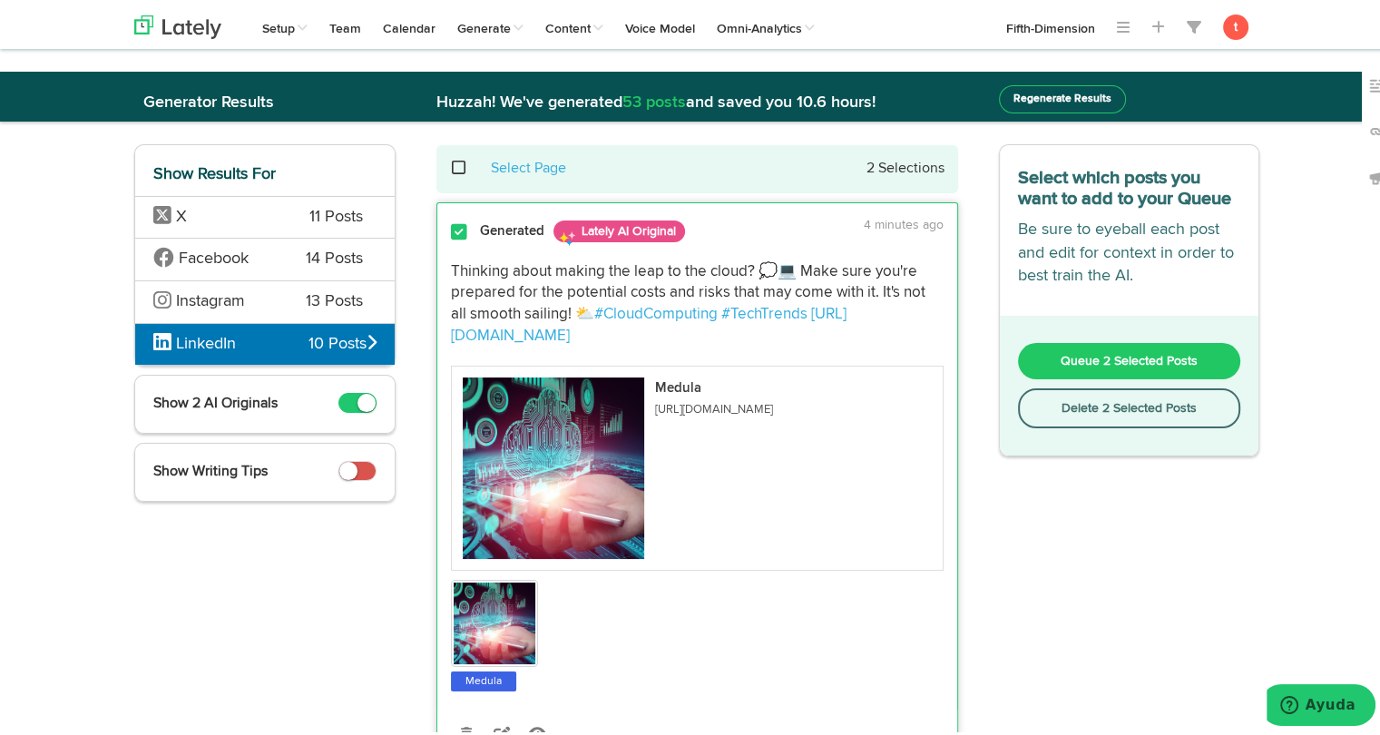
click at [1061, 351] on span "Queue 2 Selected Posts" at bounding box center [1129, 357] width 137 height 13
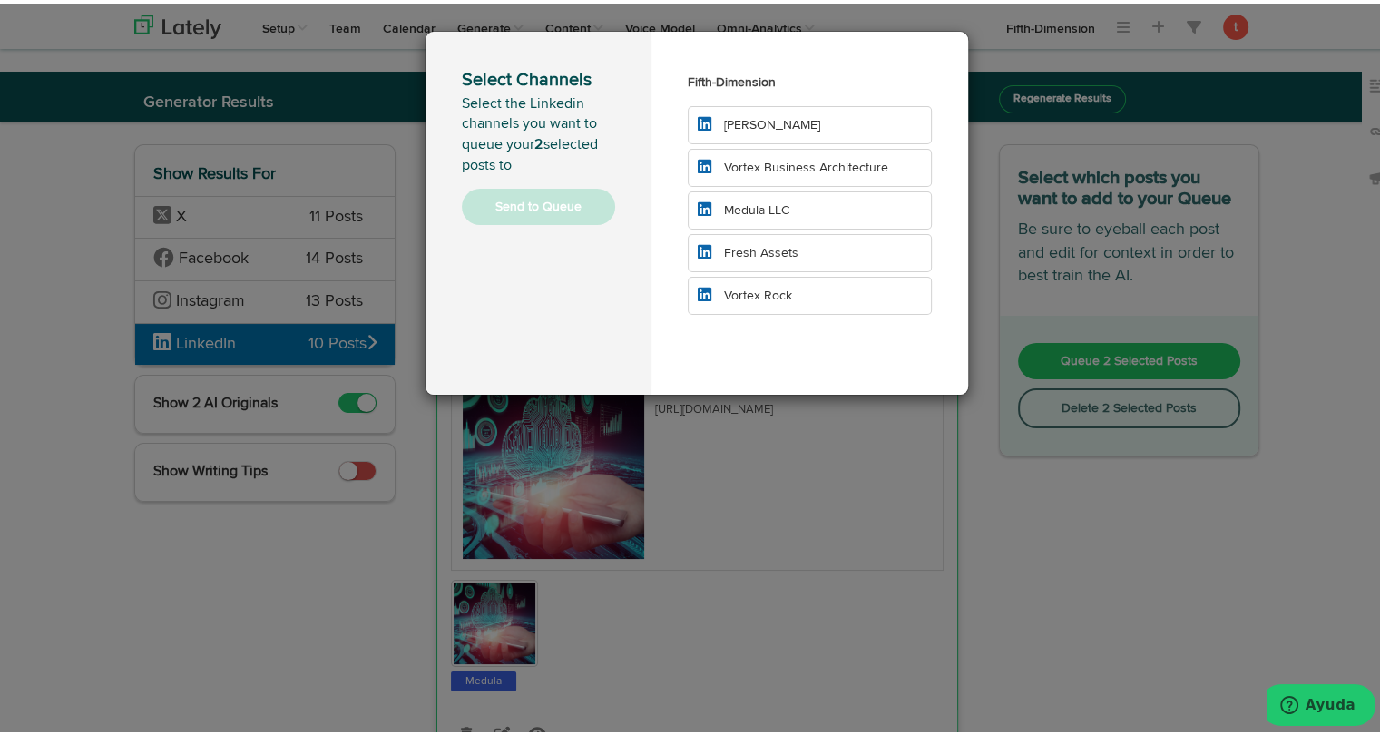
click at [724, 203] on span "Medula LLC" at bounding box center [756, 207] width 65 height 13
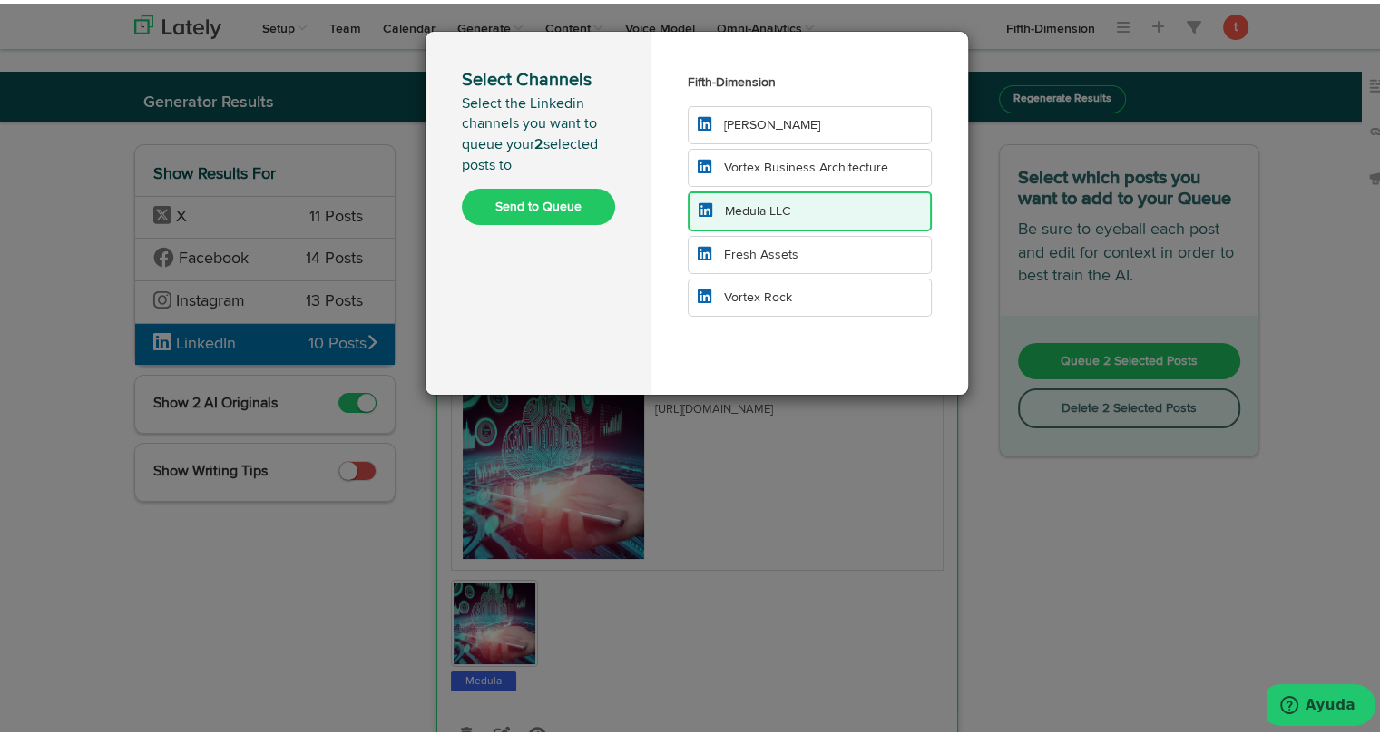
click at [583, 187] on button "Send to Queue" at bounding box center [538, 203] width 153 height 36
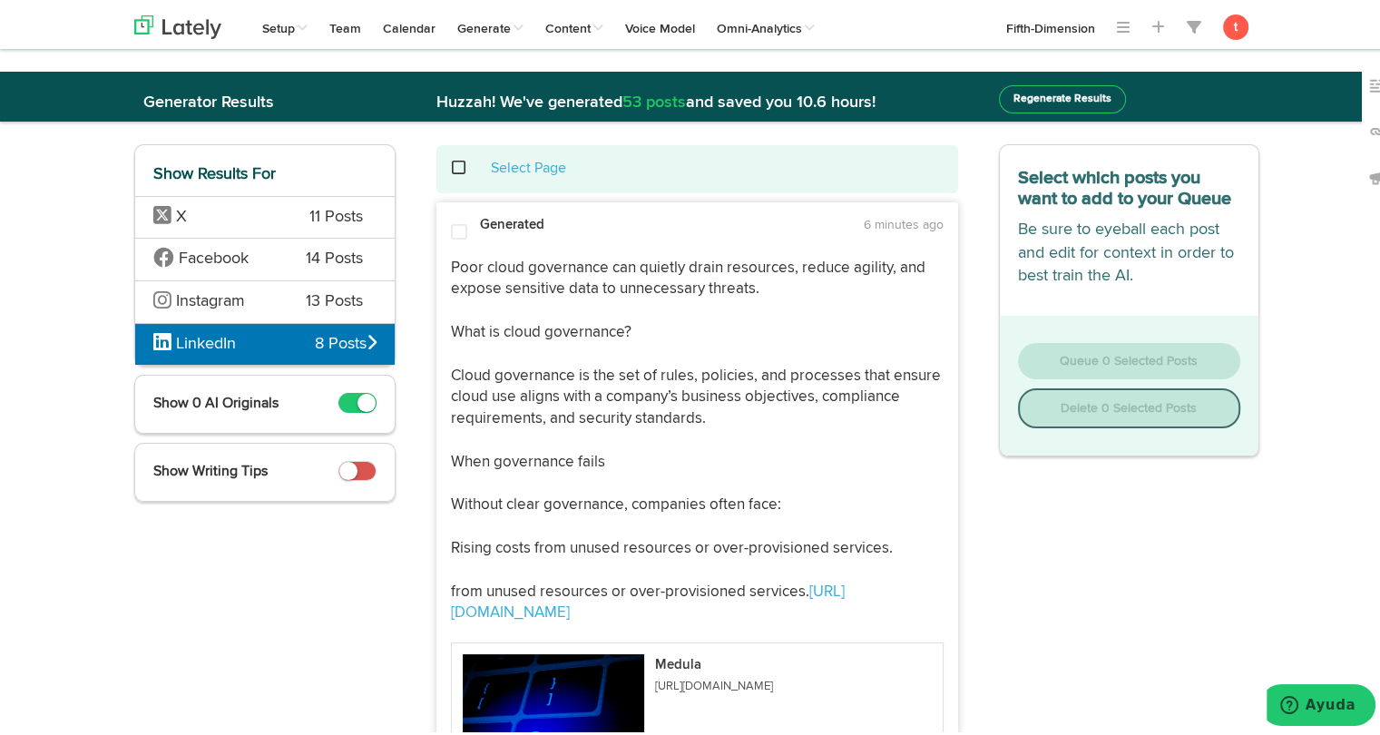
click at [1008, 104] on button "Regenerate Results" at bounding box center [1062, 96] width 127 height 28
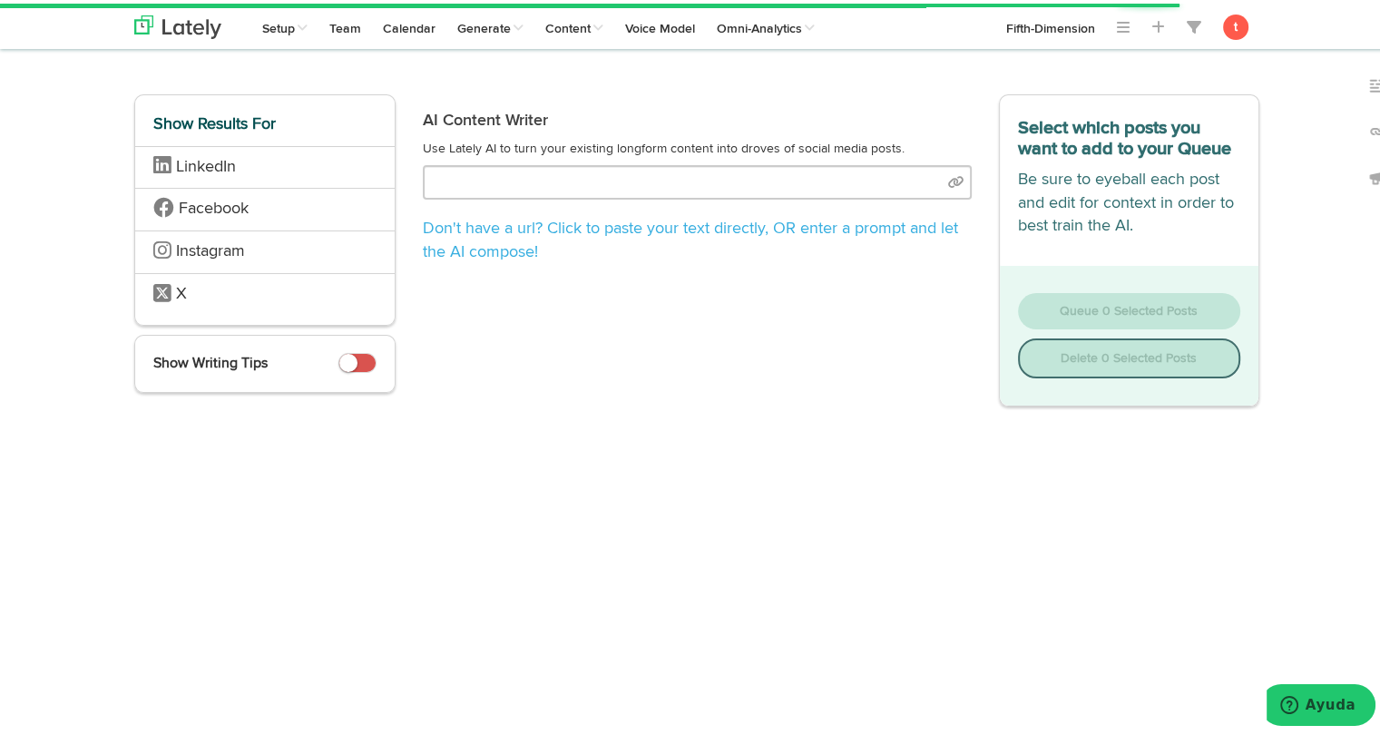
type input "[URL][DOMAIN_NAME]"
select select "natural"
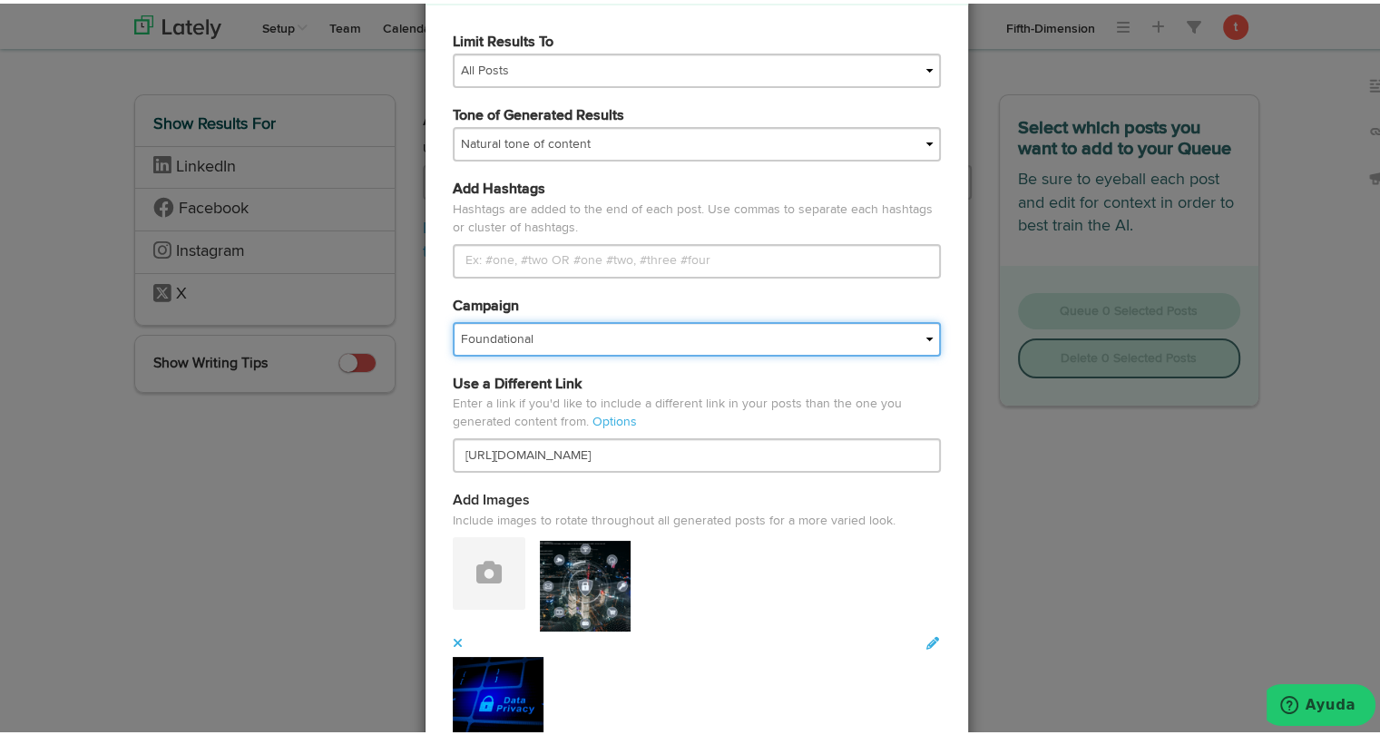
click at [593, 325] on select "Foundational Fresh Assets IMPORTED Industrias VBA Medula [PERSON_NAME] VBA <> G…" at bounding box center [697, 335] width 488 height 34
select select "68013d37430f5ce88ed7150a"
click at [453, 318] on select "Foundational Fresh Assets IMPORTED Industrias VBA Medula [PERSON_NAME] VBA <> G…" at bounding box center [697, 335] width 488 height 34
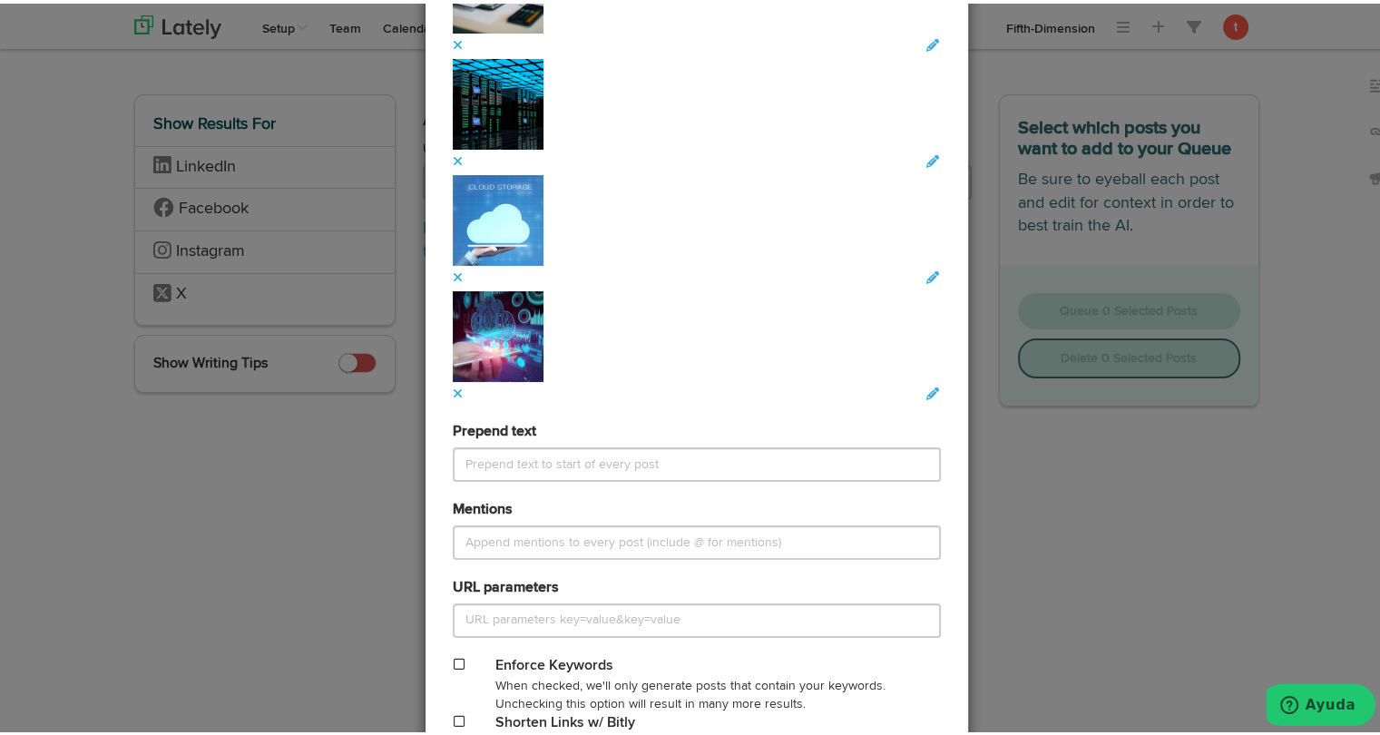
scroll to position [2456, 0]
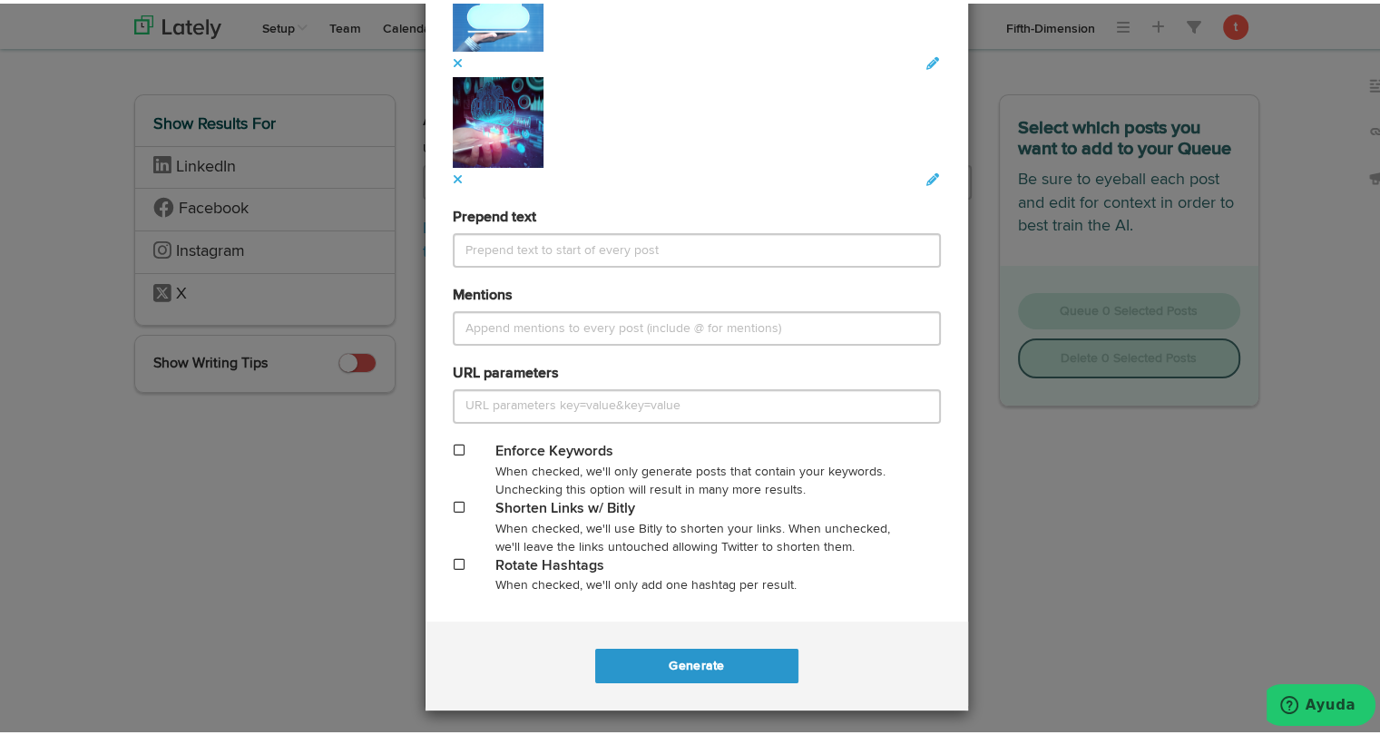
click at [454, 498] on span at bounding box center [459, 503] width 11 height 13
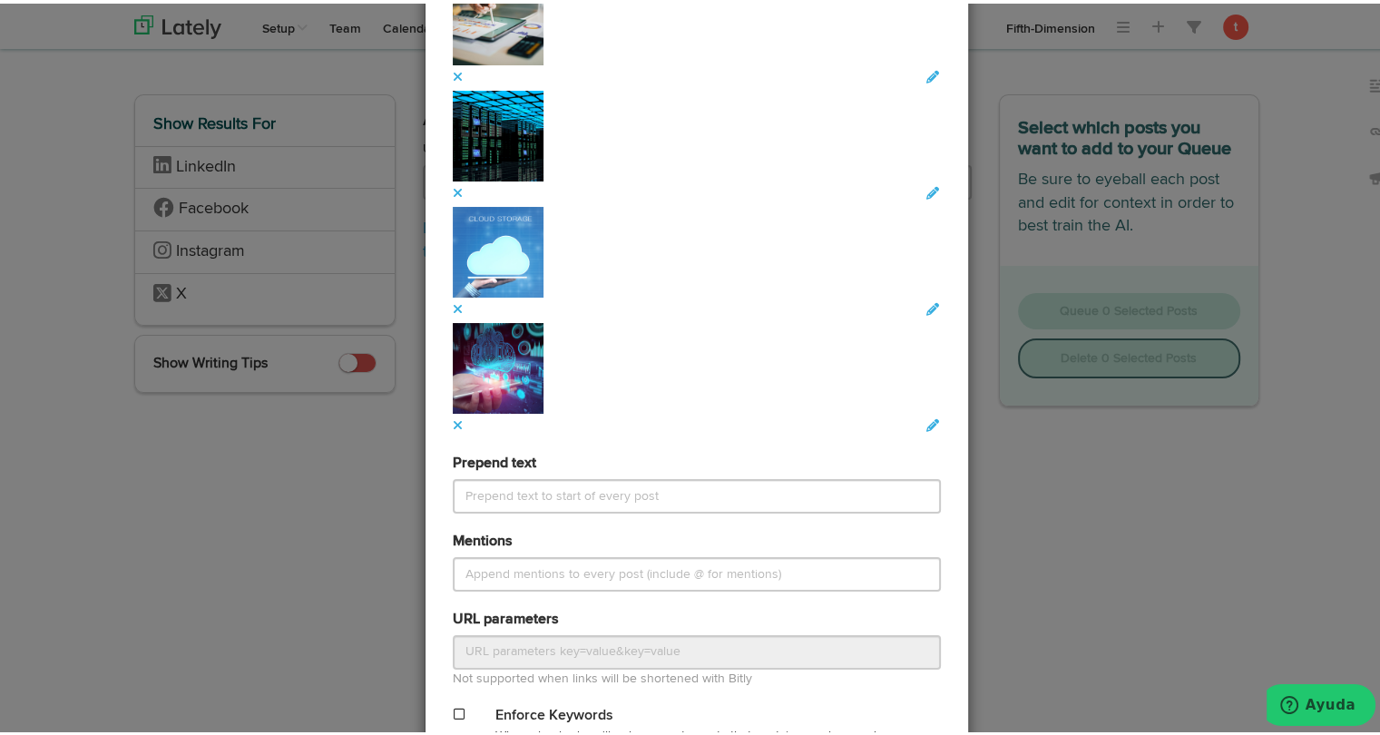
scroll to position [2474, 0]
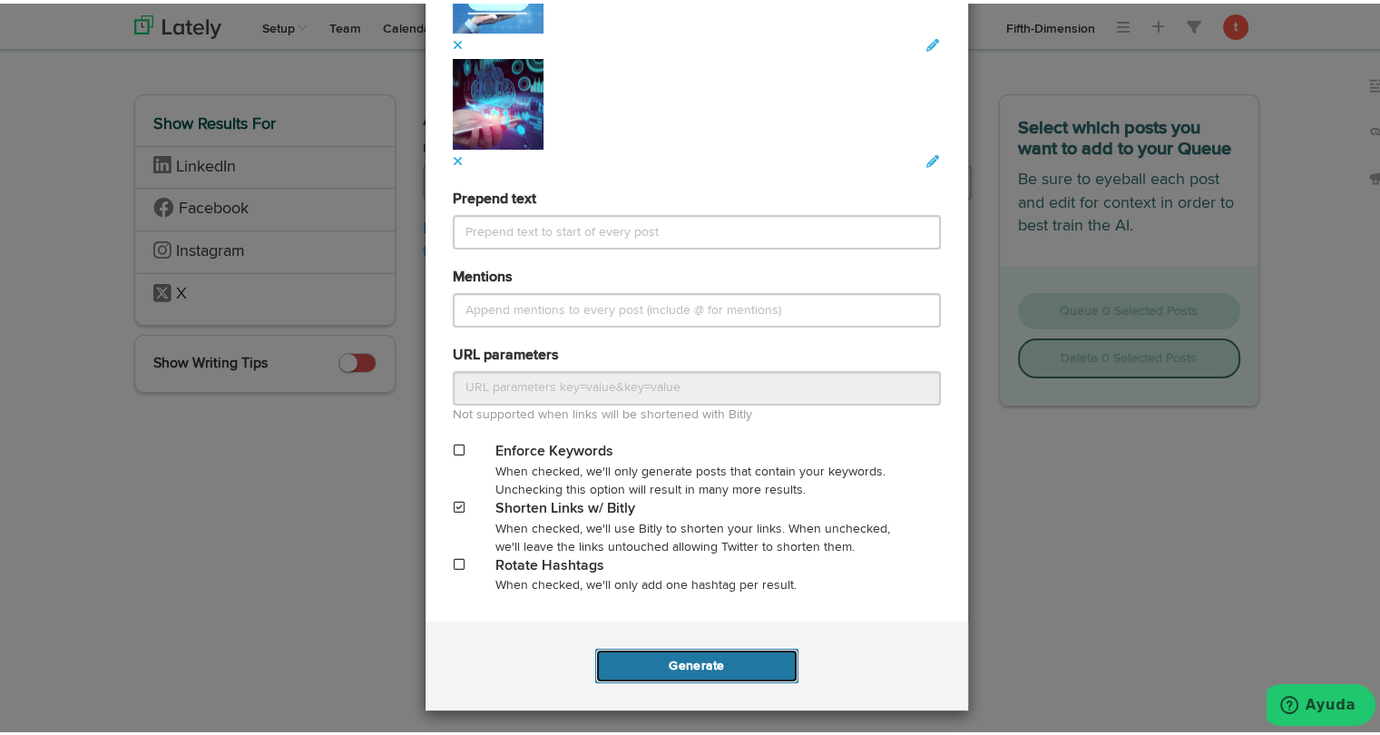
click at [665, 671] on button "Generate" at bounding box center [696, 662] width 202 height 34
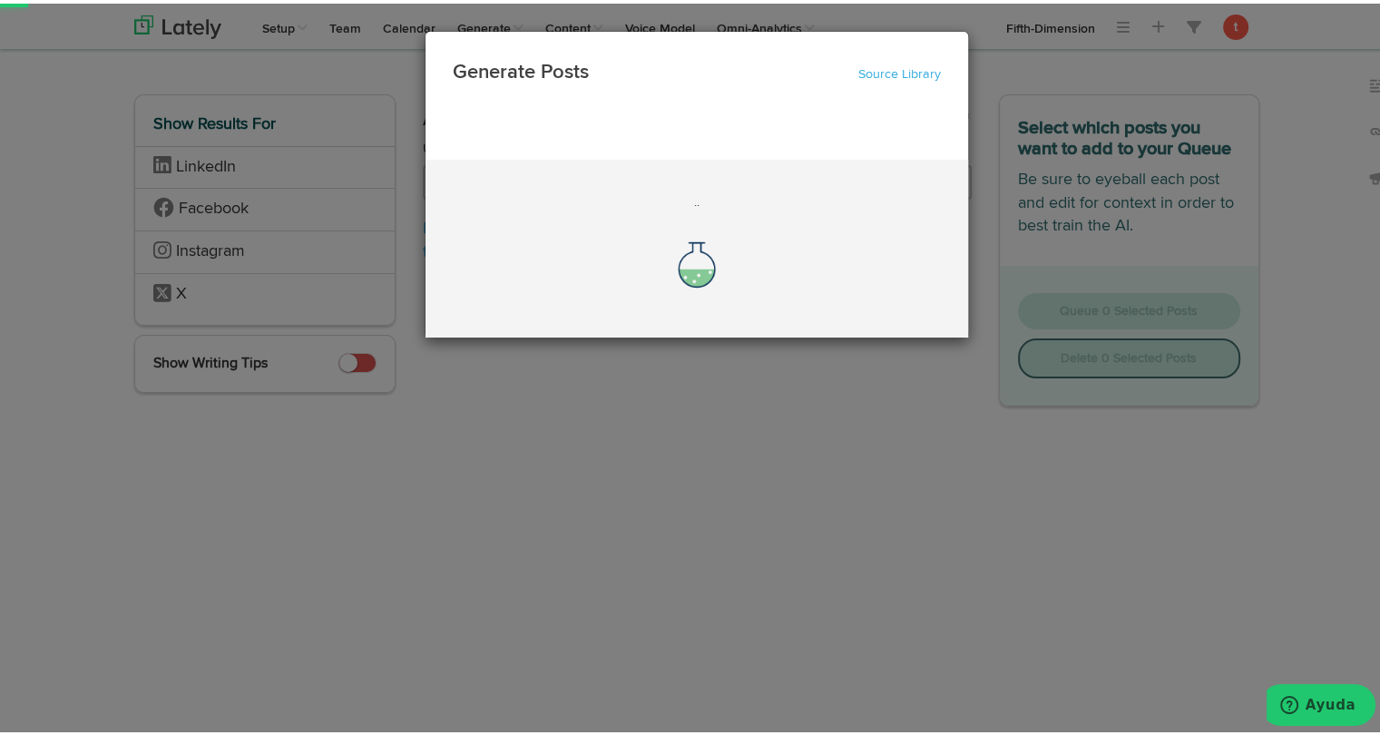
scroll to position [0, 0]
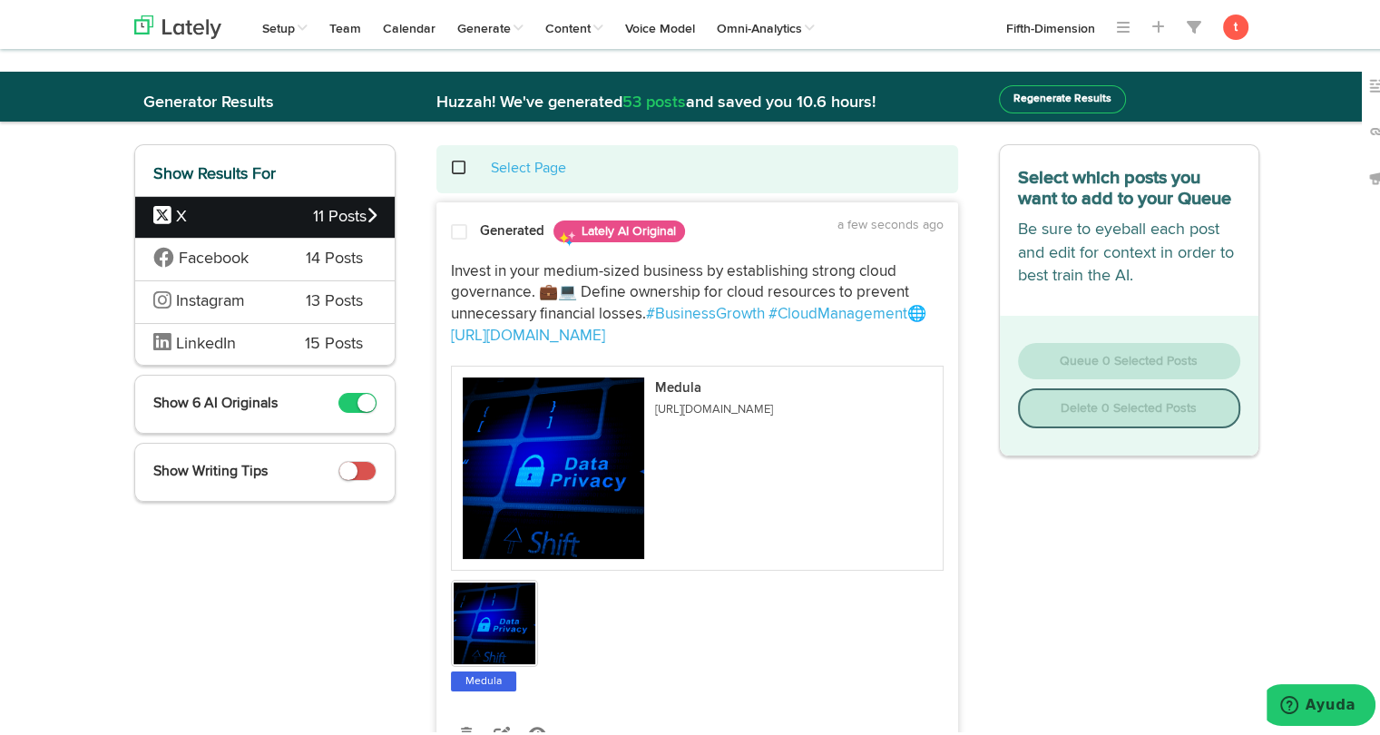
click at [223, 339] on span "LinkedIn" at bounding box center [206, 340] width 60 height 16
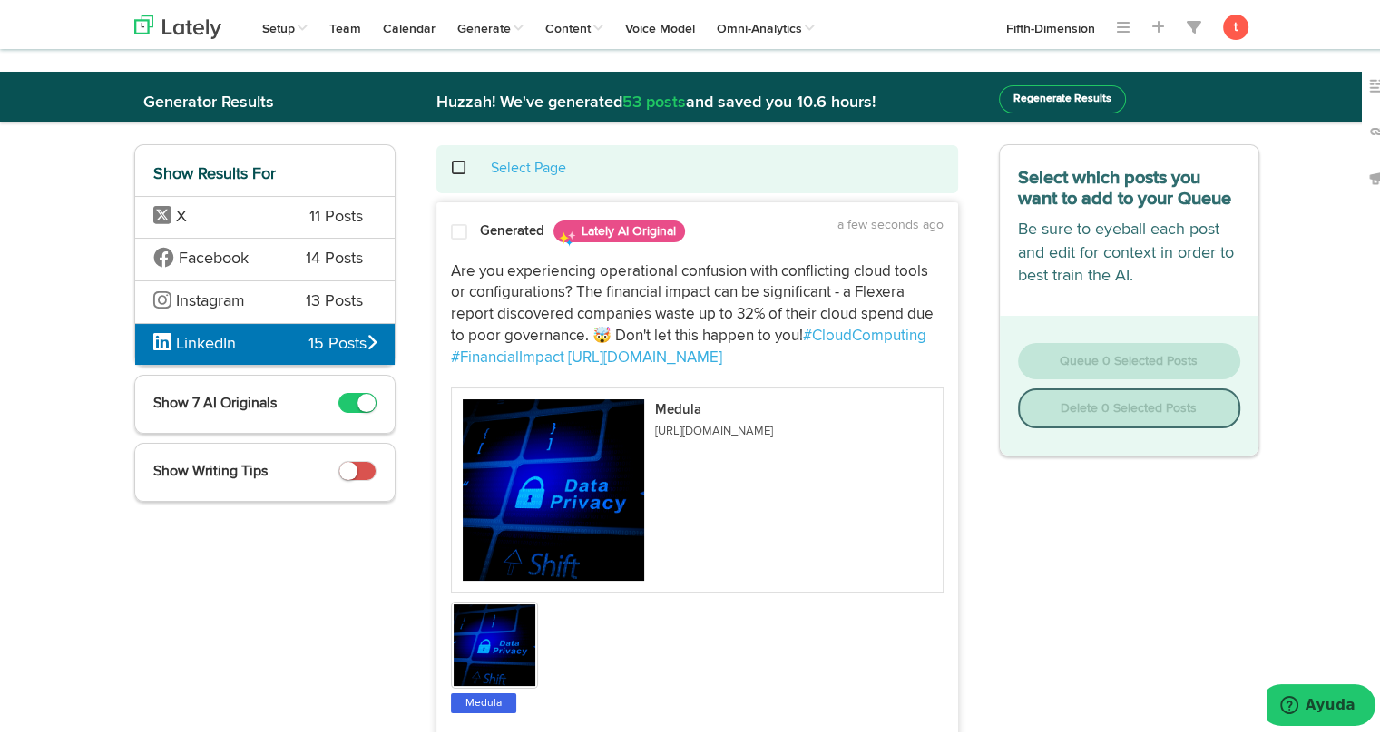
click at [457, 229] on span at bounding box center [459, 229] width 16 height 18
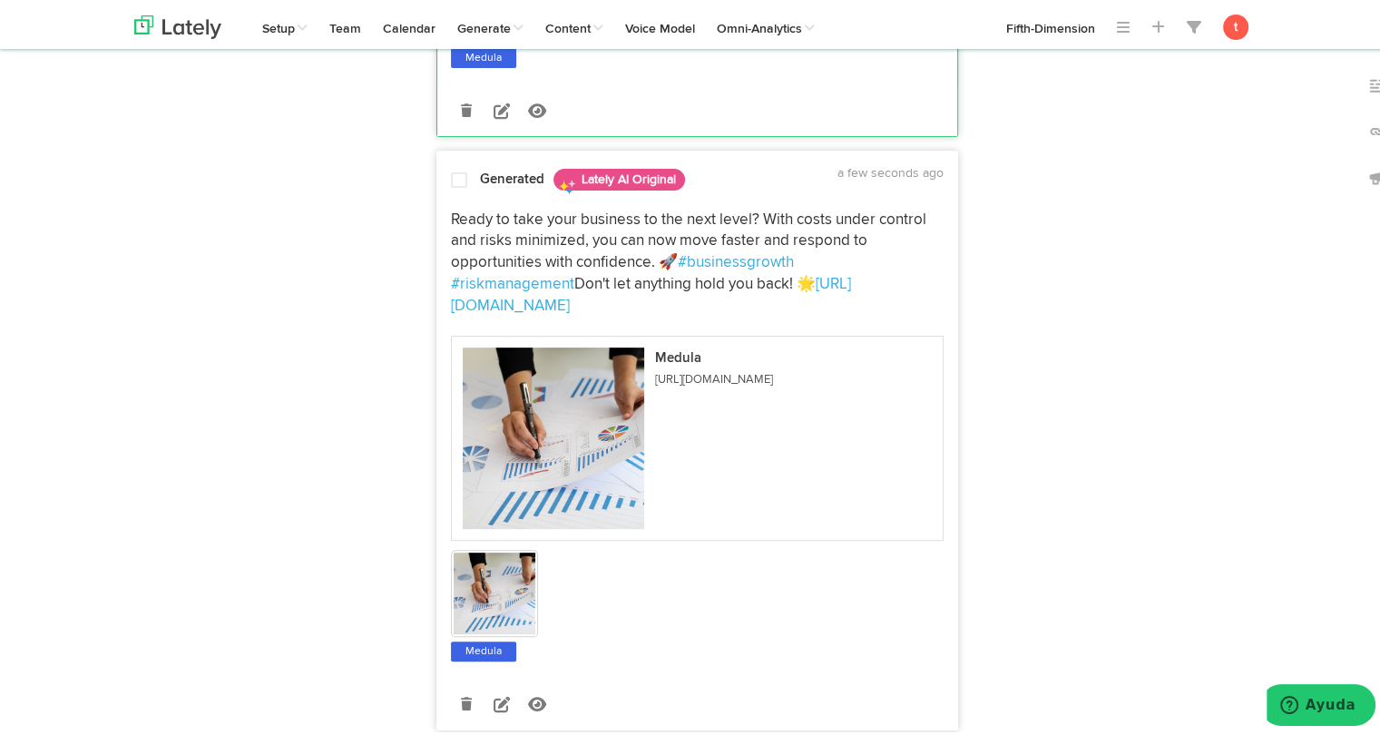
scroll to position [609, 0]
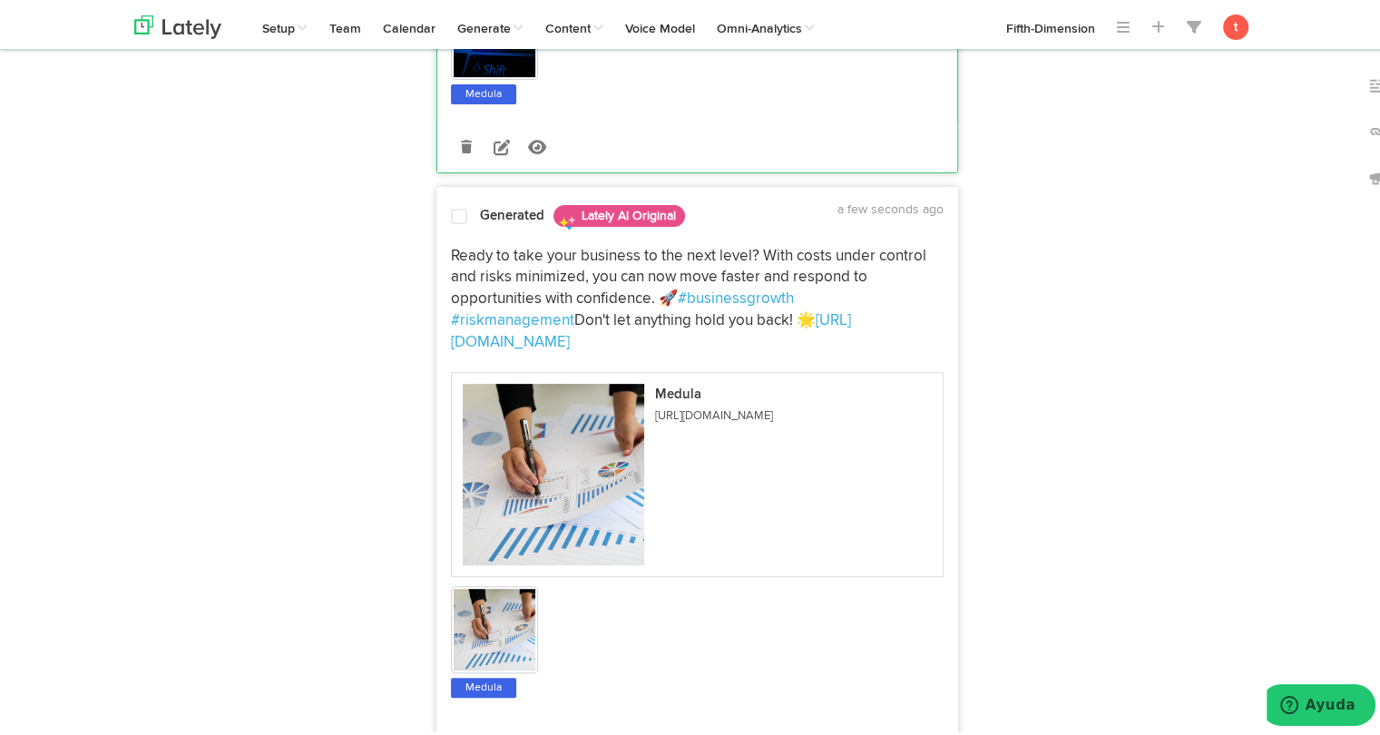
click at [475, 233] on div "Ready to take your business to the next level? With costs under control and ris…" at bounding box center [697, 465] width 520 height 464
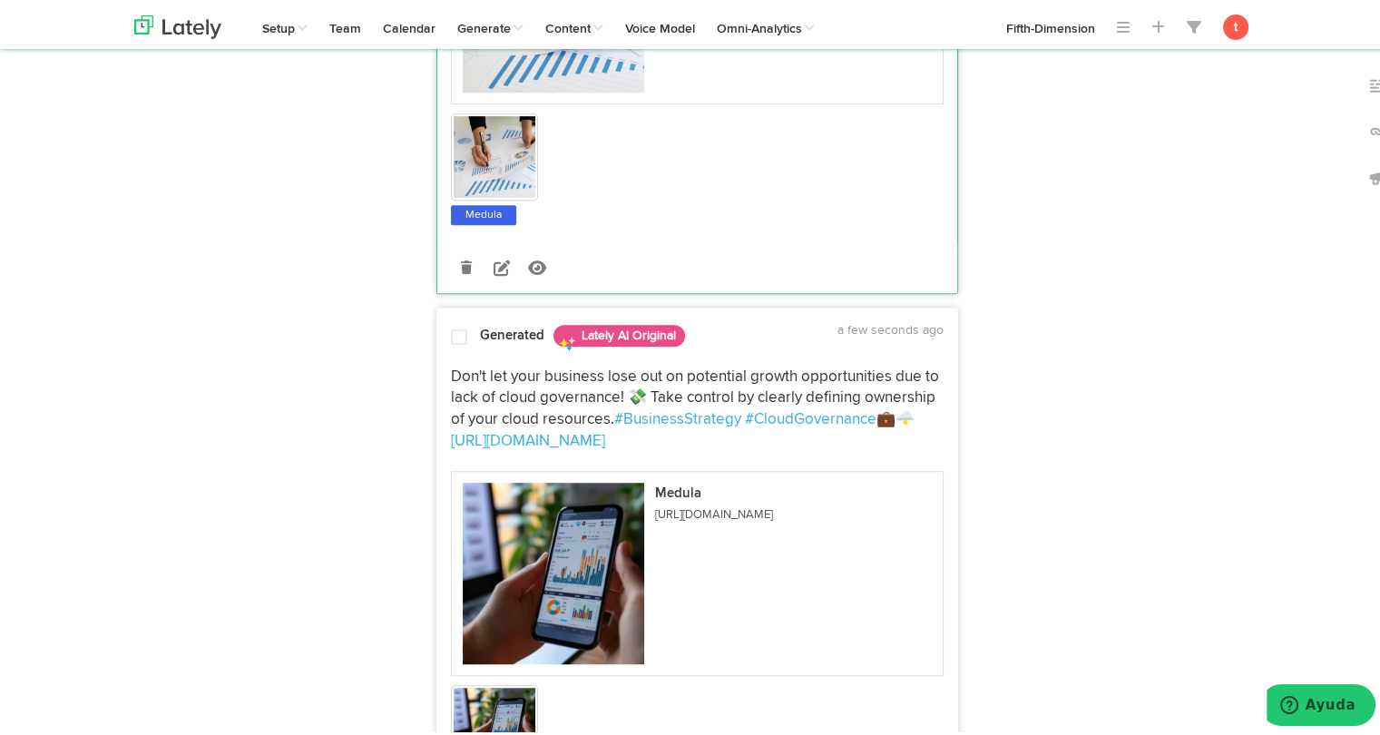
scroll to position [1089, 0]
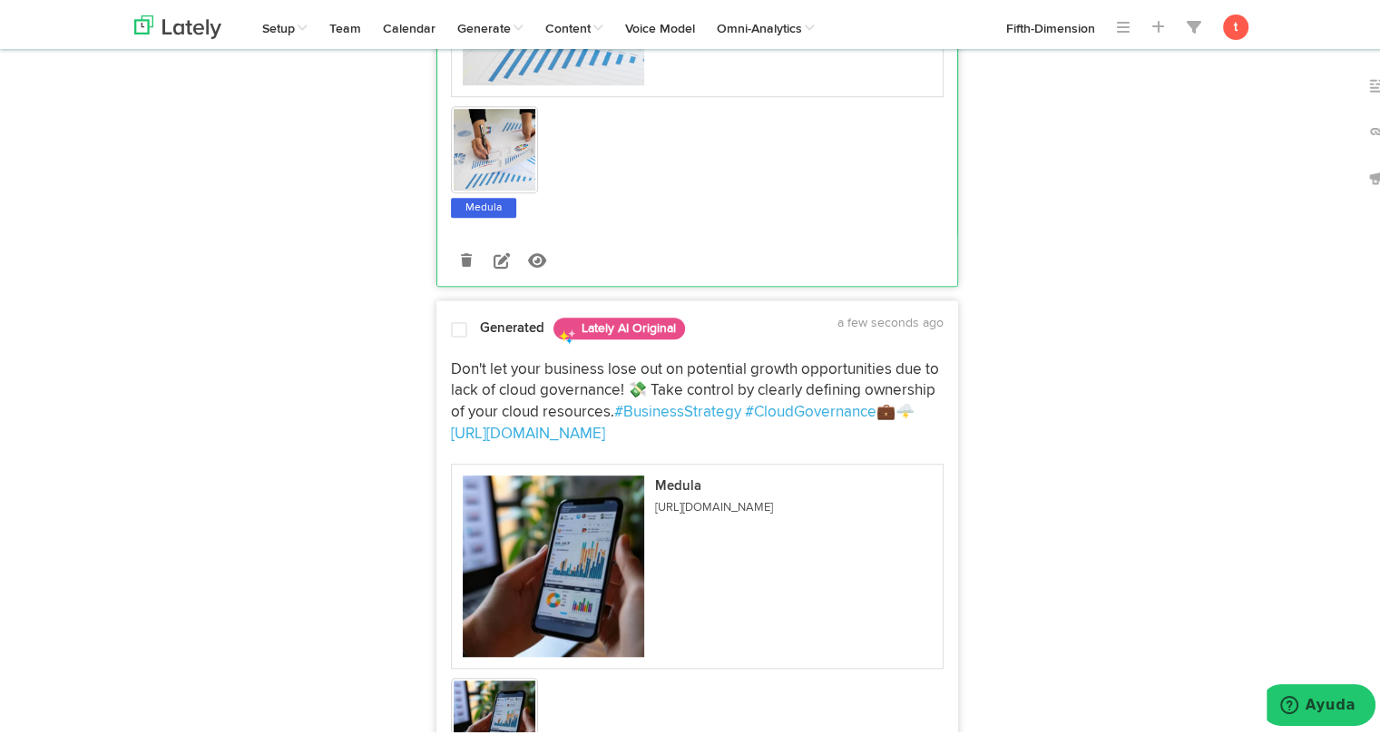
click at [463, 347] on div "Don't let your business lose out on potential growth opportunities due to lack …" at bounding box center [697, 568] width 520 height 442
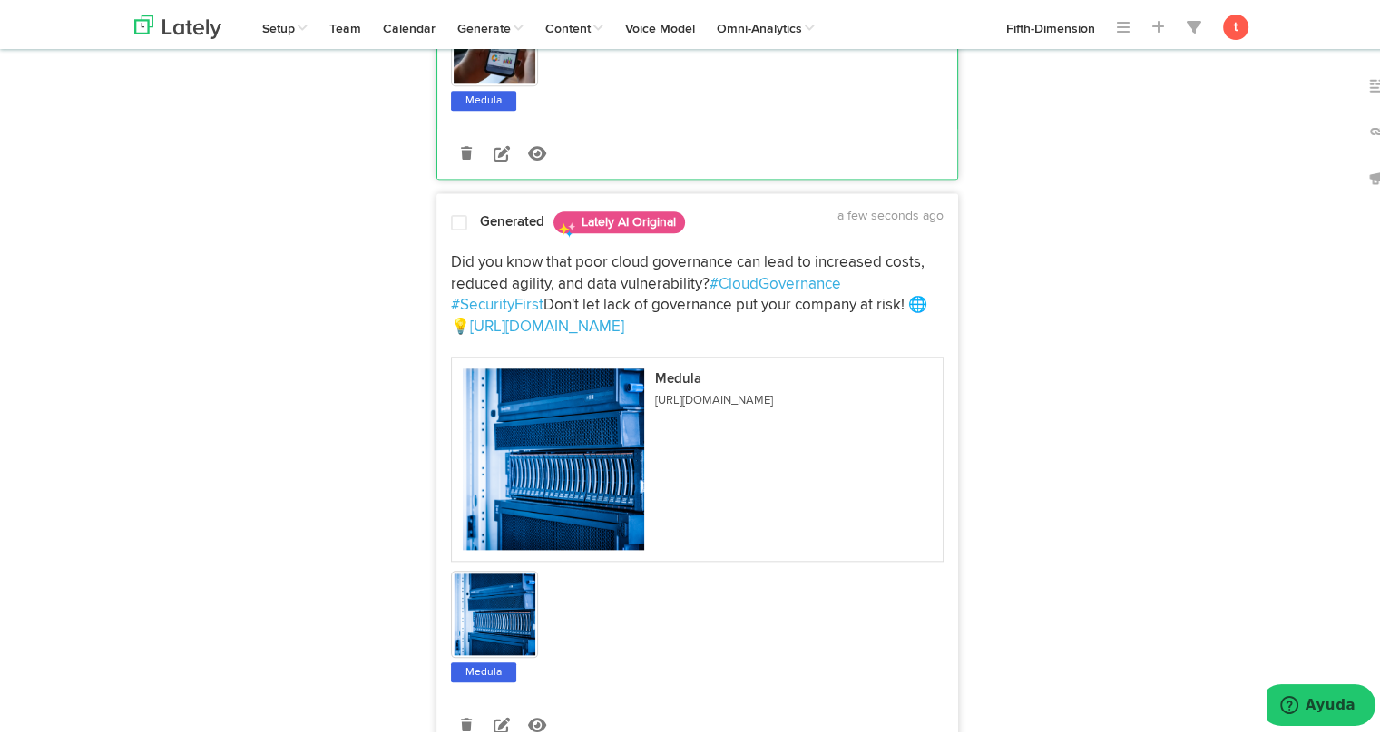
scroll to position [1764, 0]
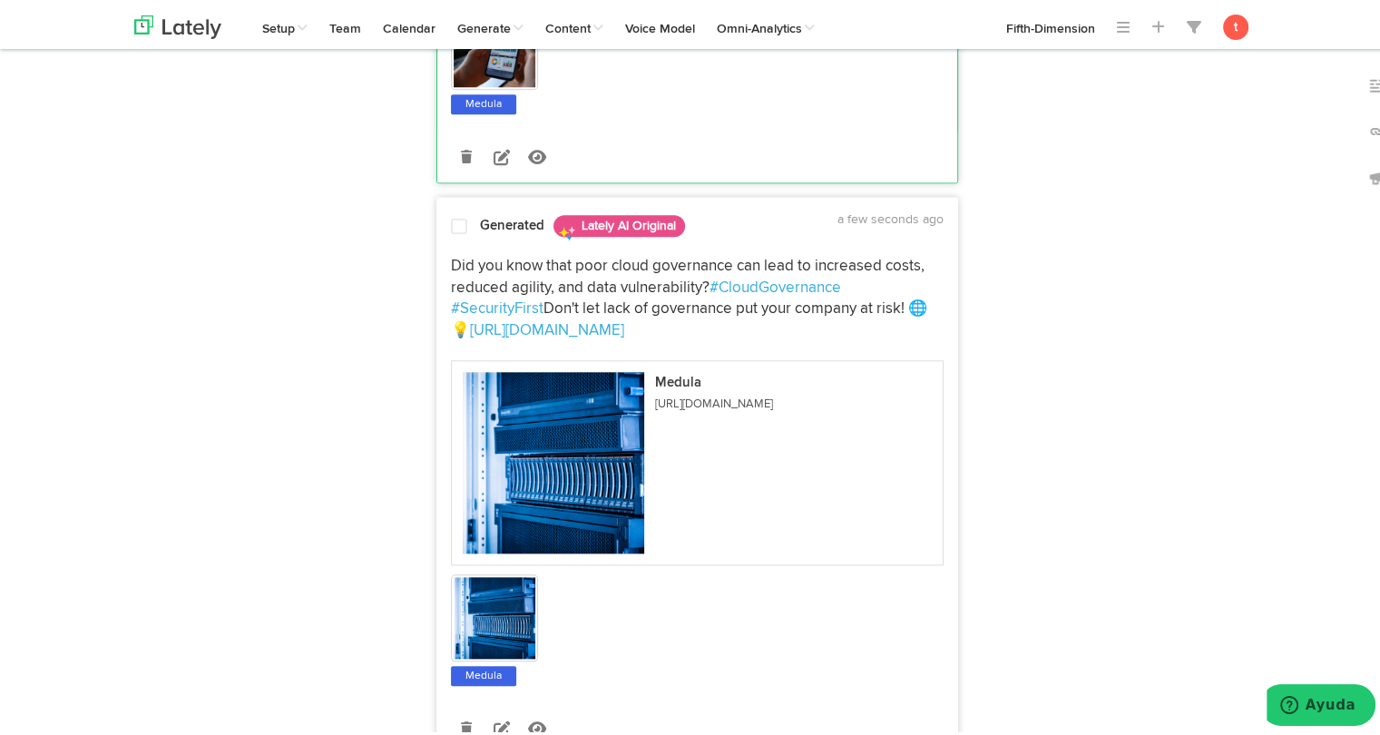
click at [489, 255] on span "Did you know that poor cloud governance can lead to increased costs, reduced ag…" at bounding box center [689, 273] width 477 height 37
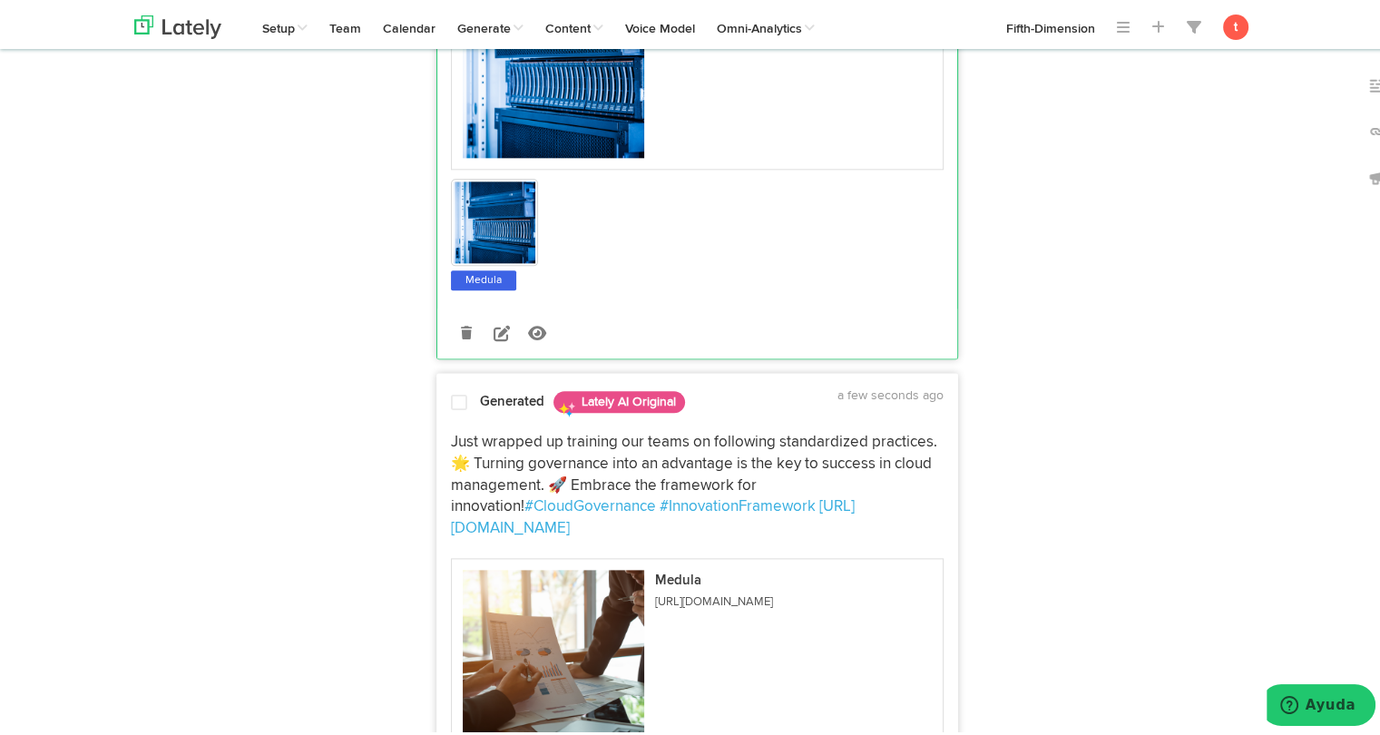
scroll to position [2265, 0]
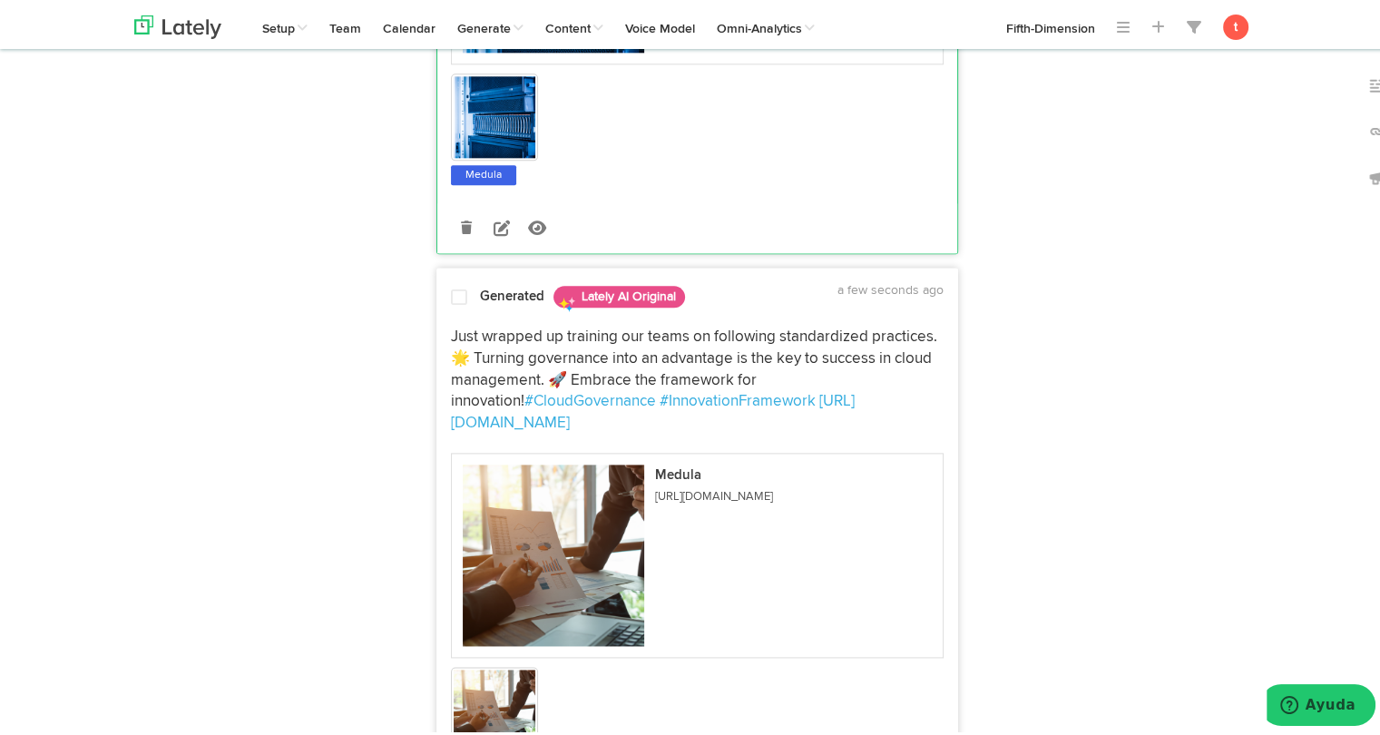
click at [494, 323] on p "Just wrapped up training our teams on following standardized practices. 🌟 Turni…" at bounding box center [697, 377] width 493 height 108
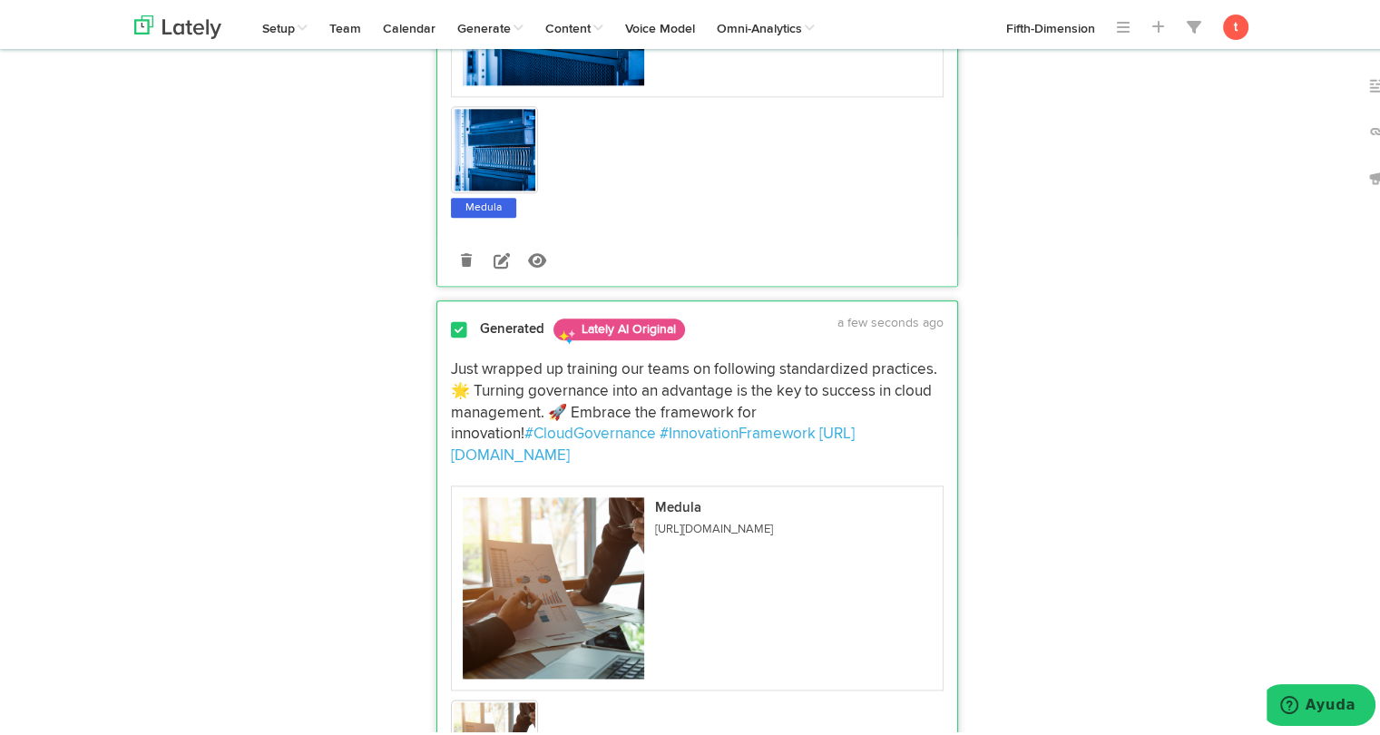
scroll to position [2231, 0]
click at [451, 318] on span at bounding box center [459, 327] width 16 height 18
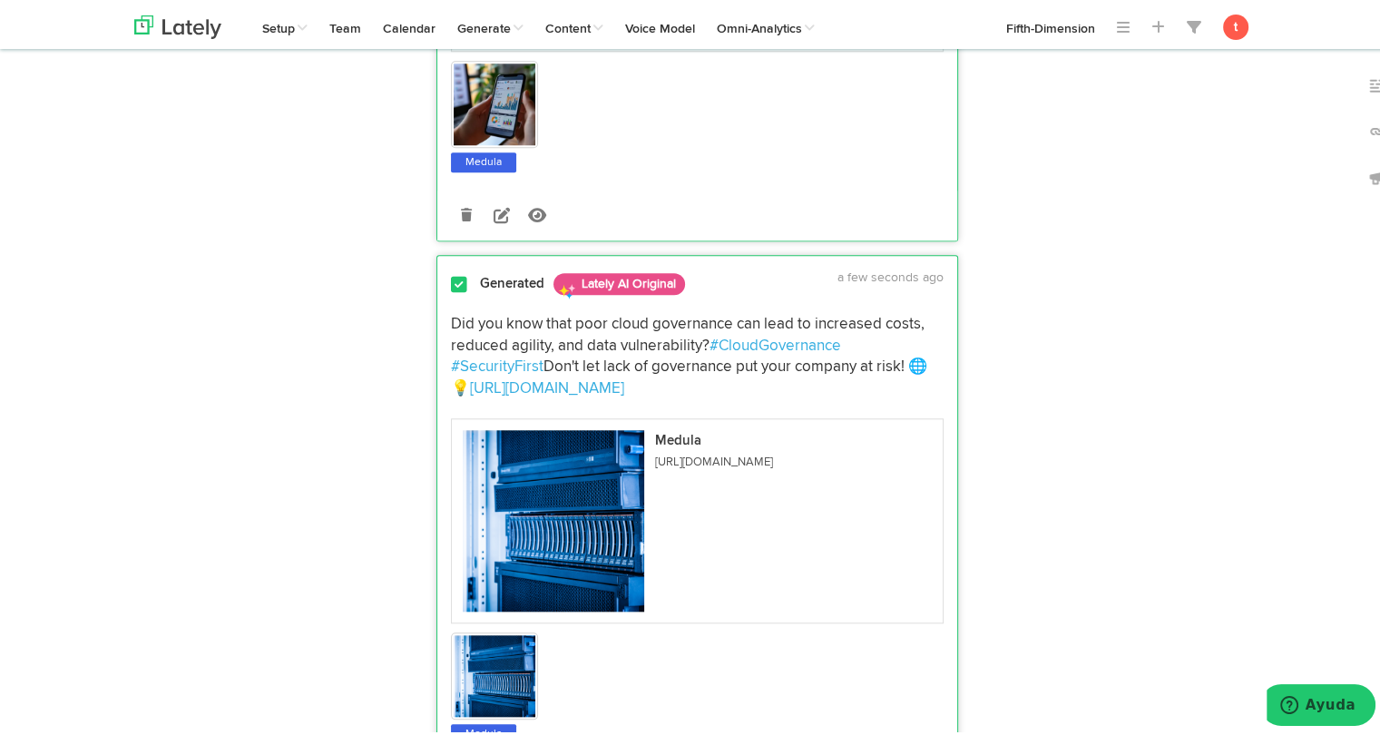
scroll to position [1666, 0]
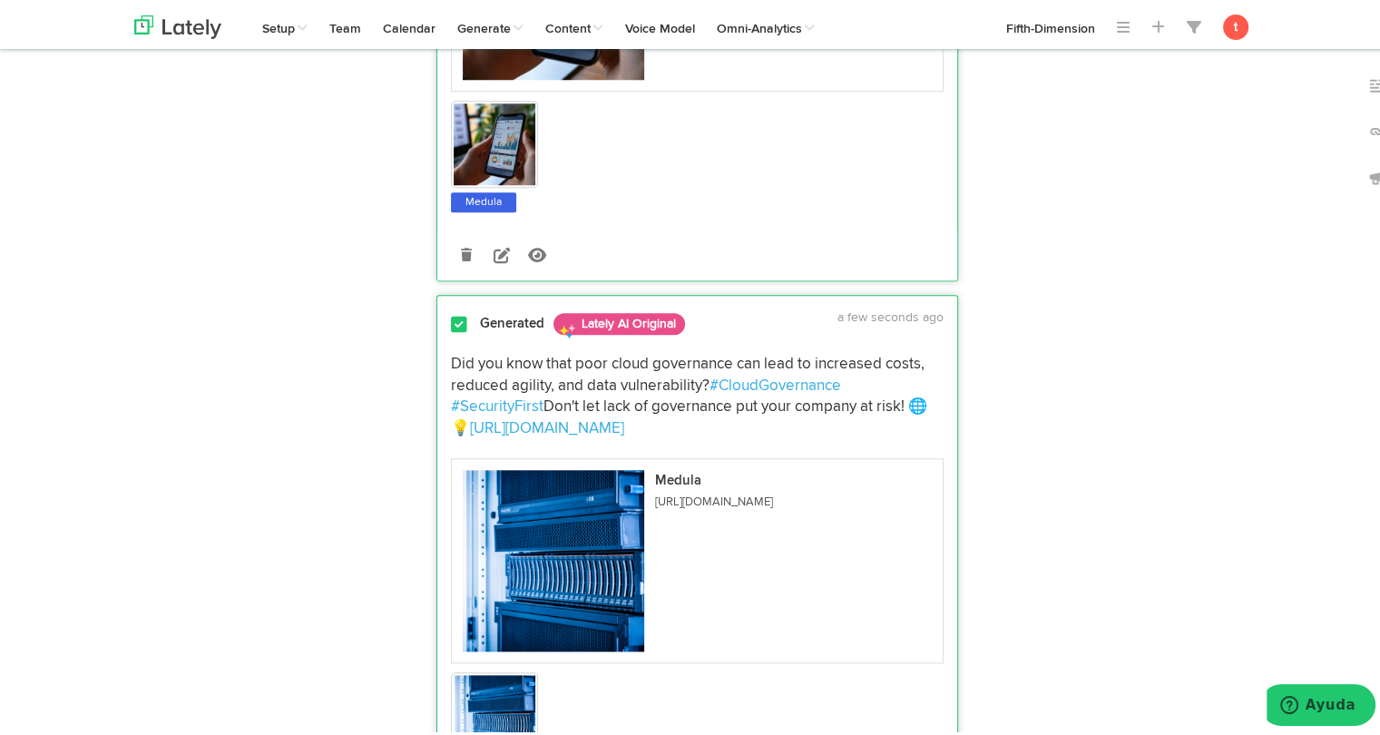
click at [451, 312] on span at bounding box center [459, 321] width 16 height 18
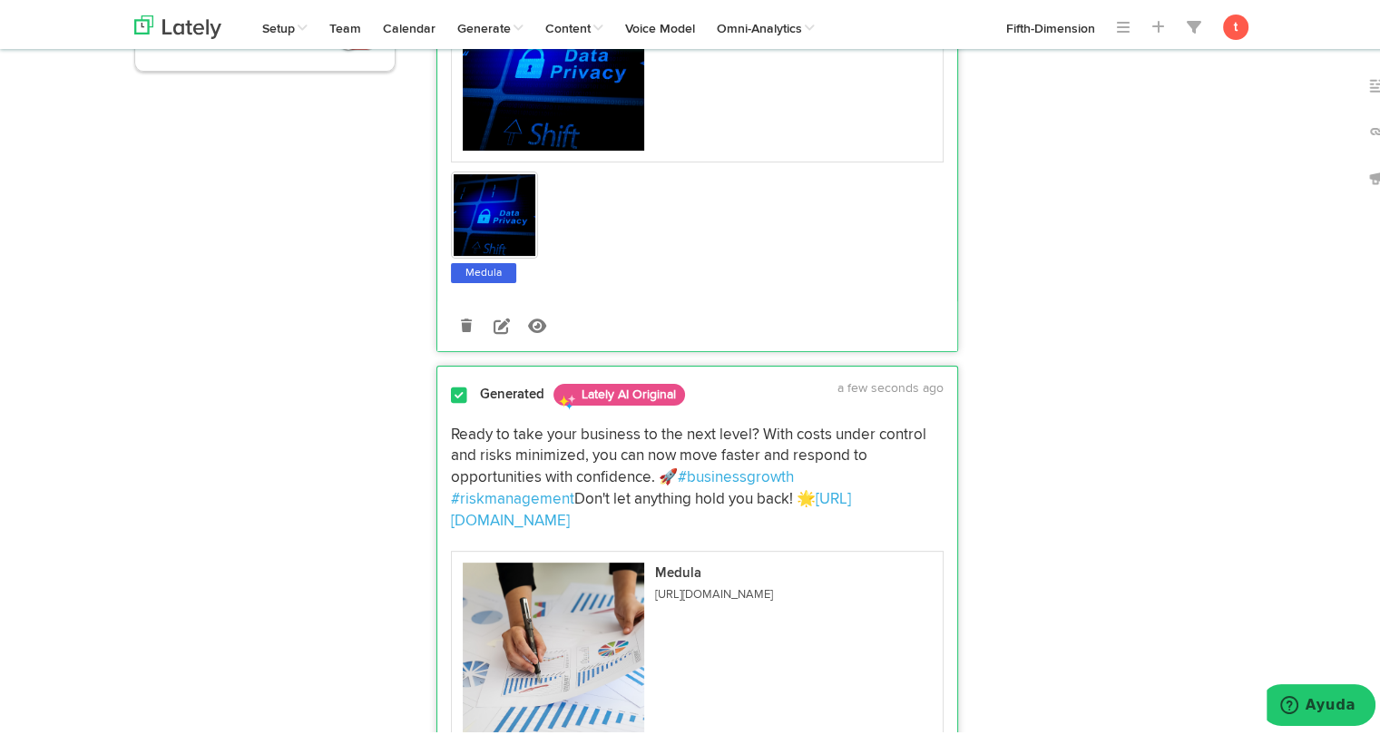
scroll to position [0, 0]
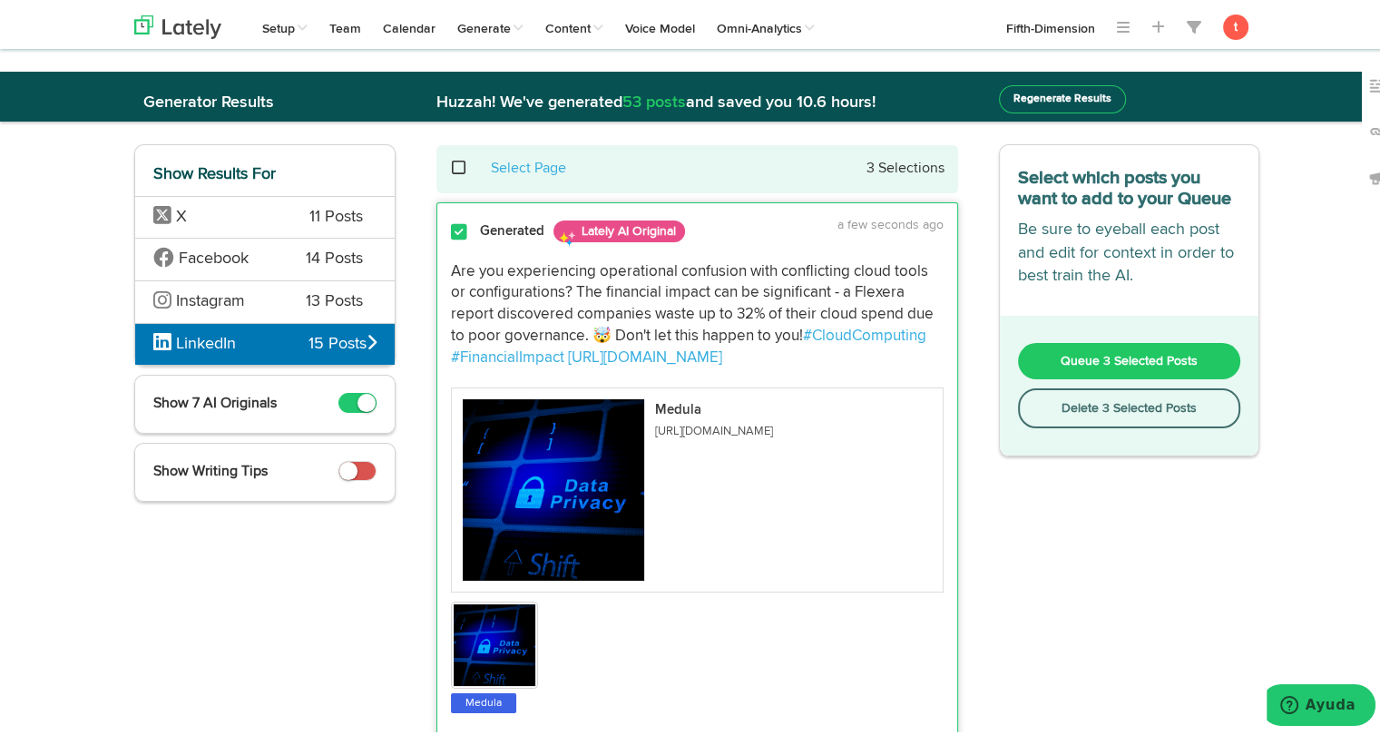
click at [1072, 351] on span "Queue 3 Selected Posts" at bounding box center [1129, 357] width 137 height 13
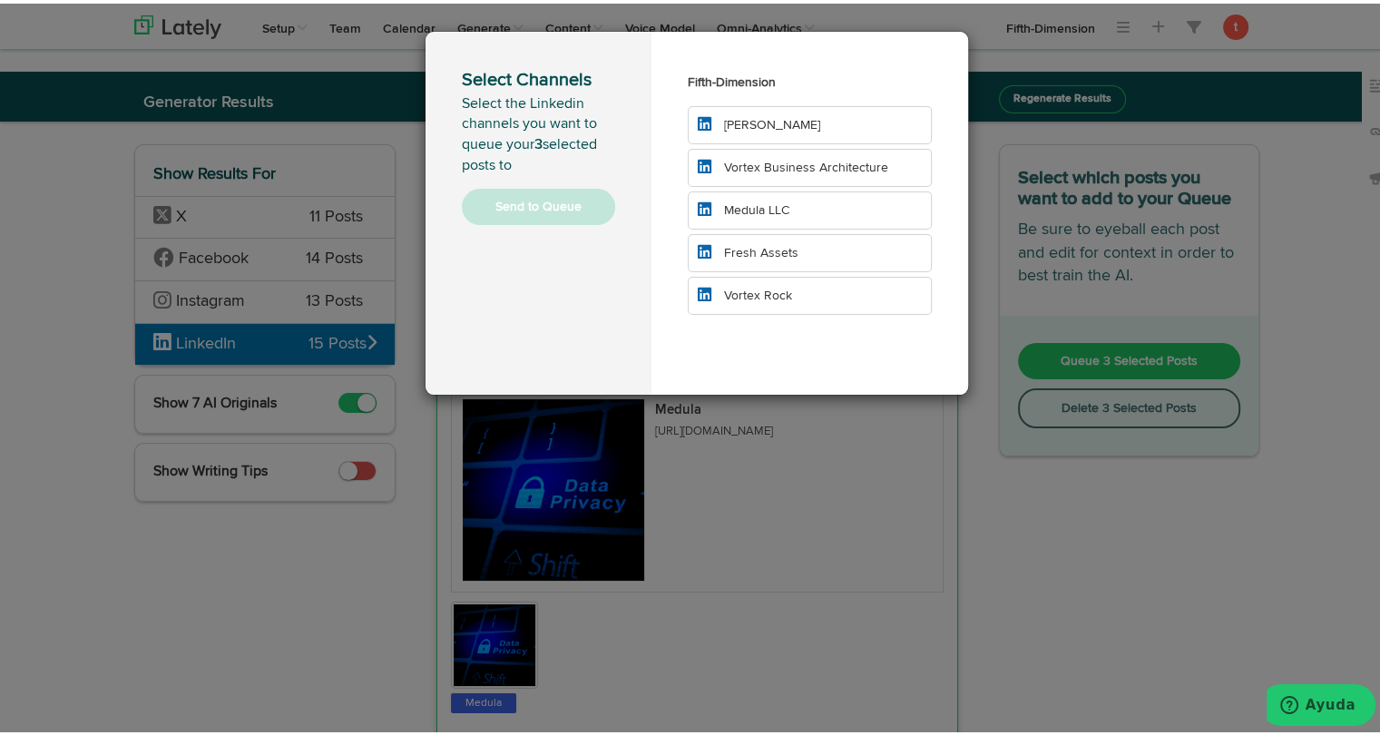
click at [849, 208] on li "Medula LLC" at bounding box center [810, 207] width 244 height 38
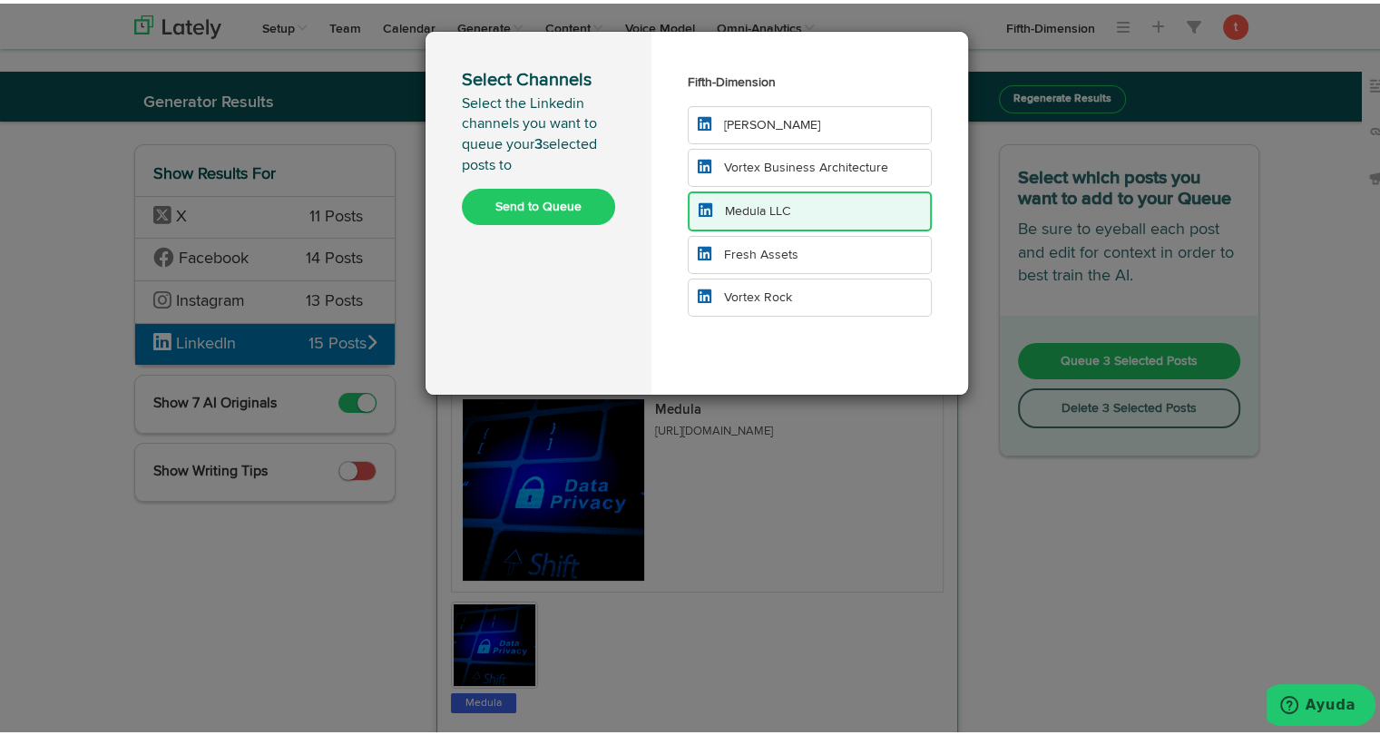
click at [548, 211] on button "Send to Queue" at bounding box center [538, 203] width 153 height 36
